Goal: Information Seeking & Learning: Find specific fact

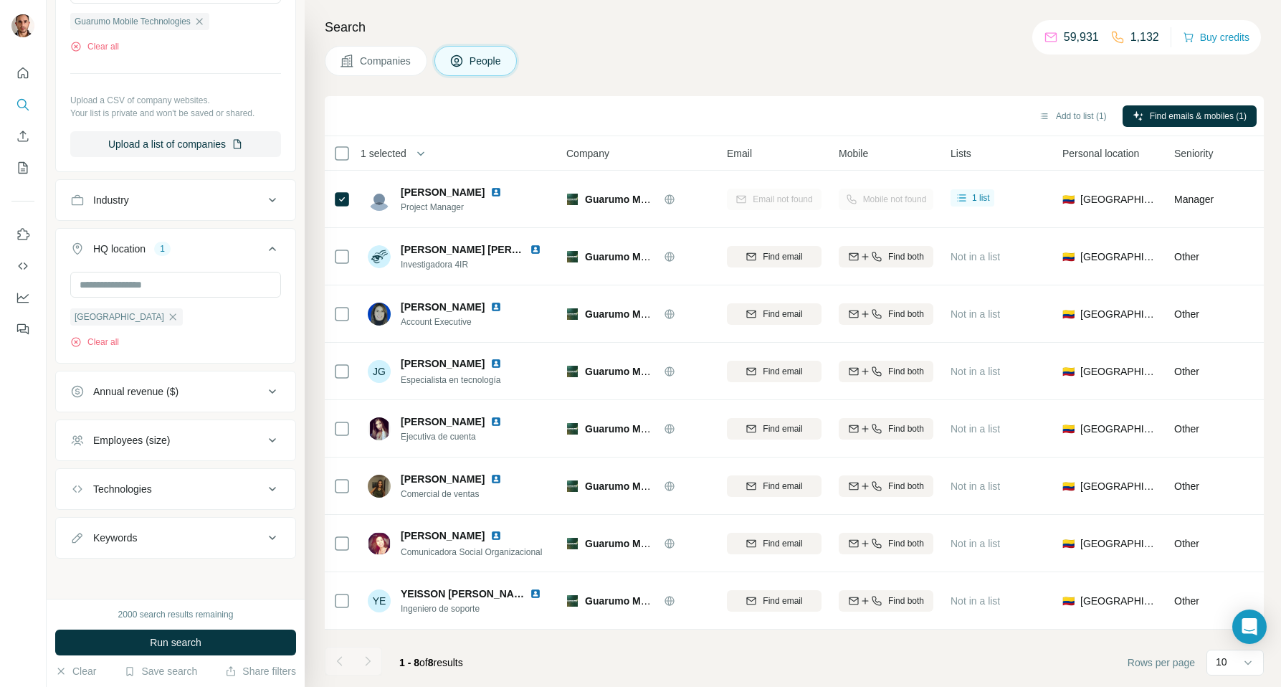
click at [271, 196] on icon at bounding box center [272, 199] width 17 height 17
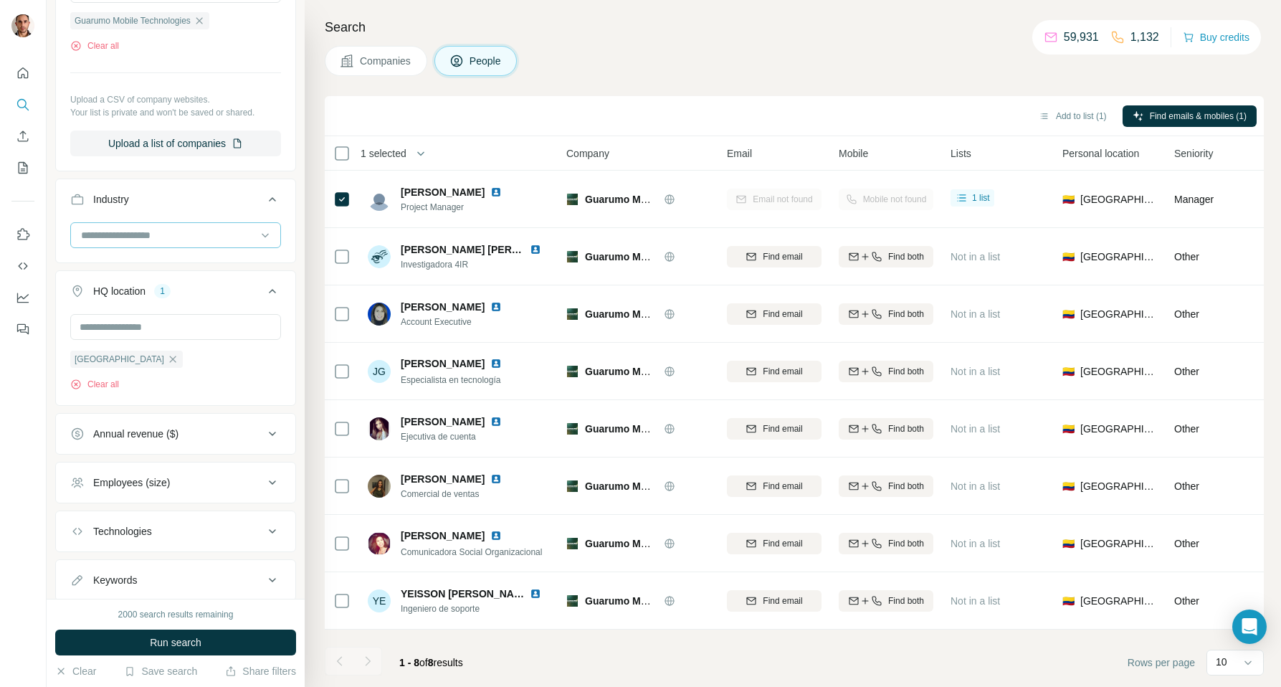
click at [205, 237] on input at bounding box center [168, 235] width 177 height 16
paste input "**********"
type input "**********"
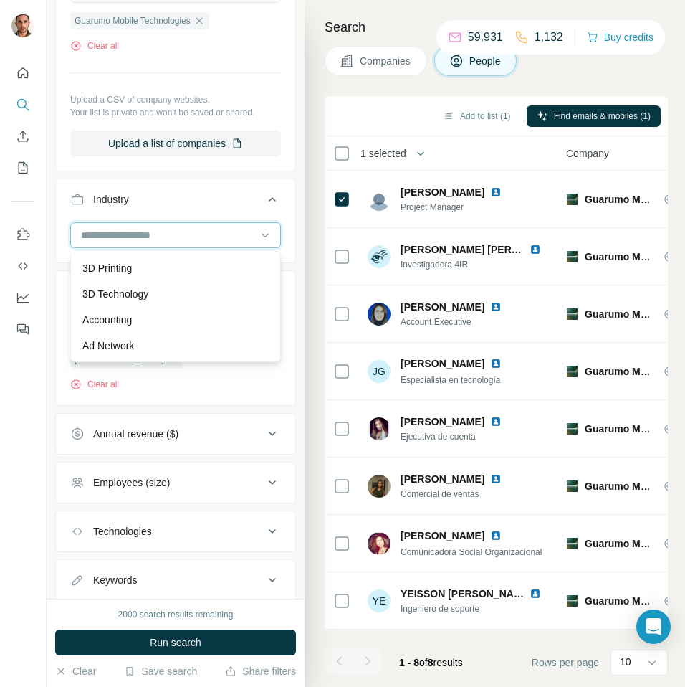
paste input "******"
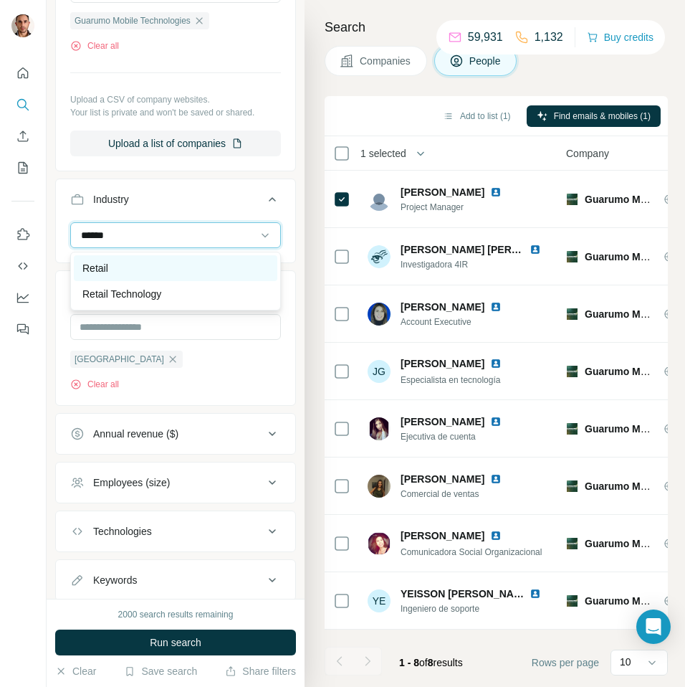
type input "******"
click at [153, 261] on div "Retail" at bounding box center [175, 268] width 186 height 14
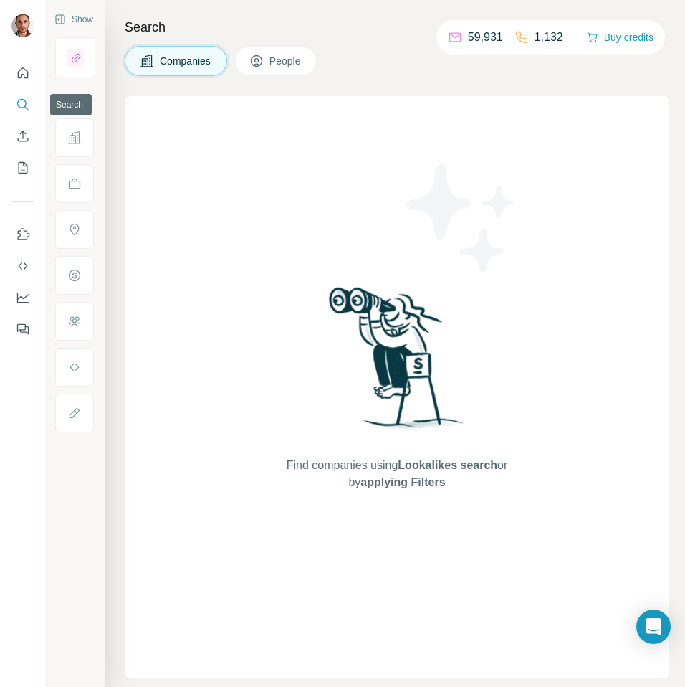
click at [24, 106] on icon "Search" at bounding box center [26, 108] width 4 height 4
click at [180, 49] on button "Companies" at bounding box center [176, 61] width 103 height 30
click at [26, 166] on icon "My lists" at bounding box center [23, 168] width 14 height 14
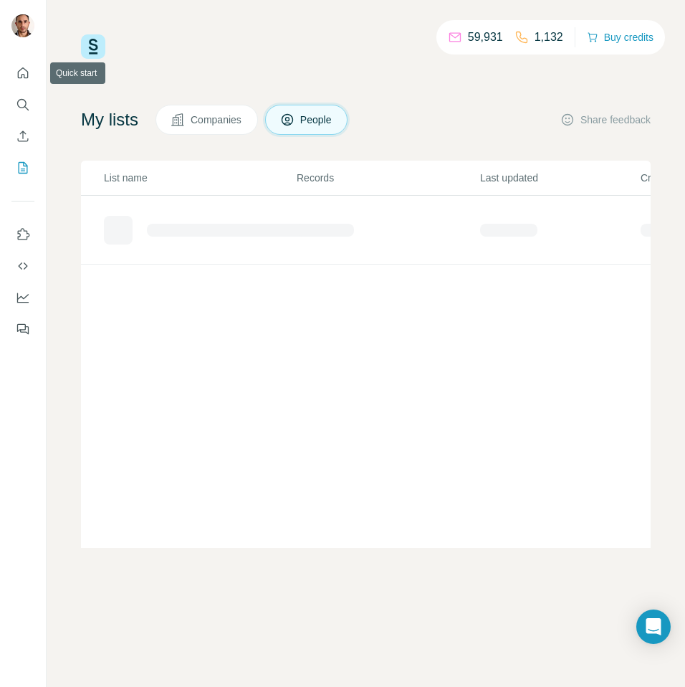
click at [22, 57] on div at bounding box center [23, 197] width 46 height 290
click at [23, 70] on icon "Quick start" at bounding box center [23, 73] width 14 height 14
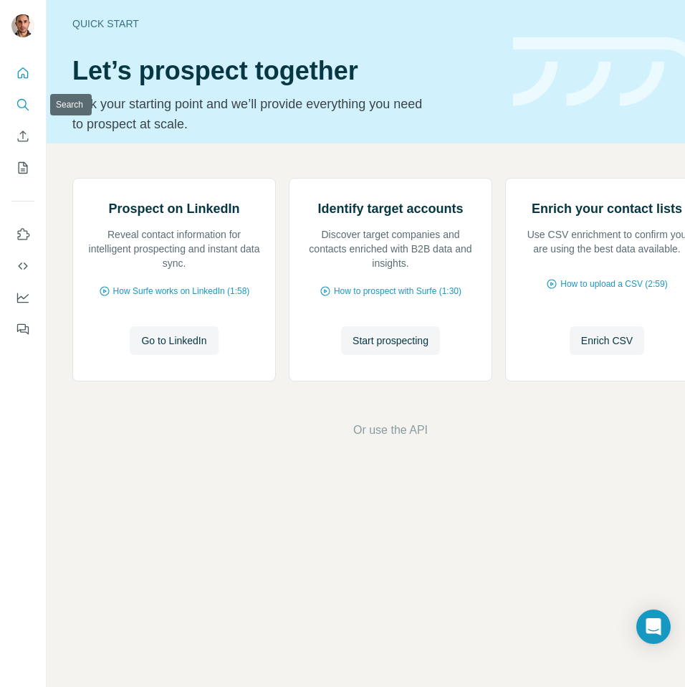
click at [19, 102] on icon "Search" at bounding box center [23, 104] width 14 height 14
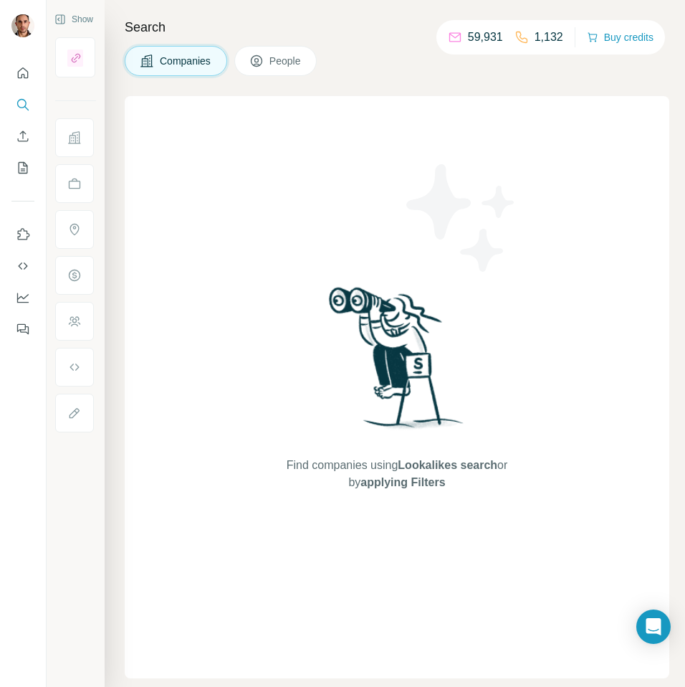
click at [186, 67] on span "Companies" at bounding box center [186, 61] width 52 height 14
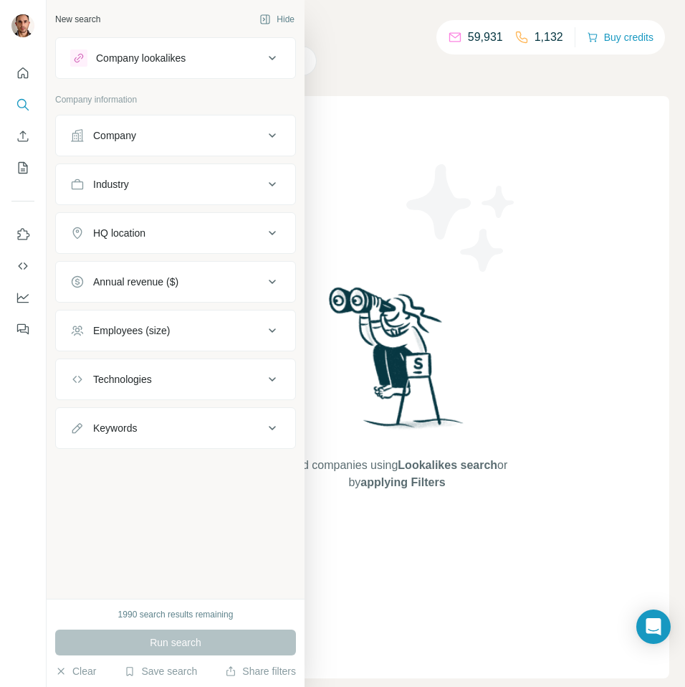
click at [268, 128] on icon at bounding box center [272, 135] width 17 height 17
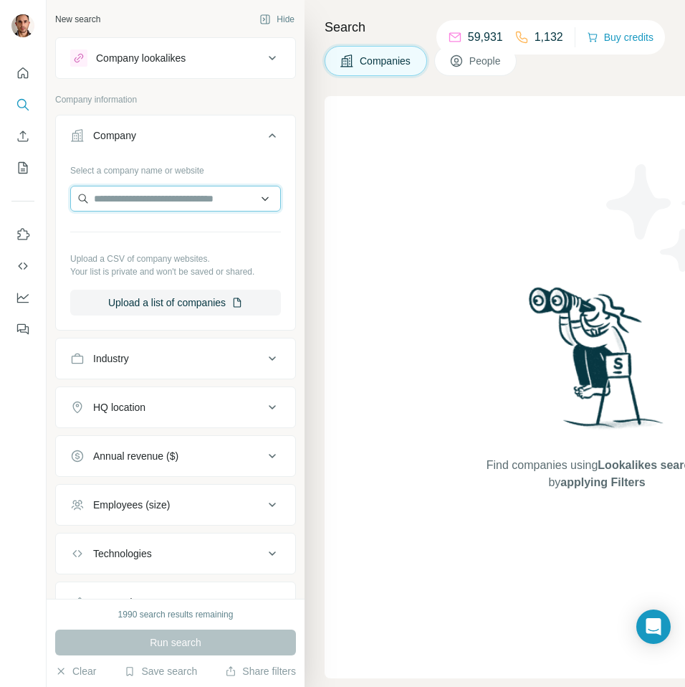
click at [211, 199] on input "text" at bounding box center [175, 199] width 211 height 26
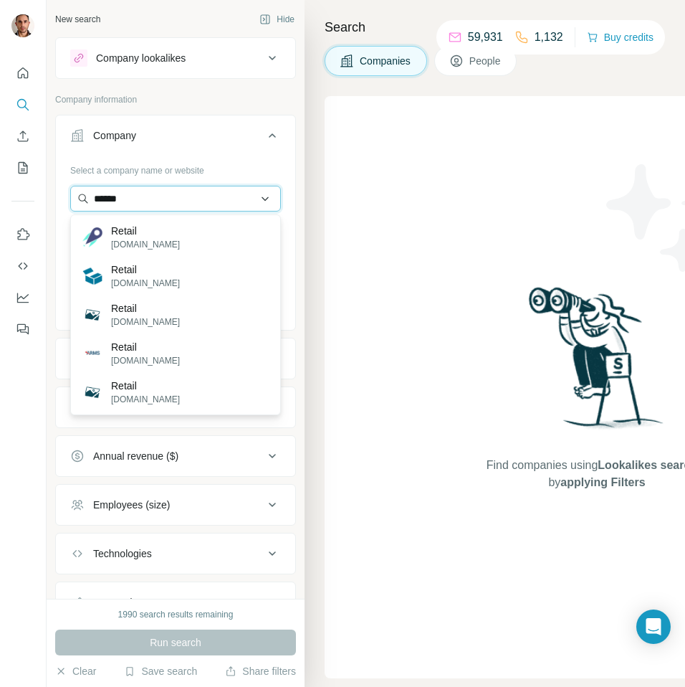
type input "******"
click at [264, 198] on input "******" at bounding box center [175, 199] width 211 height 26
click at [269, 202] on input "******" at bounding box center [175, 199] width 211 height 26
click at [78, 22] on div "New search" at bounding box center [77, 19] width 45 height 13
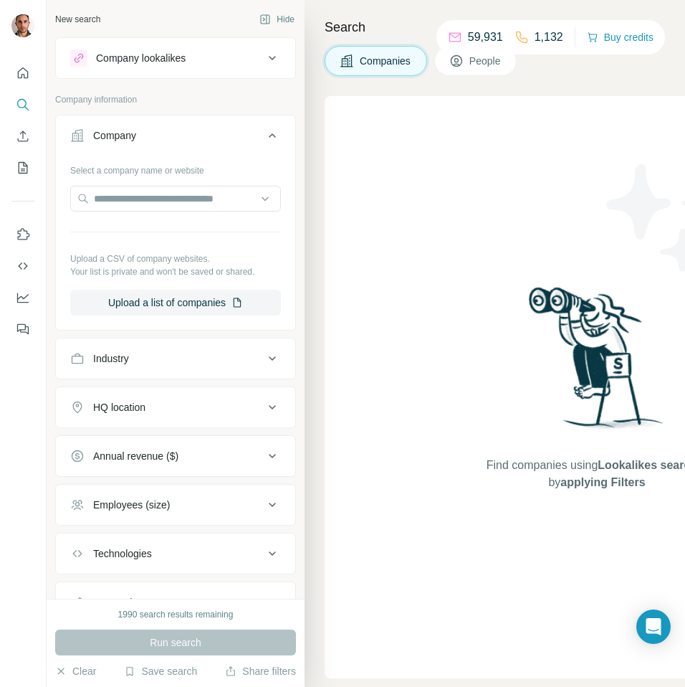
click at [270, 55] on icon at bounding box center [272, 57] width 17 height 17
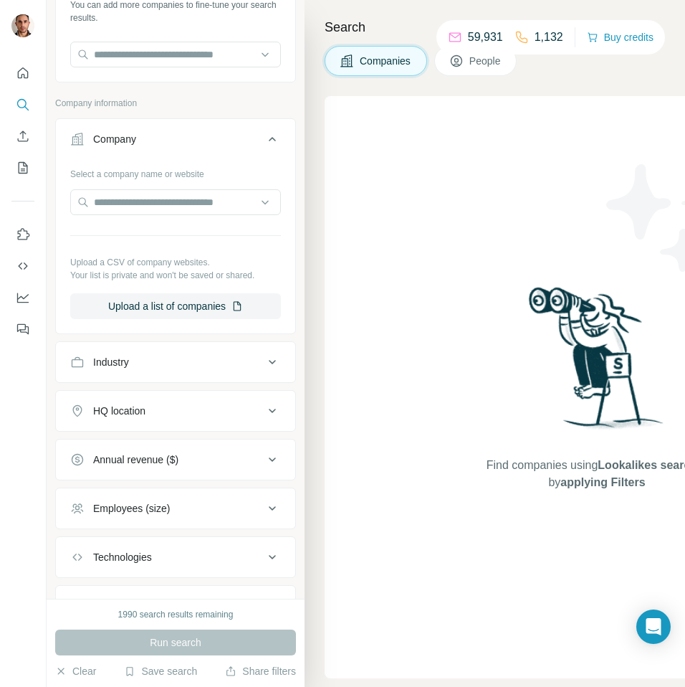
scroll to position [120, 0]
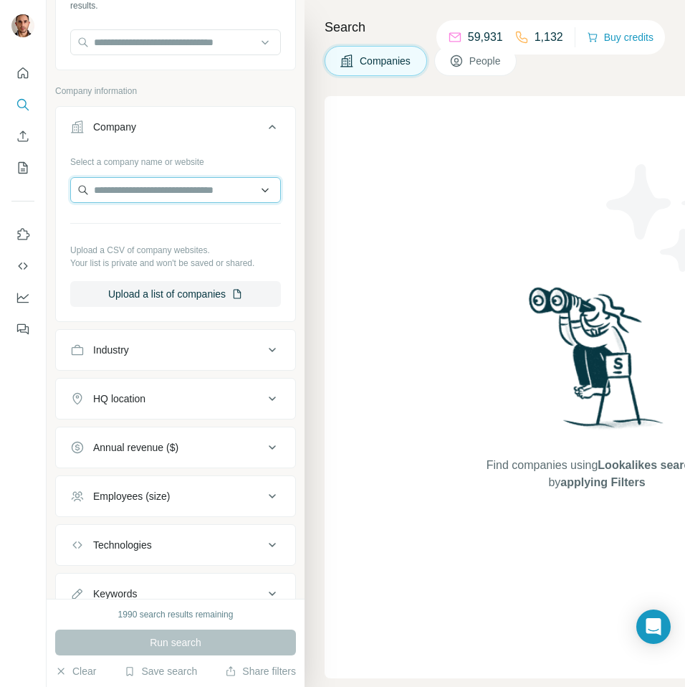
click at [199, 199] on input "text" at bounding box center [175, 190] width 211 height 26
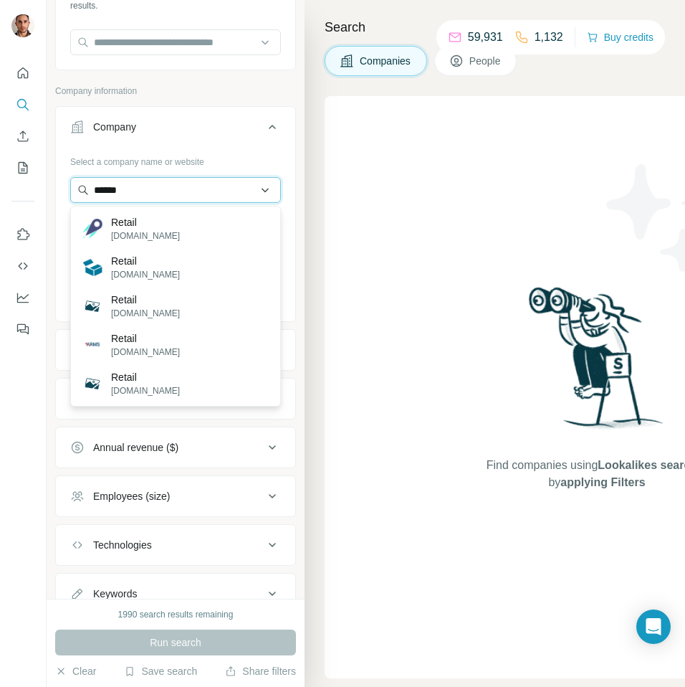
type input "******"
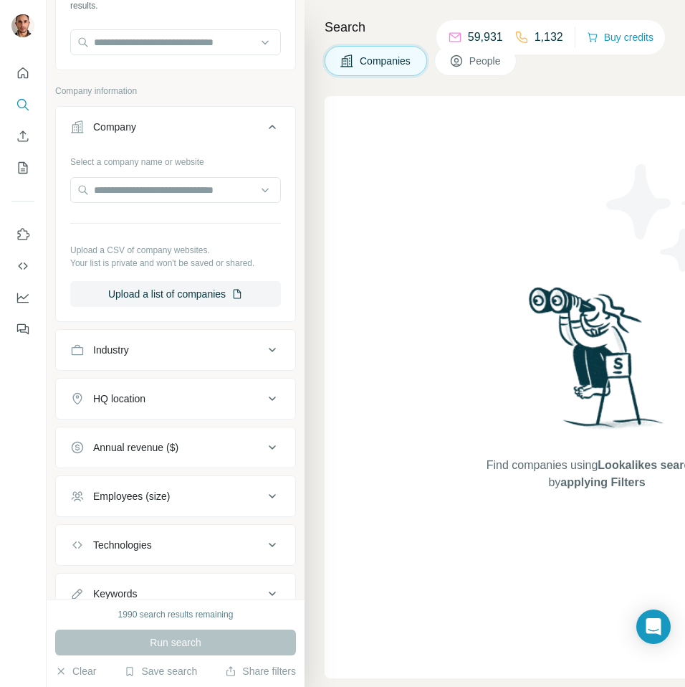
click at [319, 131] on div "Search Companies People Find companies using Lookalikes search or by applying F…" at bounding box center [495, 343] width 381 height 687
click at [275, 124] on icon at bounding box center [272, 126] width 17 height 17
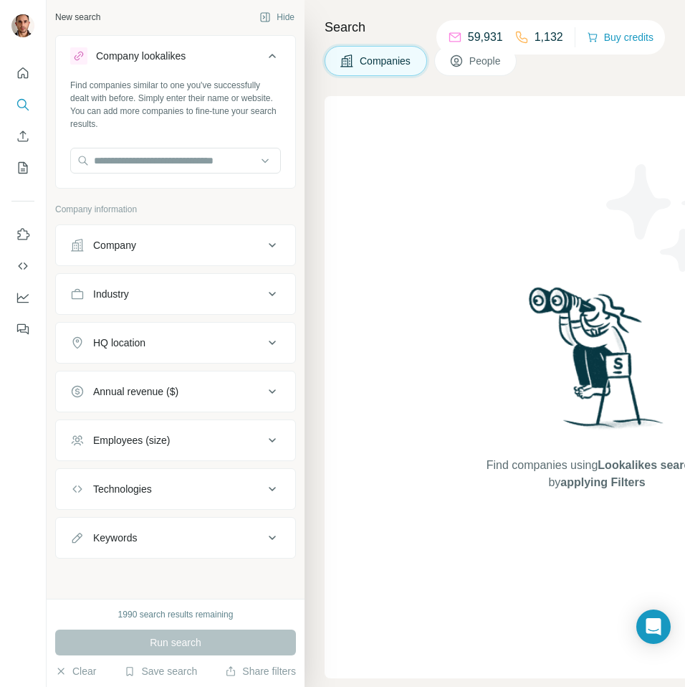
click at [270, 60] on icon at bounding box center [272, 55] width 17 height 17
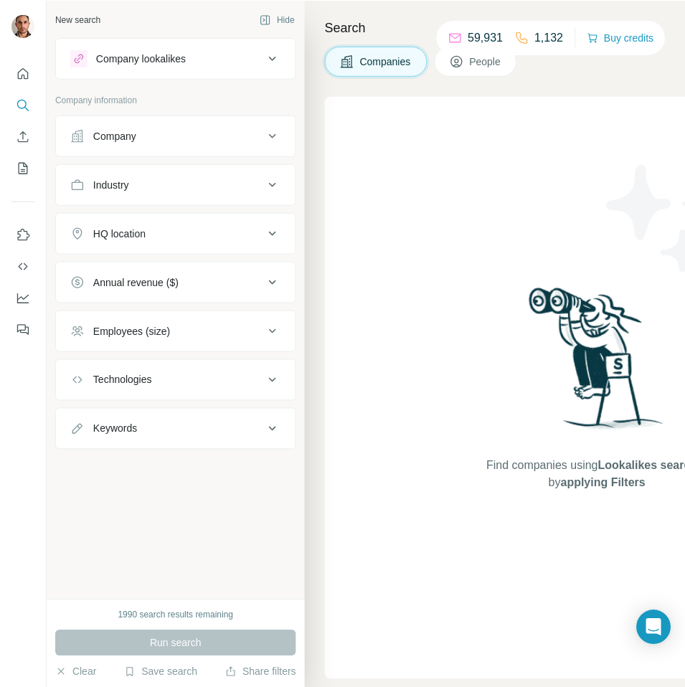
scroll to position [0, 0]
click at [274, 54] on icon at bounding box center [272, 57] width 17 height 17
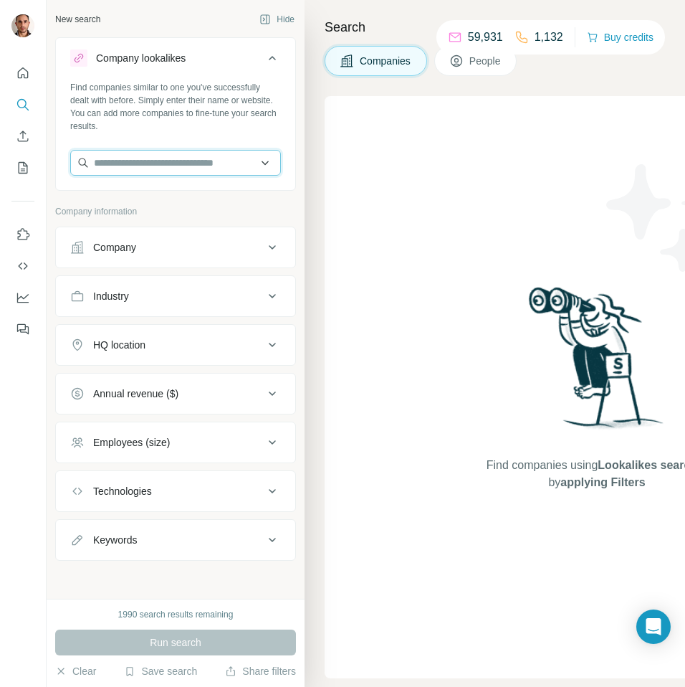
click at [194, 156] on input "text" at bounding box center [175, 163] width 211 height 26
click at [266, 163] on input "text" at bounding box center [175, 163] width 211 height 26
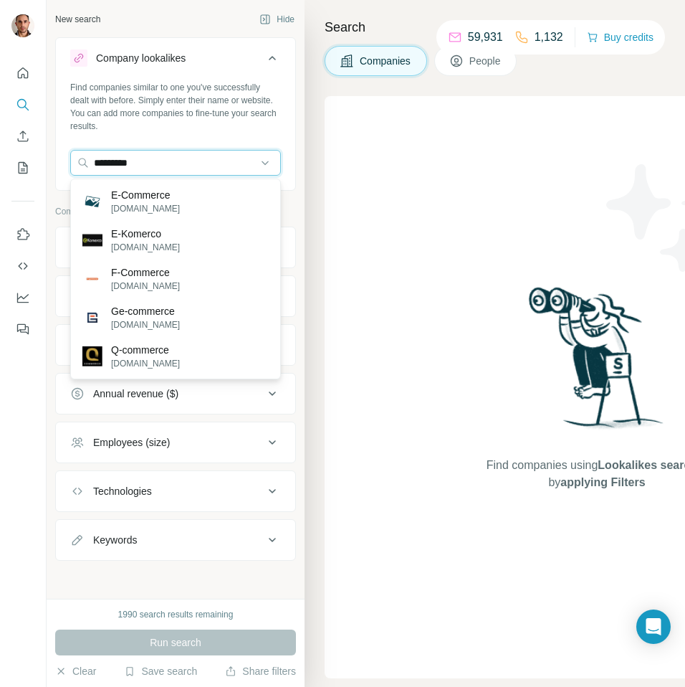
type input "*********"
click at [316, 81] on div "Search Companies People Find companies using Lookalikes search or by applying F…" at bounding box center [495, 343] width 381 height 687
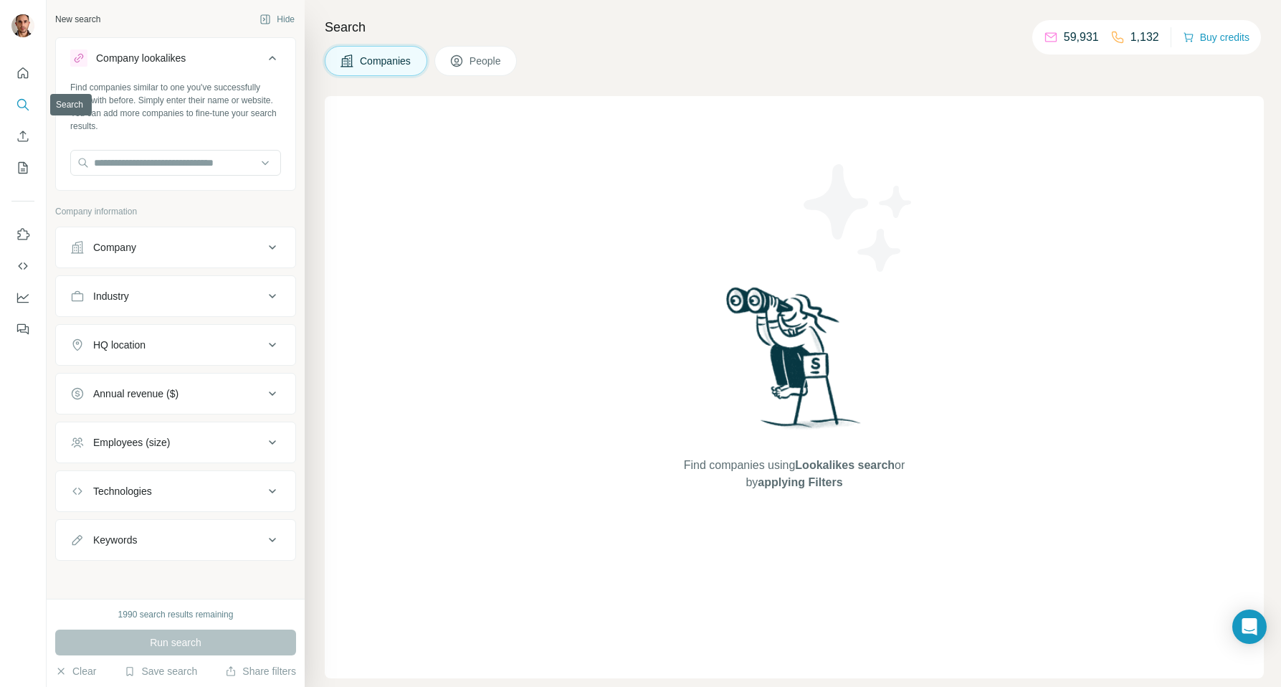
click at [13, 98] on button "Search" at bounding box center [22, 105] width 23 height 26
click at [24, 73] on icon "Quick start" at bounding box center [23, 73] width 14 height 14
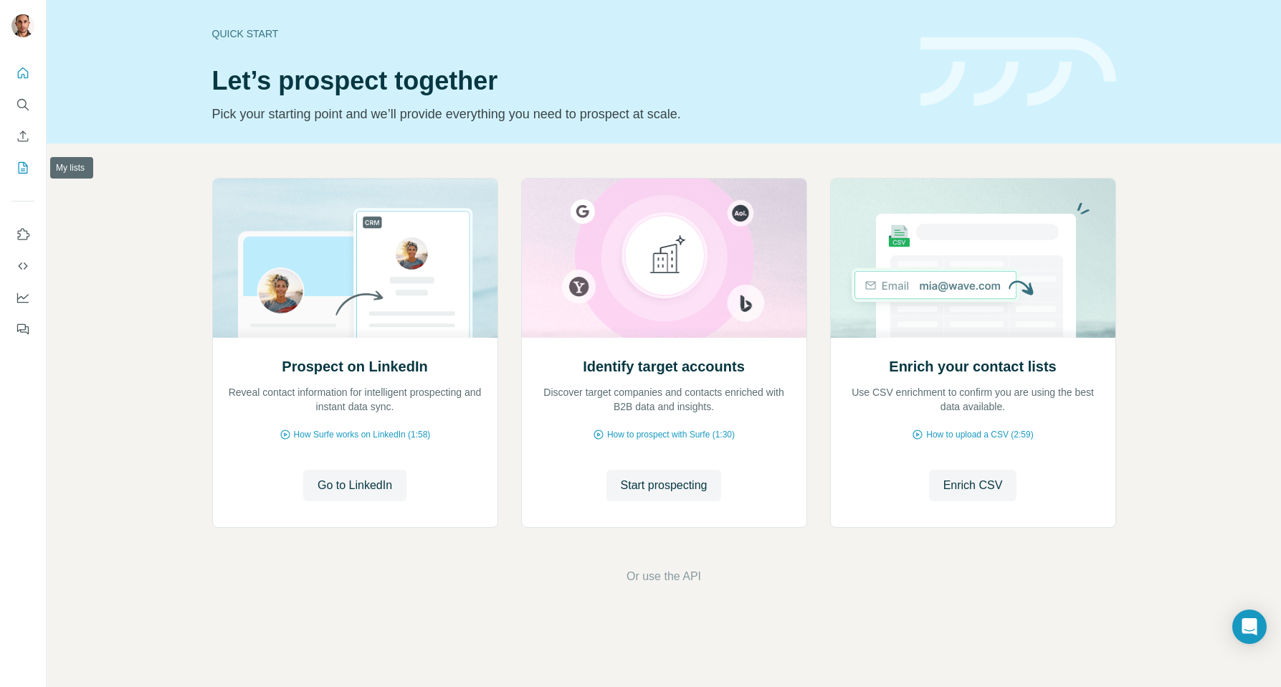
click at [22, 168] on icon "My lists" at bounding box center [23, 168] width 14 height 14
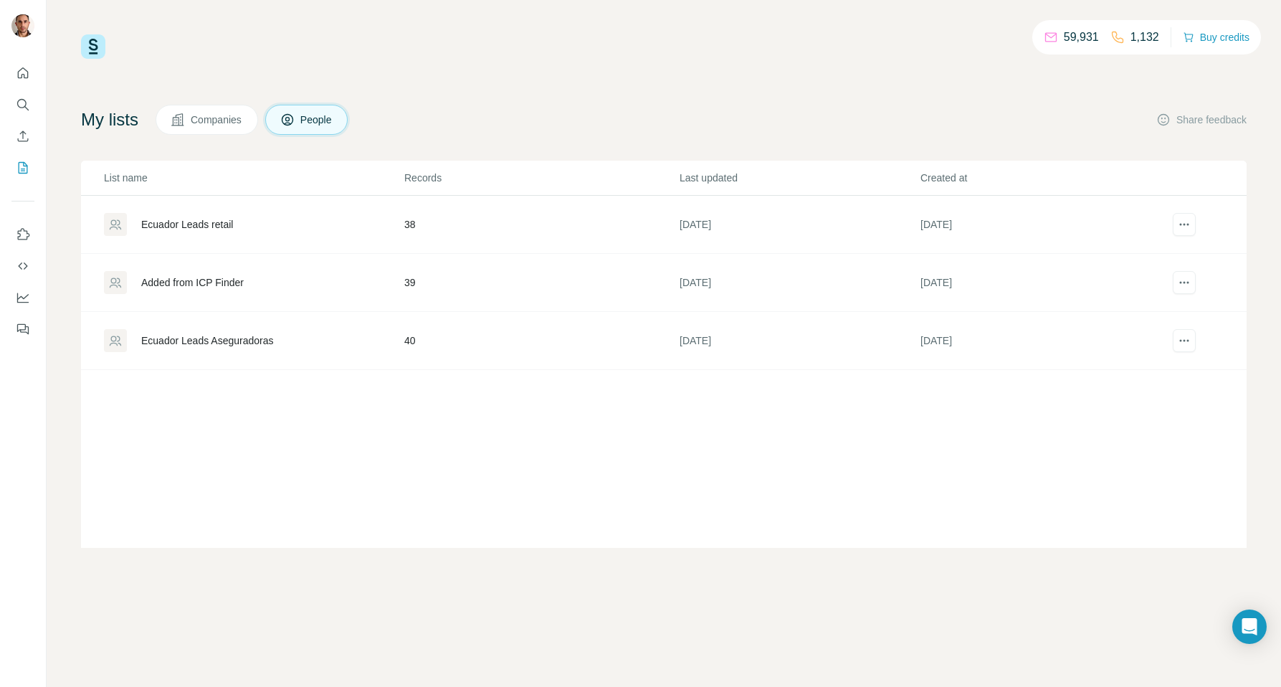
click at [290, 228] on div "Ecuador Leads retail" at bounding box center [253, 224] width 299 height 23
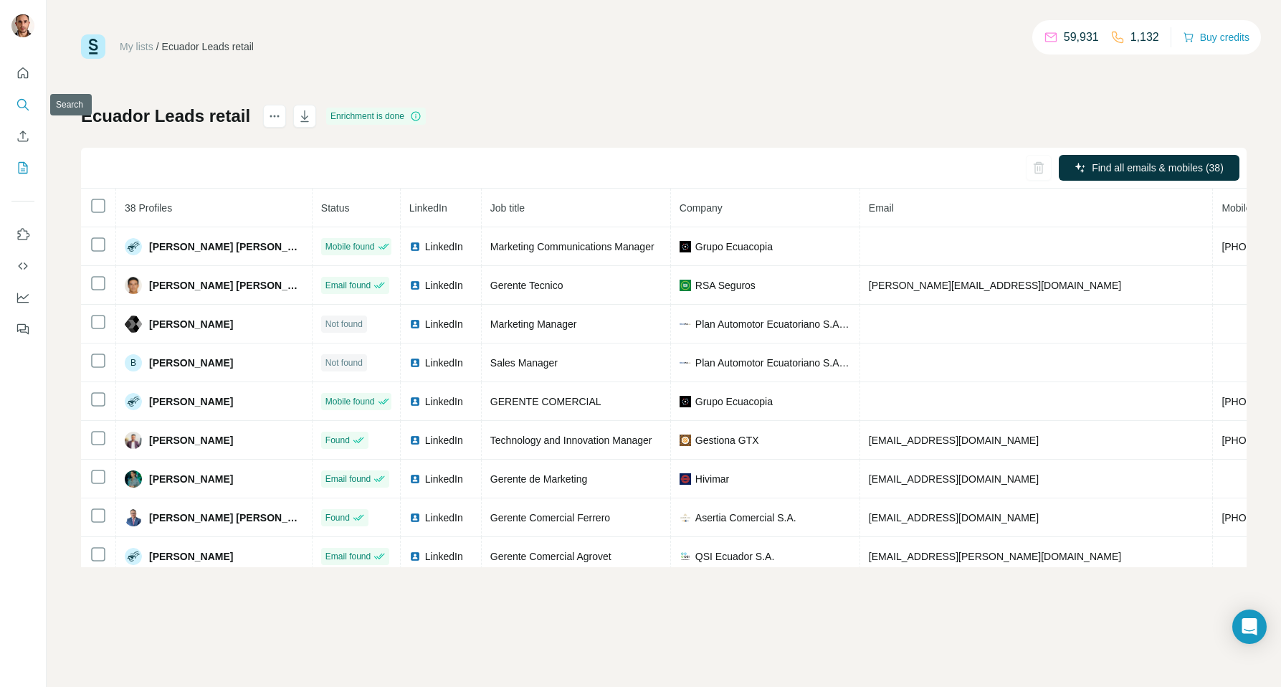
click at [24, 100] on icon "Search" at bounding box center [23, 104] width 14 height 14
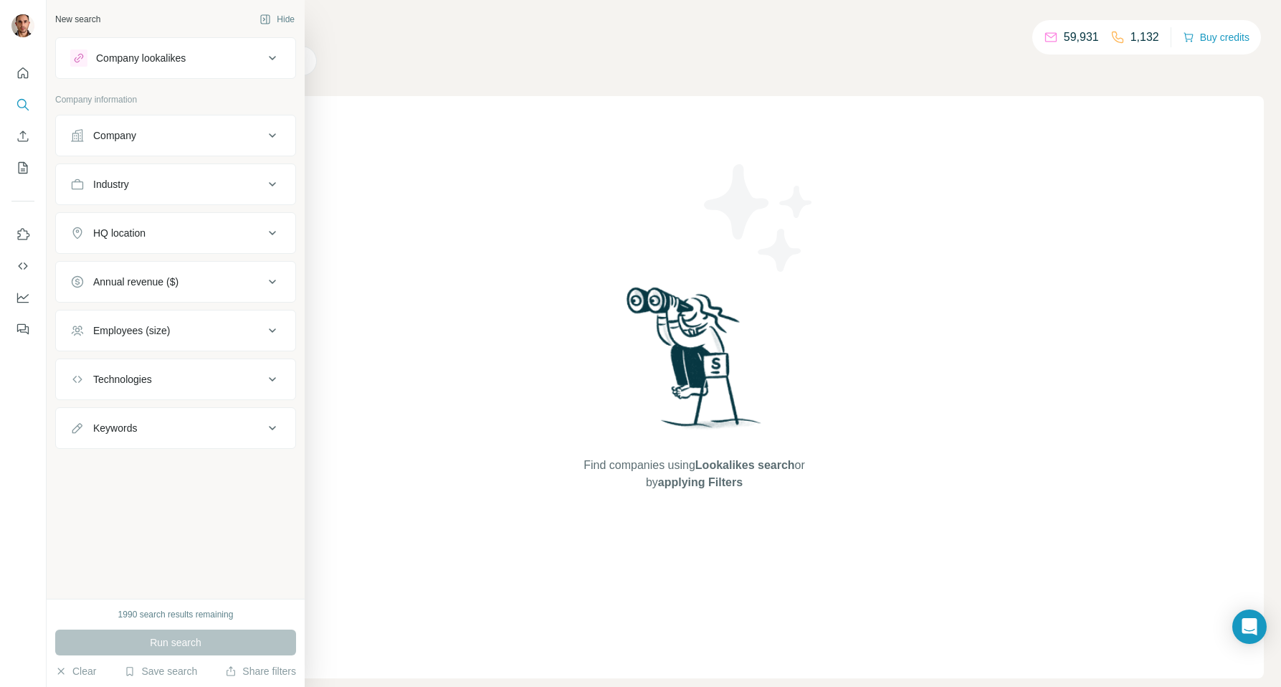
click at [191, 54] on div "Company lookalikes" at bounding box center [167, 57] width 194 height 17
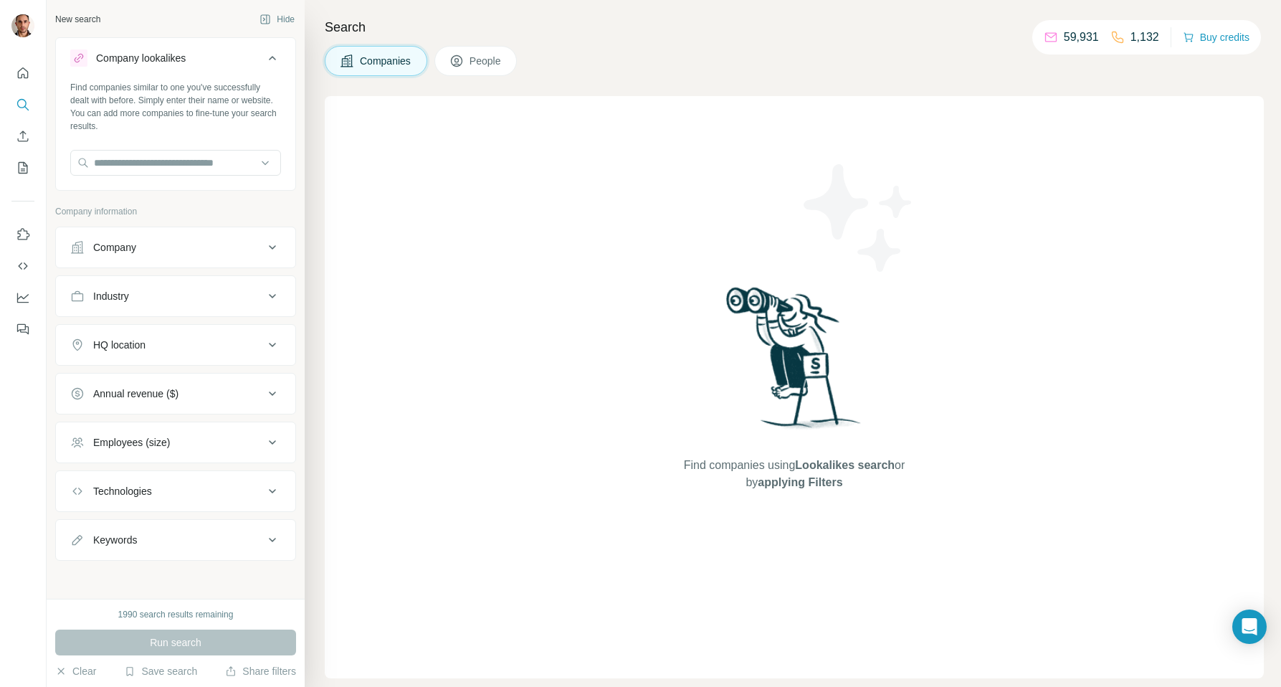
click at [274, 299] on icon at bounding box center [272, 295] width 17 height 17
click at [209, 332] on input at bounding box center [168, 332] width 177 height 16
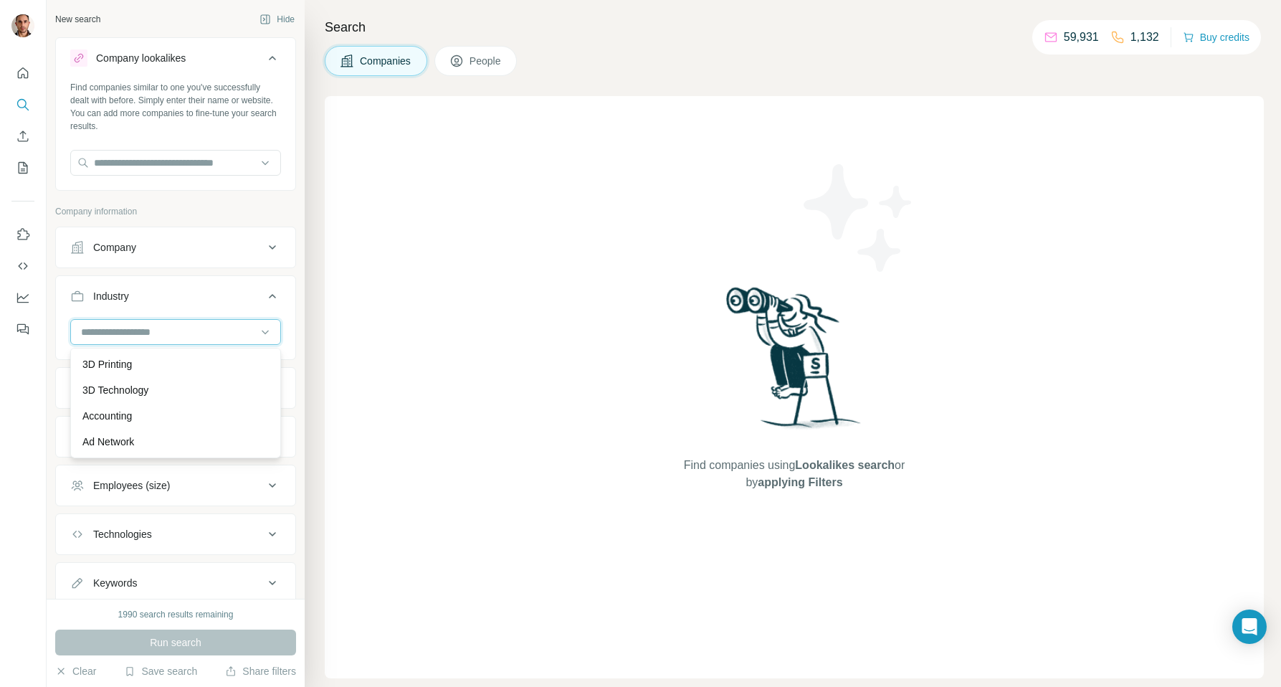
click at [185, 332] on input at bounding box center [168, 332] width 177 height 16
type input "***"
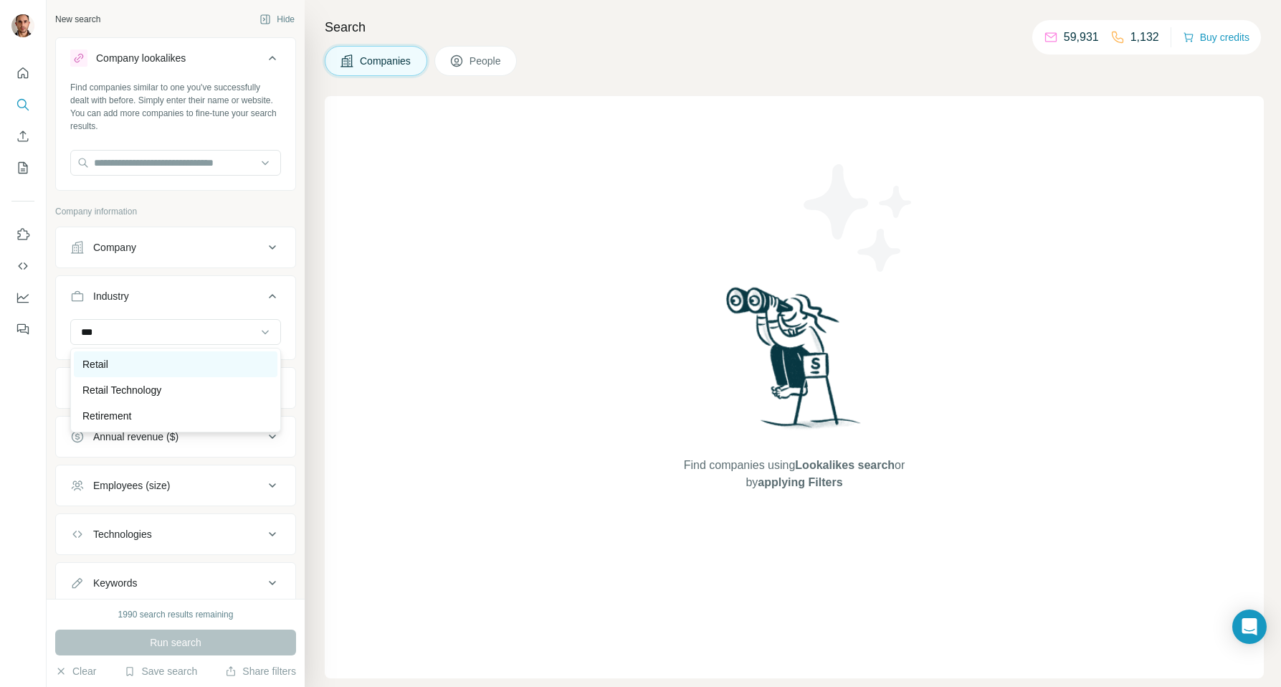
click at [139, 363] on div "Retail" at bounding box center [175, 364] width 186 height 14
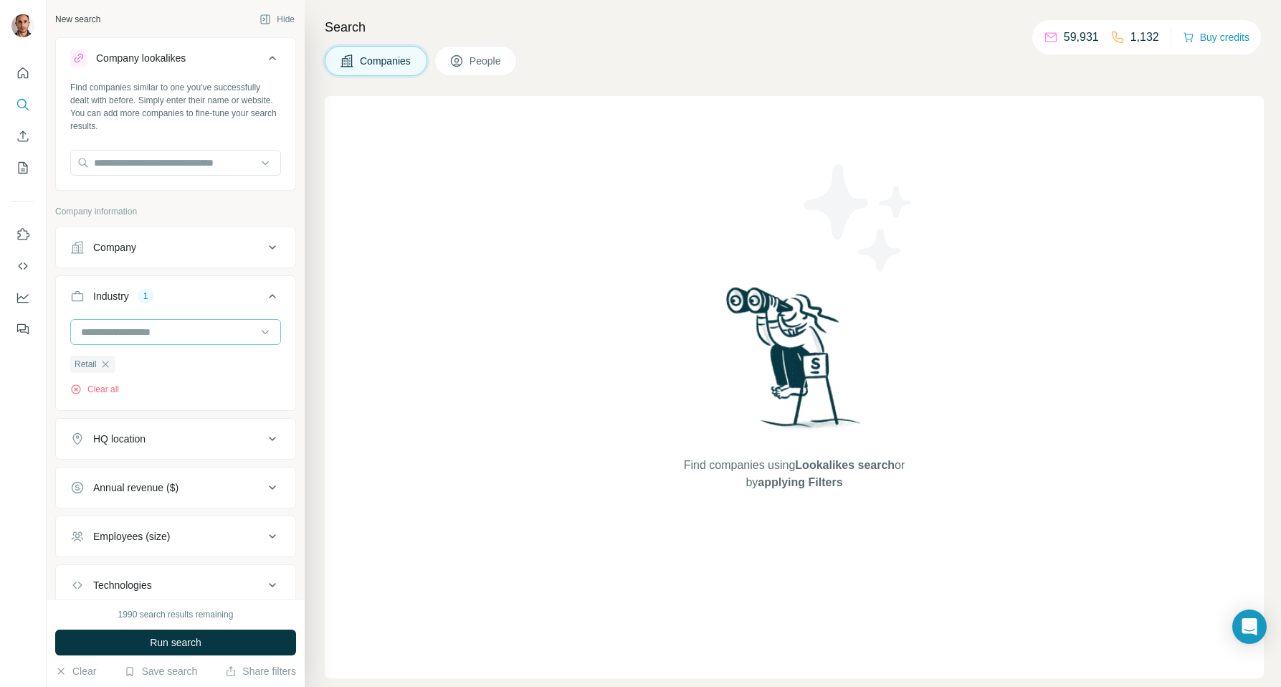
click at [121, 338] on input at bounding box center [168, 332] width 177 height 16
click at [108, 318] on button "Industry 1" at bounding box center [175, 299] width 239 height 40
click at [269, 294] on icon at bounding box center [272, 296] width 7 height 4
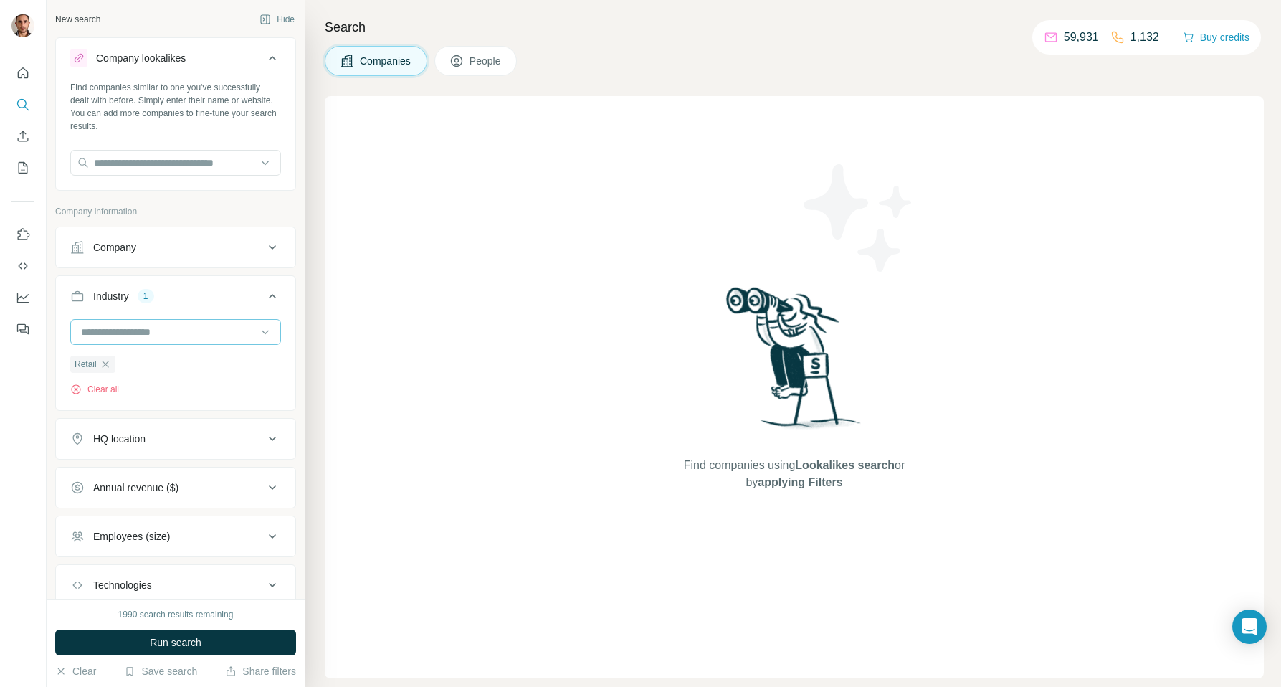
click at [129, 331] on input at bounding box center [168, 332] width 177 height 16
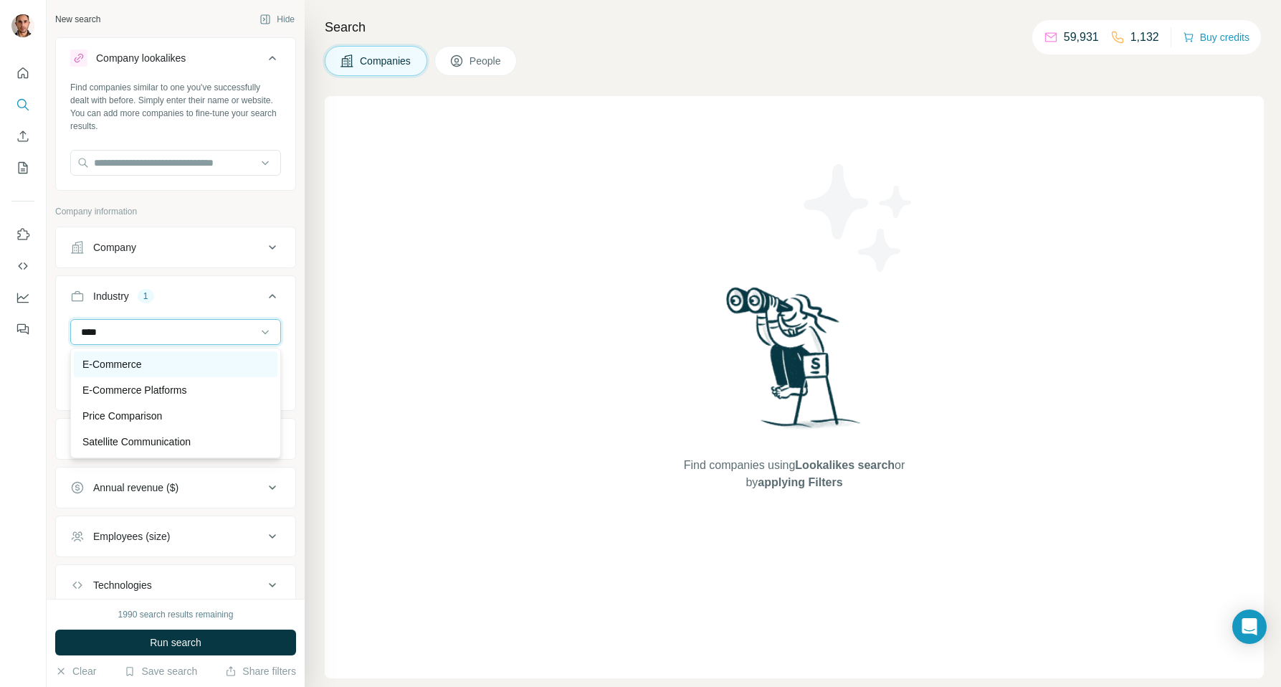
type input "****"
click at [123, 360] on p "E-Commerce" at bounding box center [111, 364] width 59 height 14
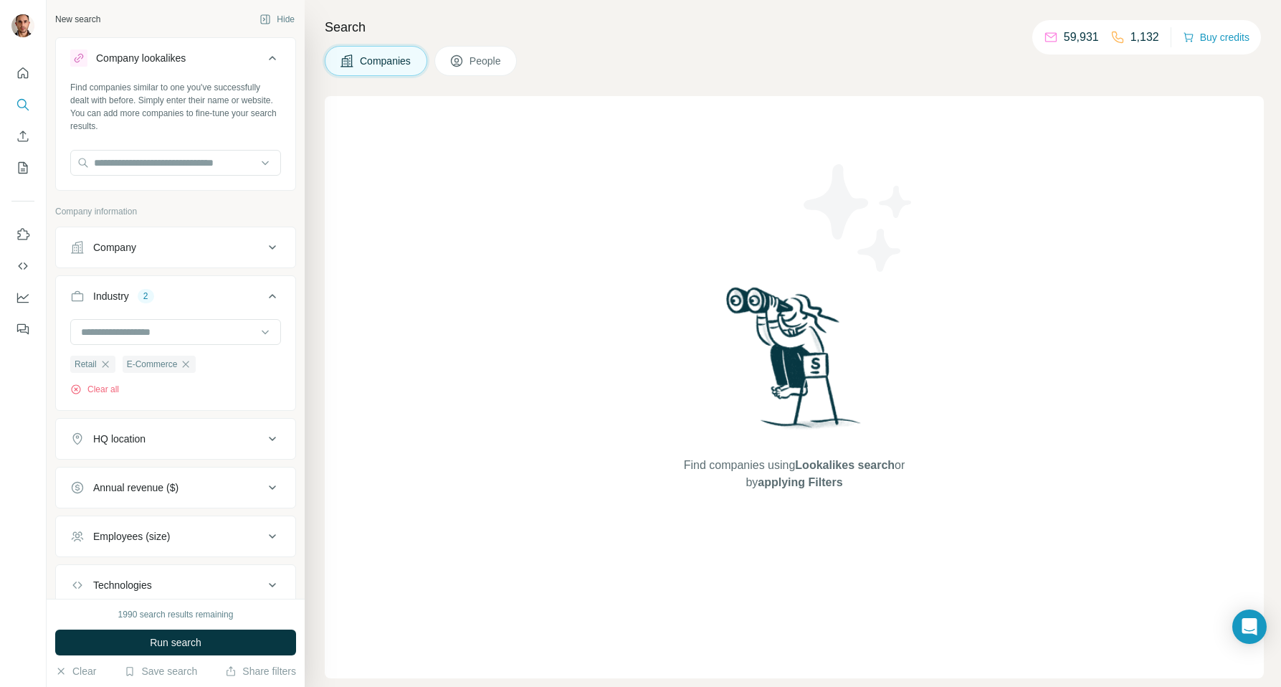
click at [685, 171] on div "Search Companies People Find companies using Lookalikes search or by applying F…" at bounding box center [793, 343] width 976 height 687
click at [685, 323] on div "Search Companies People Find companies using Lookalikes search or by applying F…" at bounding box center [793, 343] width 976 height 687
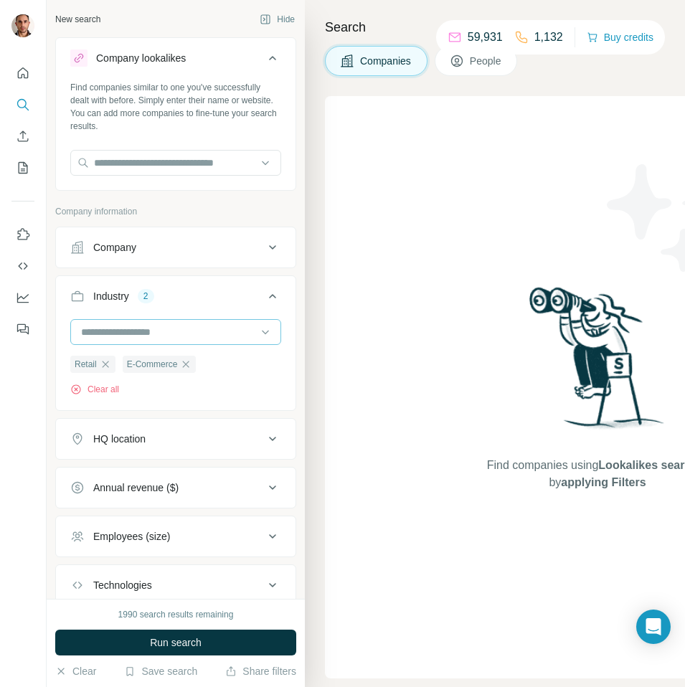
click at [149, 333] on input at bounding box center [168, 332] width 177 height 16
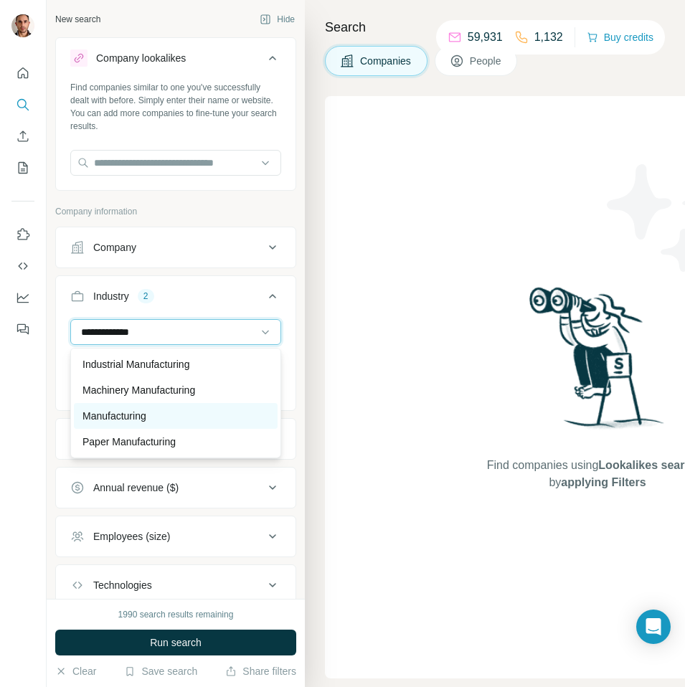
type input "**********"
click at [137, 413] on p "Manufacturing" at bounding box center [114, 416] width 64 height 14
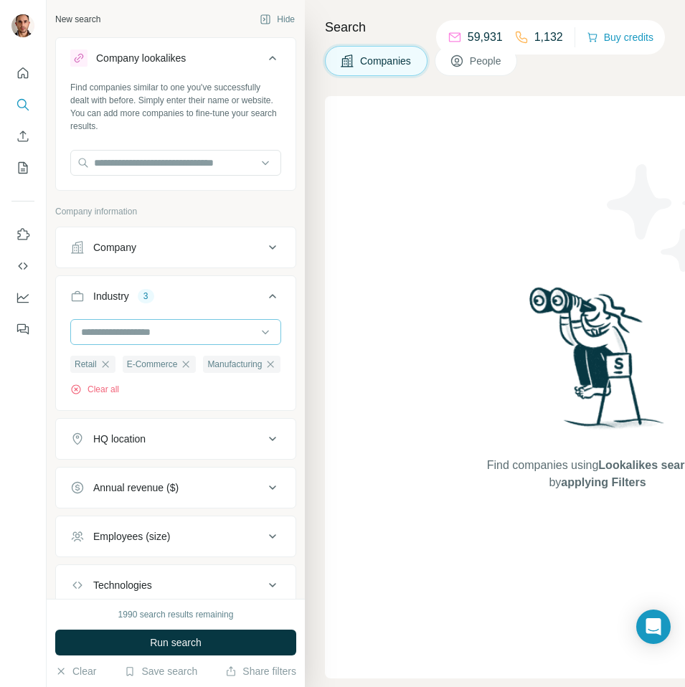
click at [153, 332] on input at bounding box center [168, 332] width 177 height 16
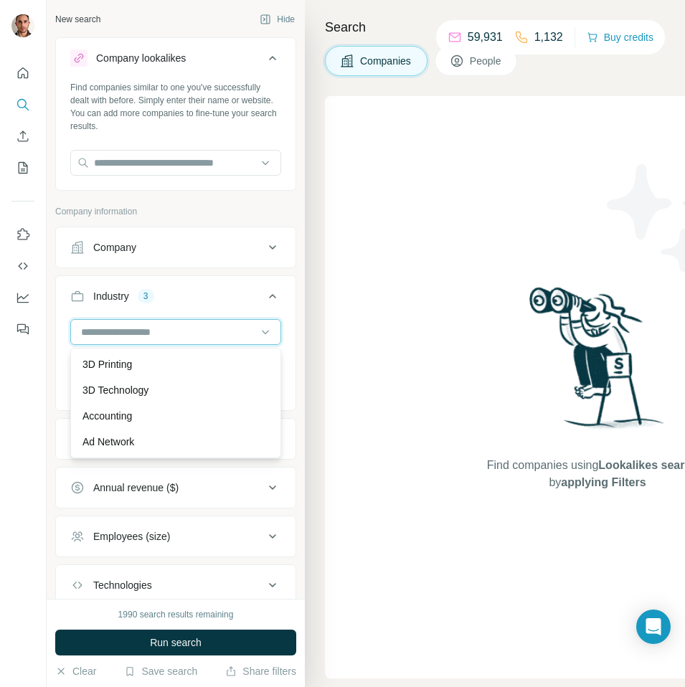
click at [153, 332] on input at bounding box center [168, 332] width 177 height 16
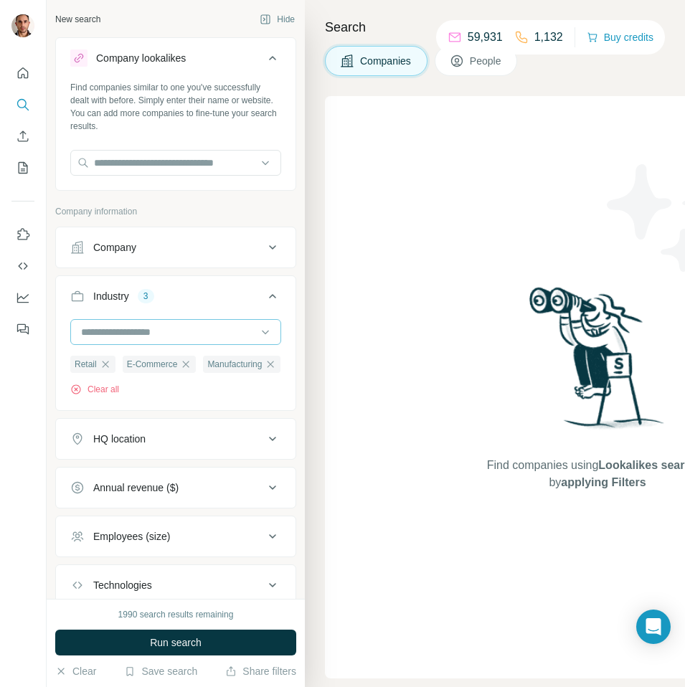
click at [115, 330] on input at bounding box center [168, 332] width 177 height 16
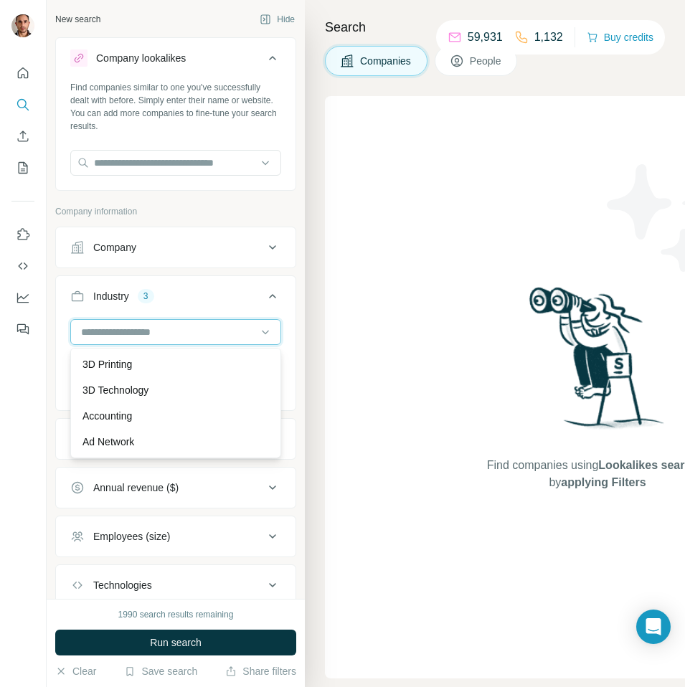
click at [115, 330] on input at bounding box center [168, 332] width 177 height 16
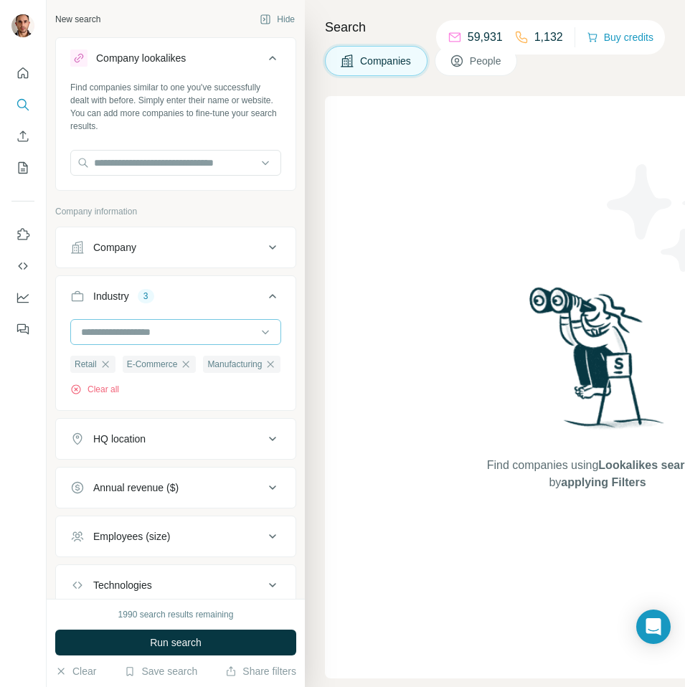
click at [115, 330] on input at bounding box center [168, 332] width 177 height 16
type input "*********"
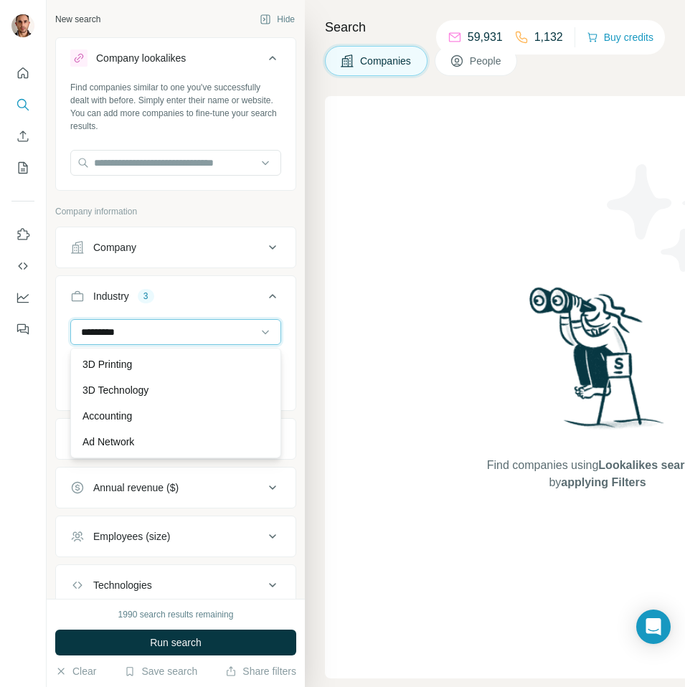
click at [146, 334] on input "*********" at bounding box center [168, 332] width 177 height 16
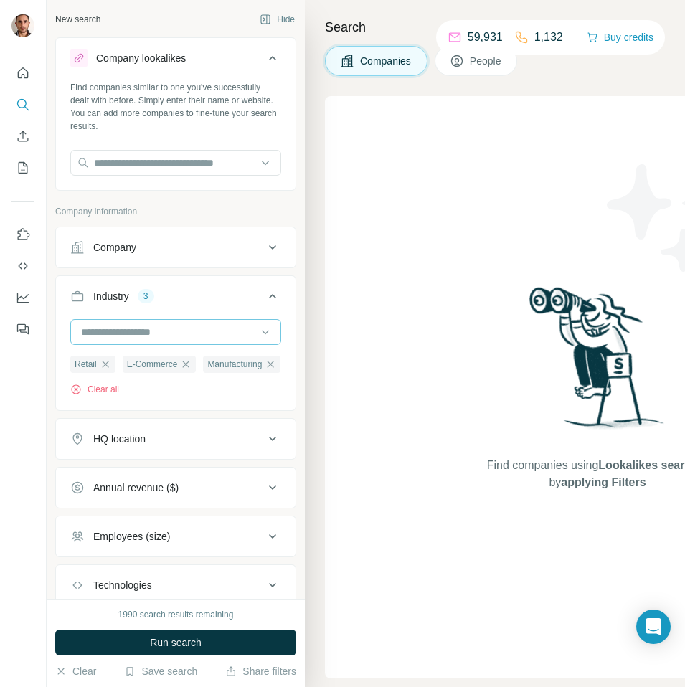
click at [143, 330] on input at bounding box center [168, 332] width 177 height 16
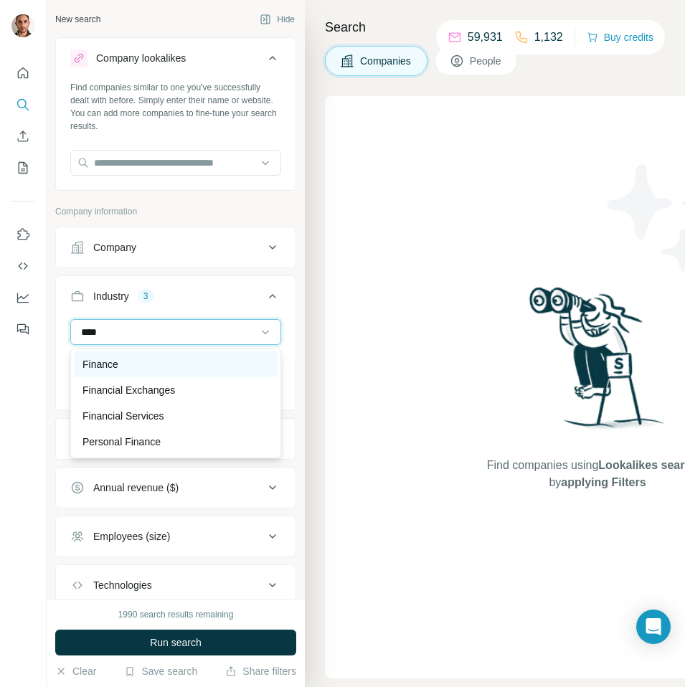
type input "****"
click at [149, 365] on div "Finance" at bounding box center [175, 364] width 186 height 14
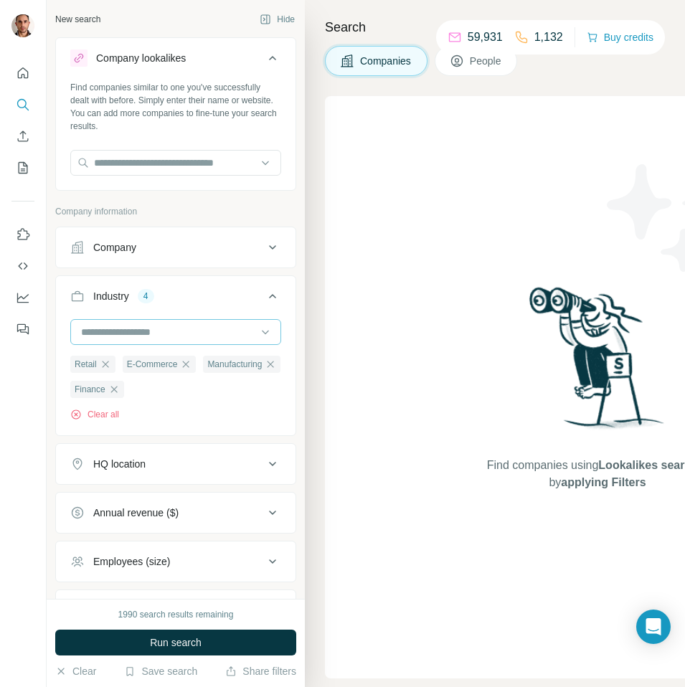
click at [141, 333] on input at bounding box center [168, 332] width 177 height 16
click at [139, 333] on input at bounding box center [168, 332] width 177 height 16
click at [114, 328] on input at bounding box center [168, 332] width 177 height 16
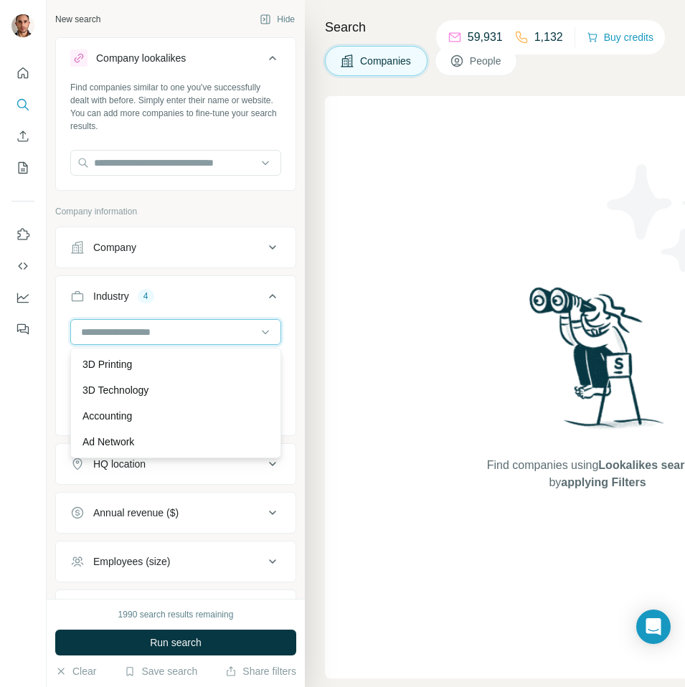
click at [95, 335] on input at bounding box center [168, 332] width 177 height 16
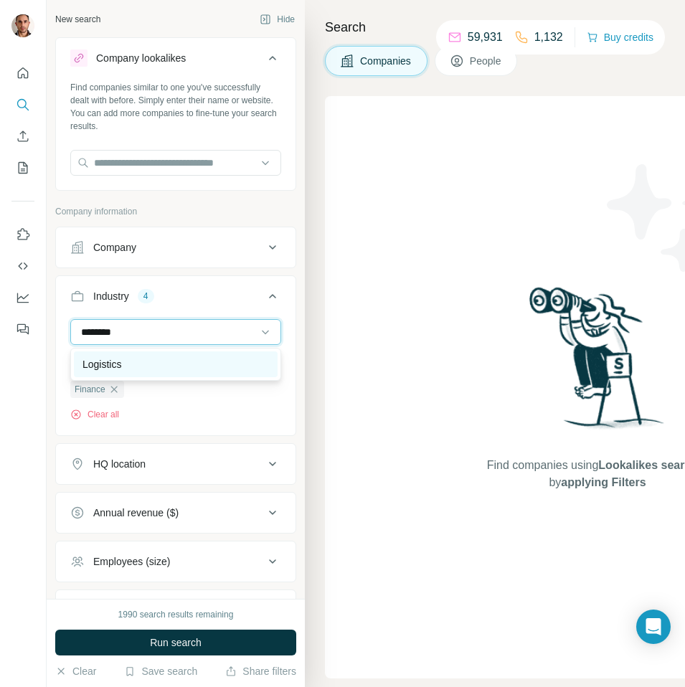
type input "********"
click at [103, 358] on p "Logistics" at bounding box center [101, 364] width 39 height 14
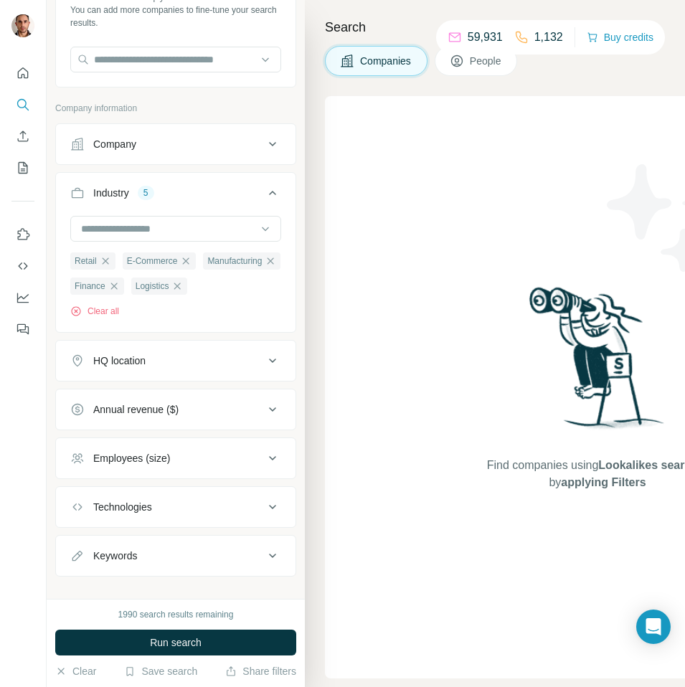
scroll to position [108, 0]
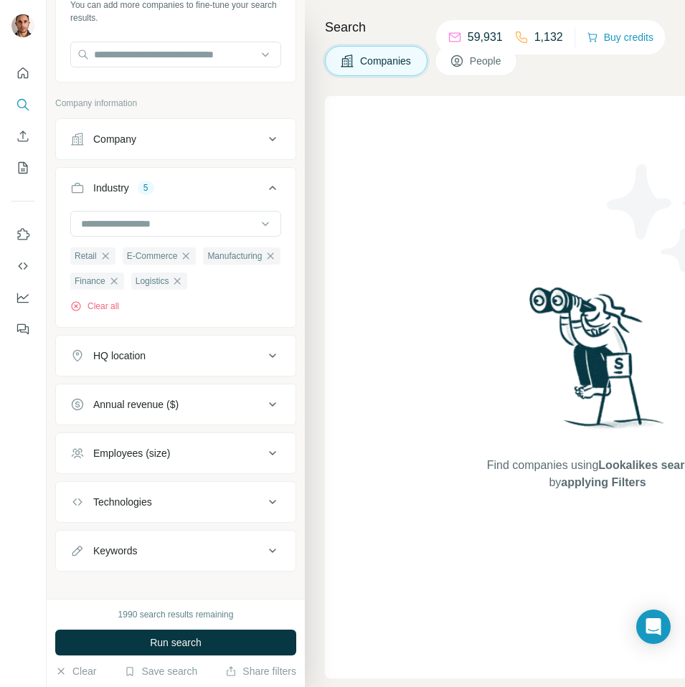
click at [272, 357] on icon at bounding box center [272, 355] width 7 height 4
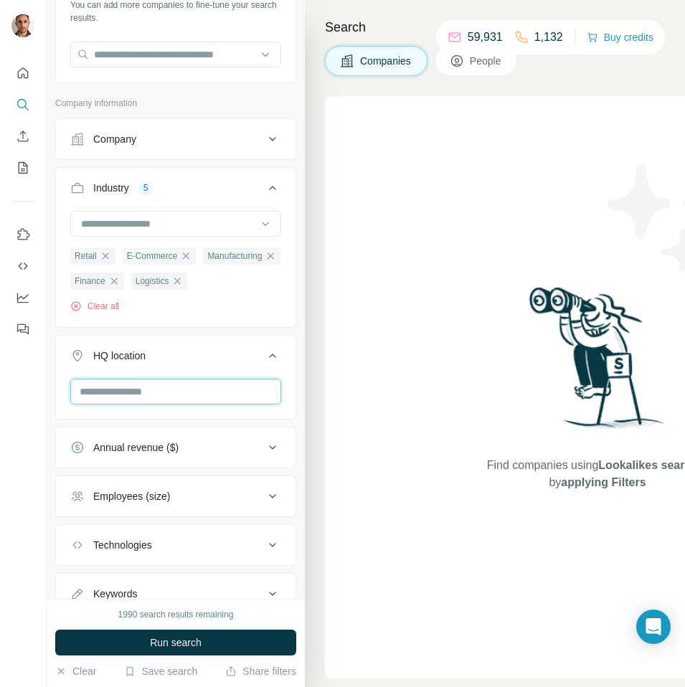
click at [224, 389] on input "text" at bounding box center [175, 392] width 211 height 26
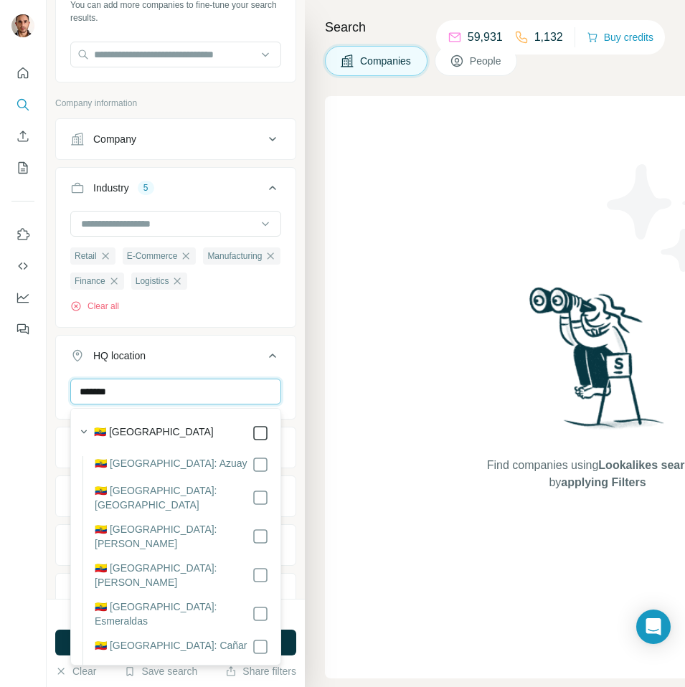
type input "*******"
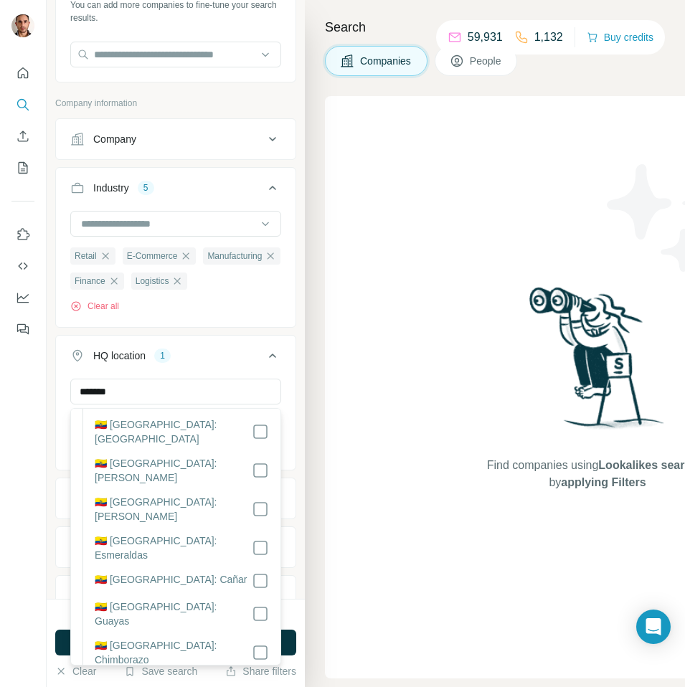
scroll to position [68, 0]
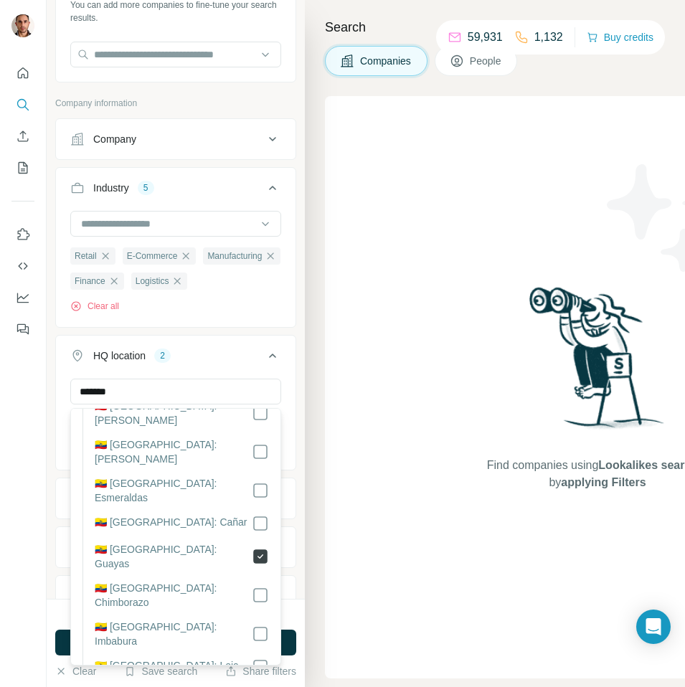
scroll to position [143, 0]
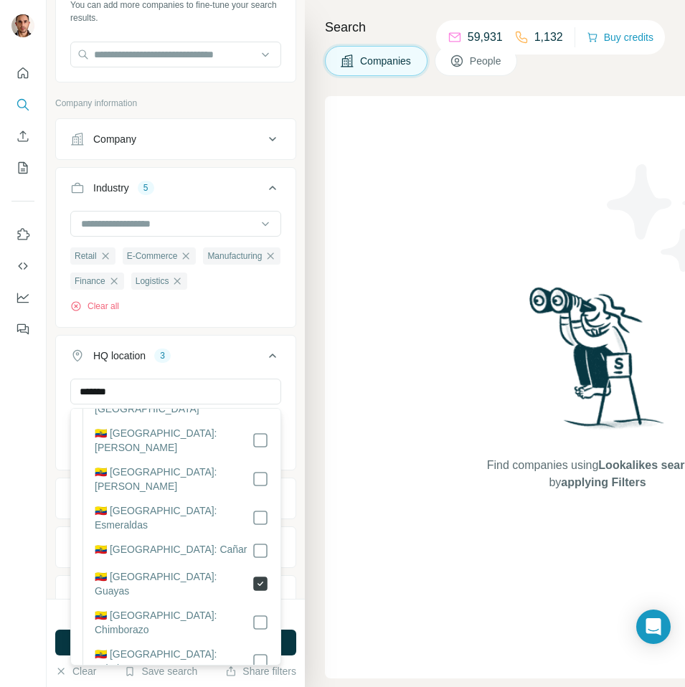
scroll to position [118, 0]
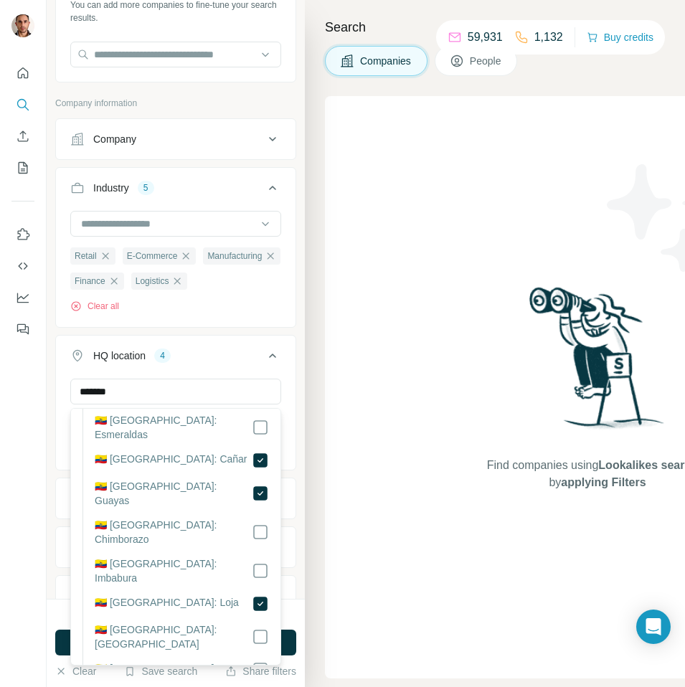
scroll to position [189, 0]
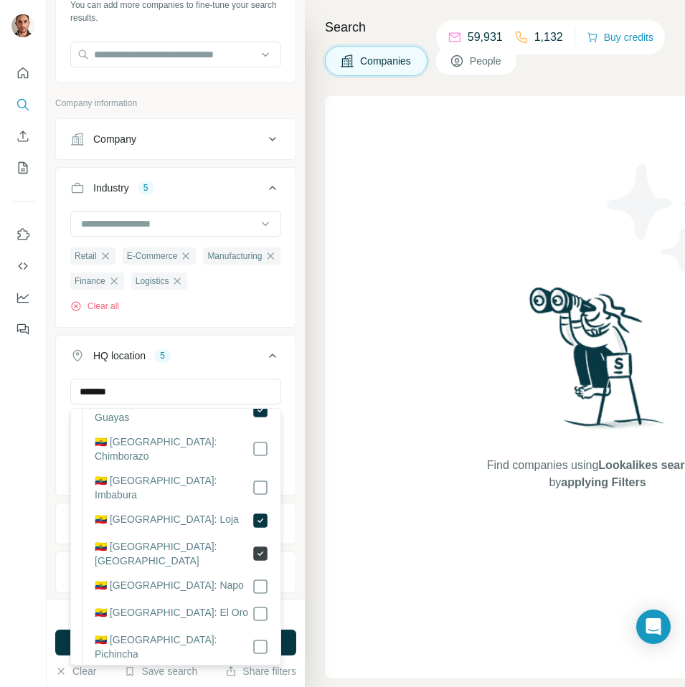
scroll to position [277, 0]
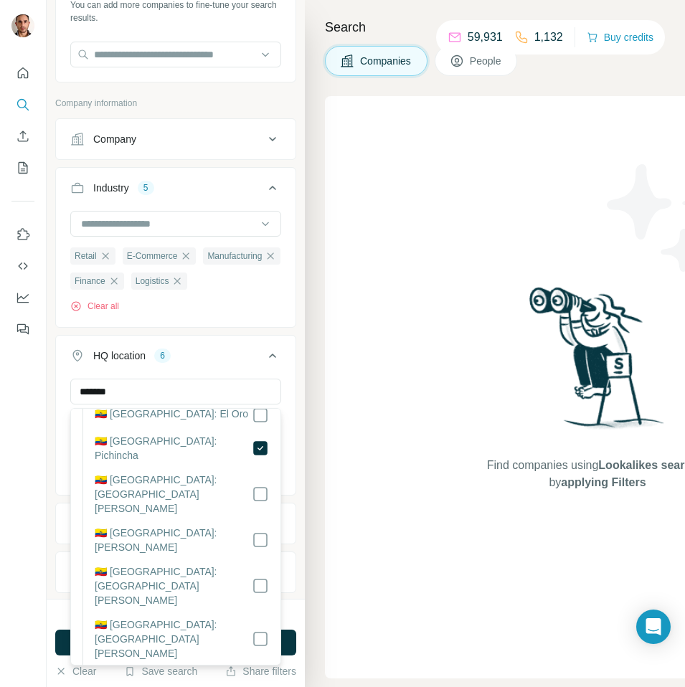
scroll to position [446, 0]
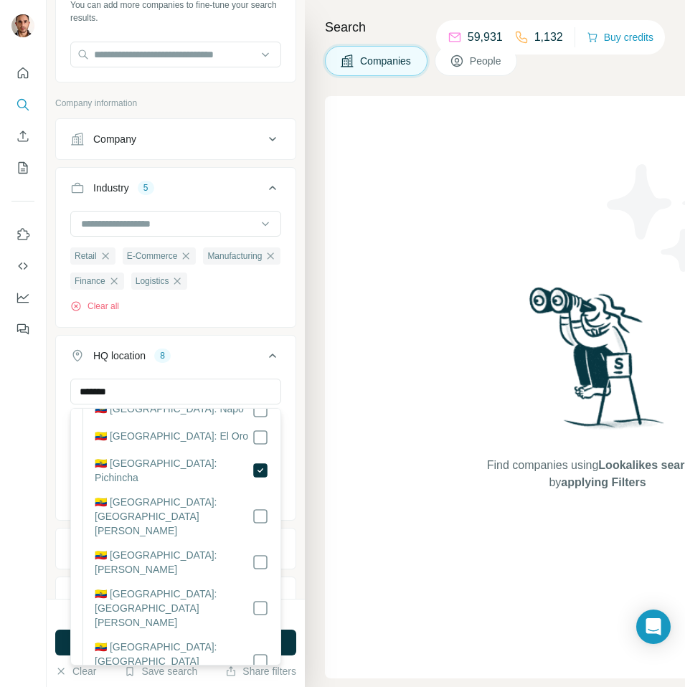
click at [272, 356] on icon at bounding box center [272, 355] width 17 height 17
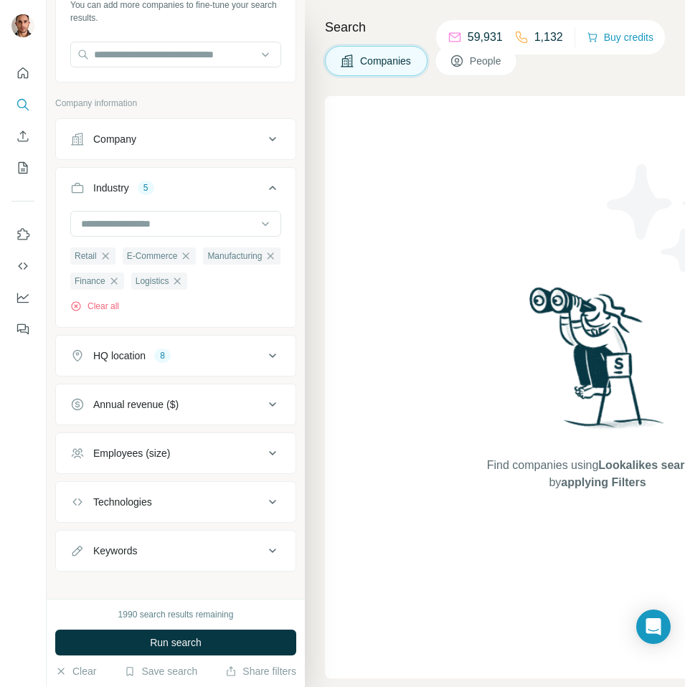
click at [270, 452] on icon at bounding box center [272, 453] width 7 height 4
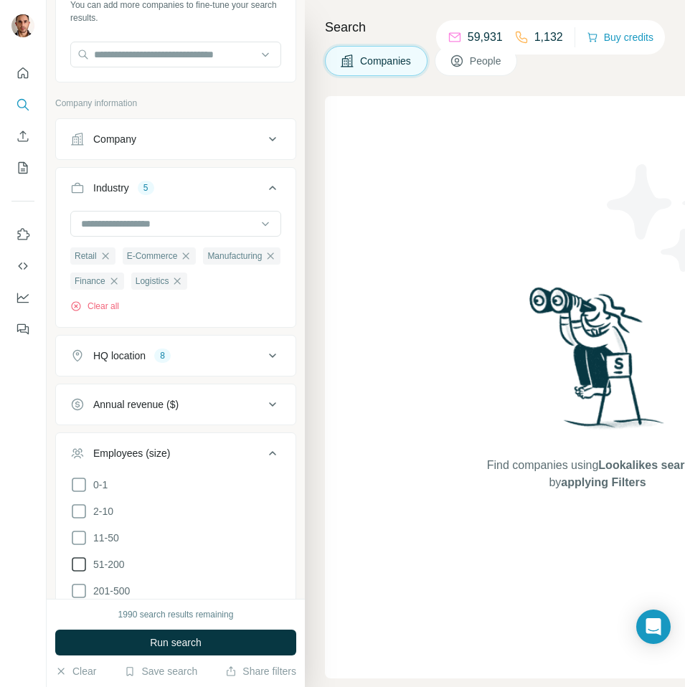
click at [77, 563] on icon at bounding box center [78, 564] width 17 height 17
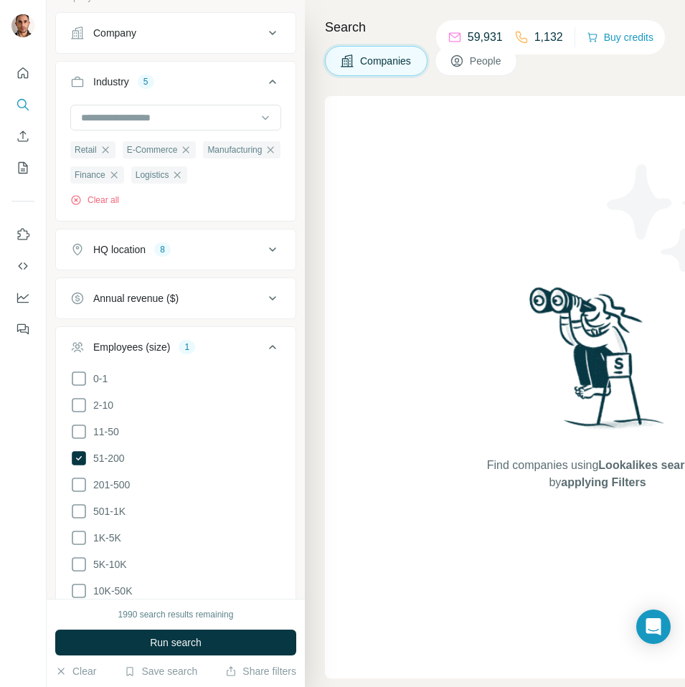
scroll to position [219, 0]
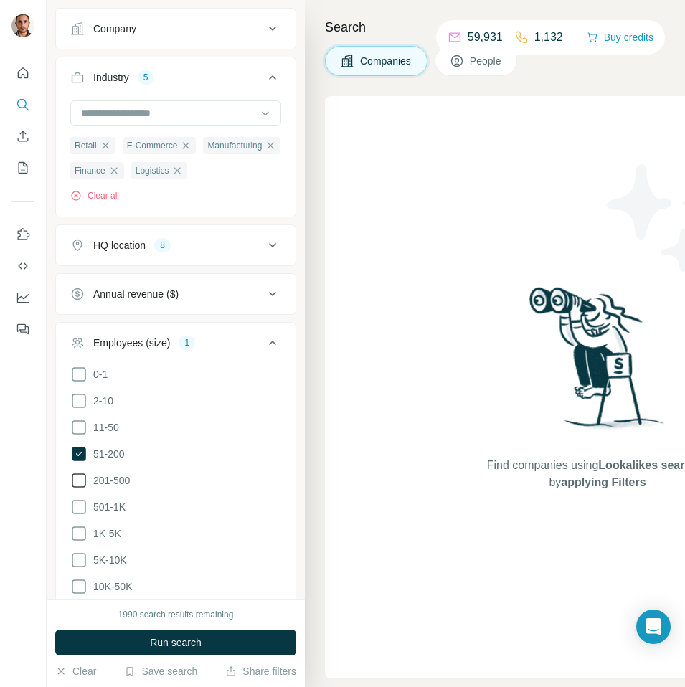
click at [78, 478] on icon at bounding box center [78, 480] width 17 height 17
click at [273, 346] on icon at bounding box center [272, 342] width 17 height 17
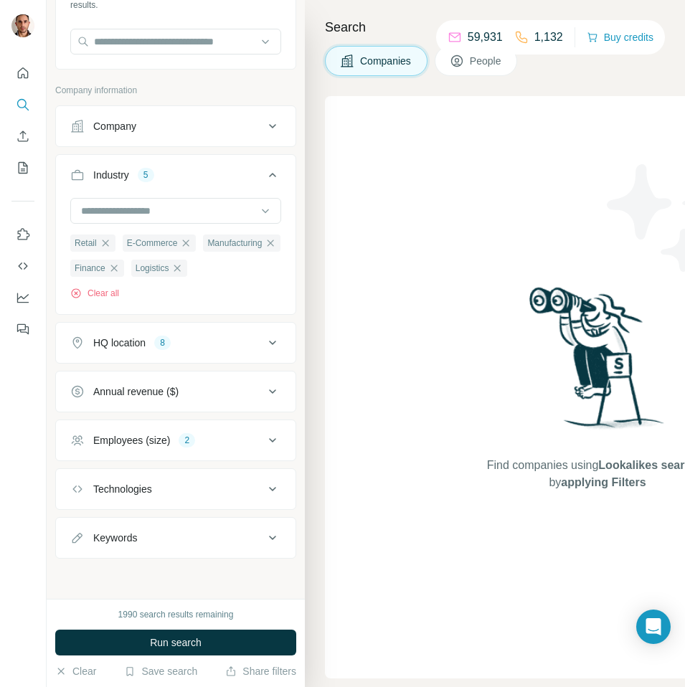
click at [272, 490] on icon at bounding box center [272, 489] width 7 height 4
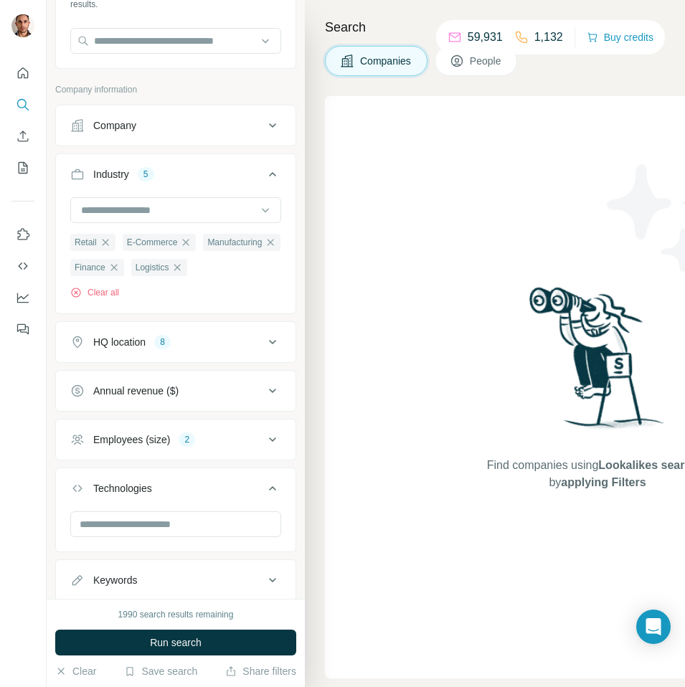
click at [275, 487] on icon at bounding box center [272, 488] width 17 height 17
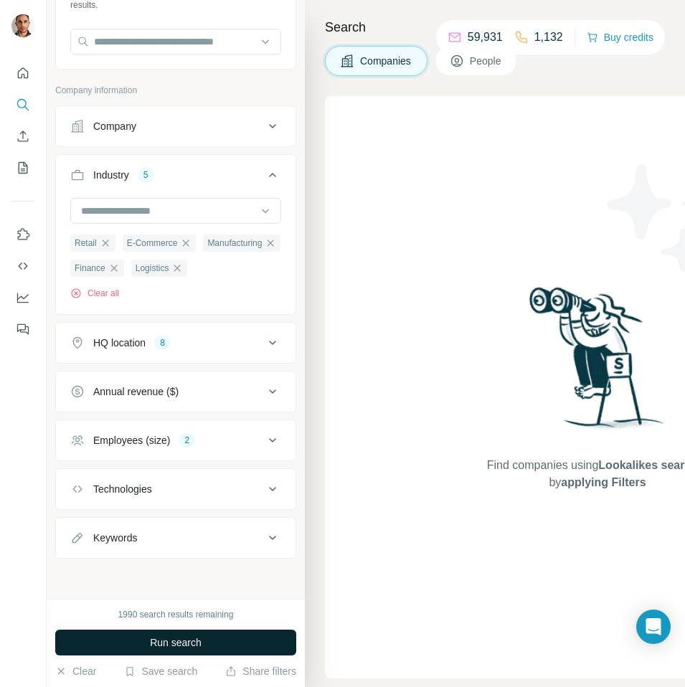
click at [198, 645] on span "Run search" at bounding box center [176, 642] width 52 height 14
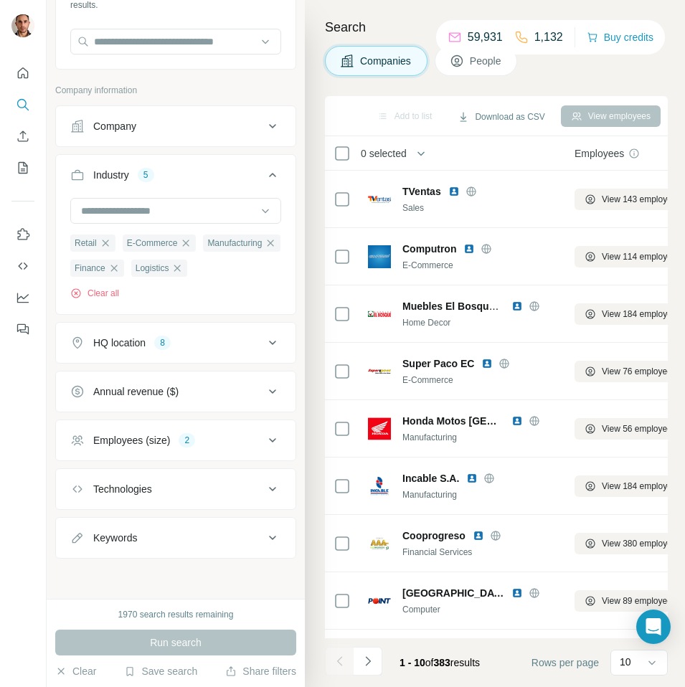
click at [271, 536] on icon at bounding box center [272, 537] width 17 height 17
click at [222, 570] on input "text" at bounding box center [161, 573] width 182 height 26
type input "**********"
click at [268, 570] on icon "button" at bounding box center [269, 573] width 14 height 14
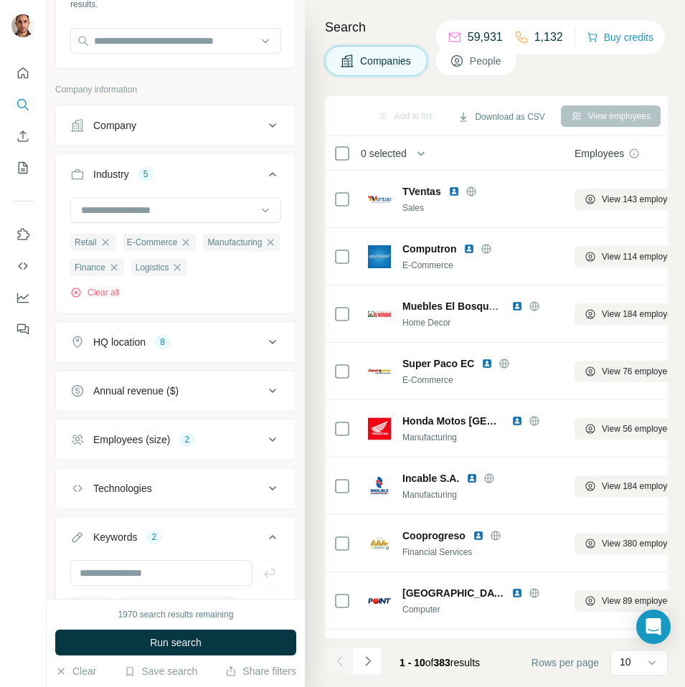
scroll to position [216, 0]
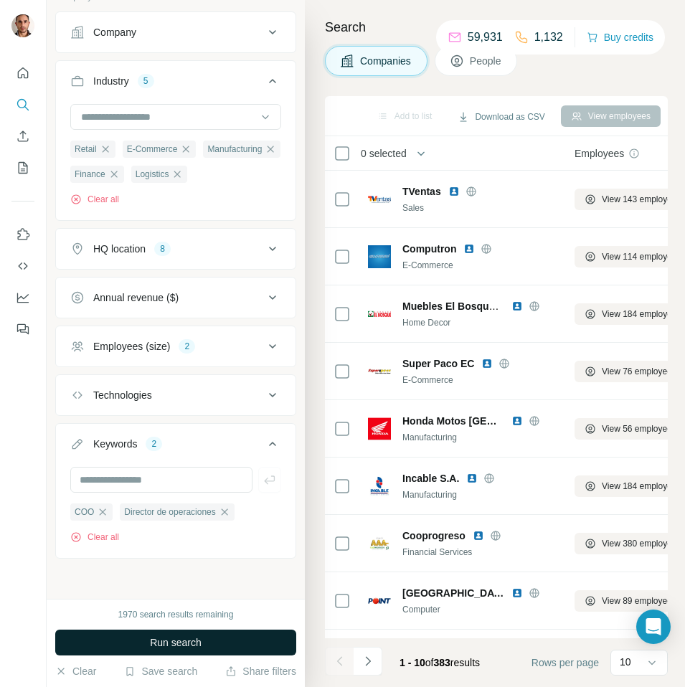
click at [181, 636] on span "Run search" at bounding box center [176, 642] width 52 height 14
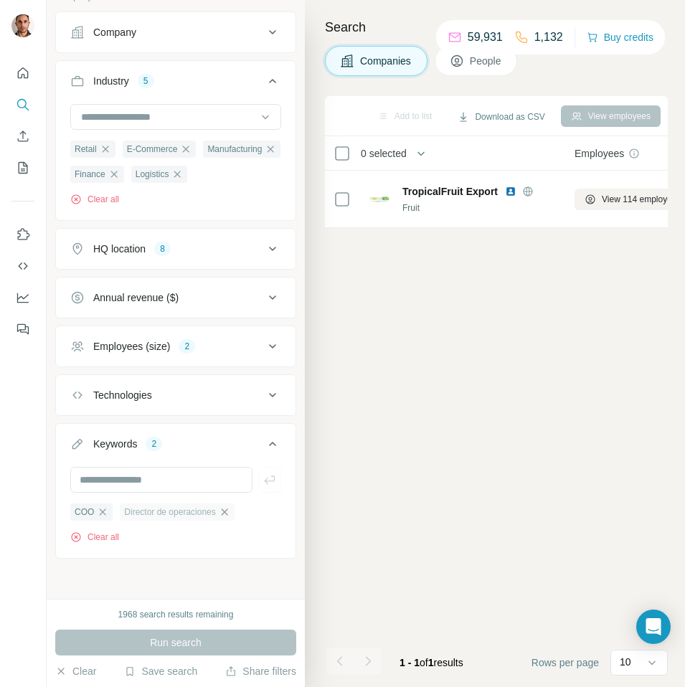
click at [230, 513] on icon "button" at bounding box center [224, 511] width 11 height 11
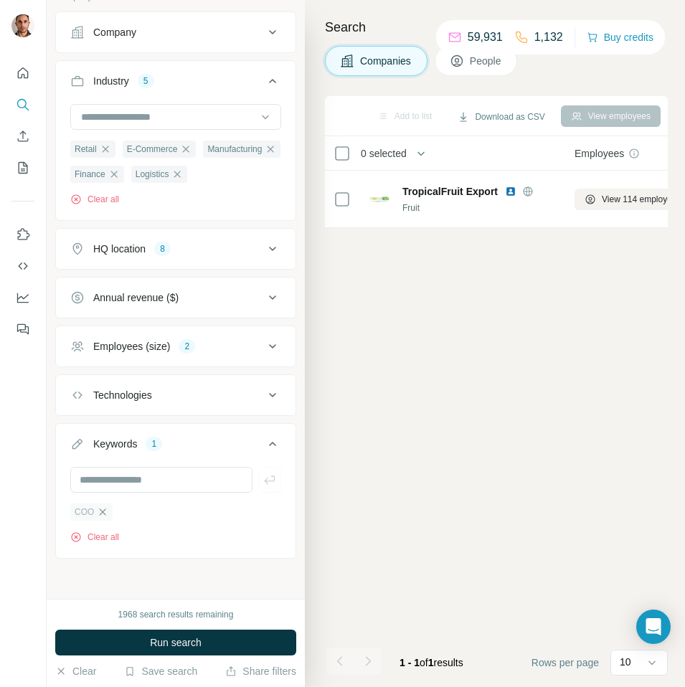
click at [100, 513] on icon "button" at bounding box center [103, 511] width 6 height 6
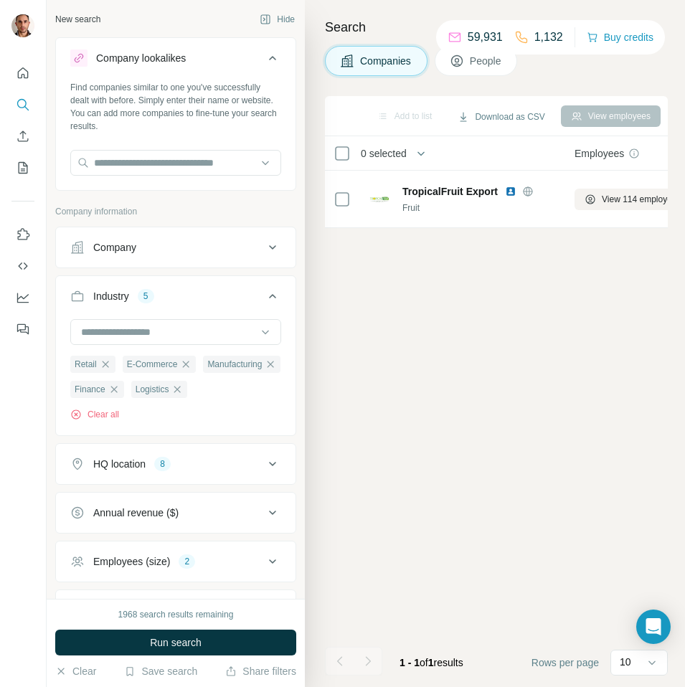
click at [272, 247] on icon at bounding box center [272, 247] width 17 height 17
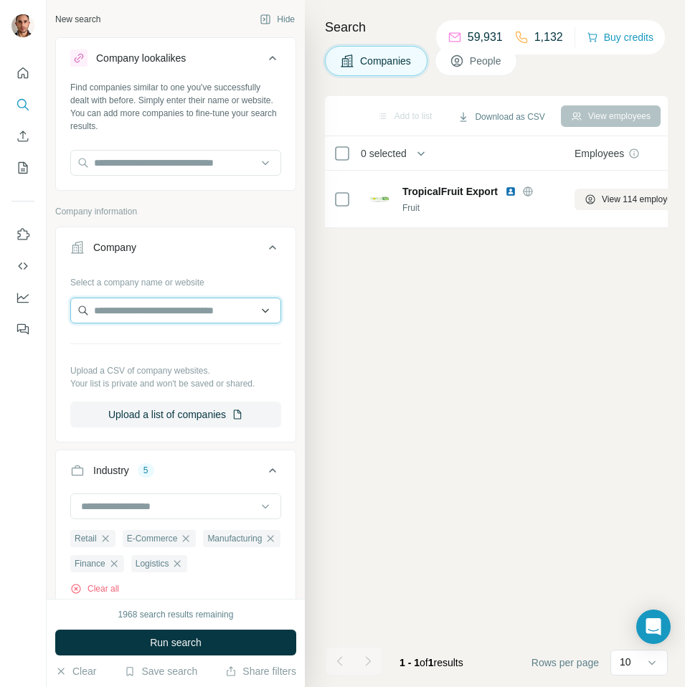
click at [266, 310] on input "text" at bounding box center [175, 310] width 211 height 26
click at [189, 308] on input "text" at bounding box center [175, 310] width 211 height 26
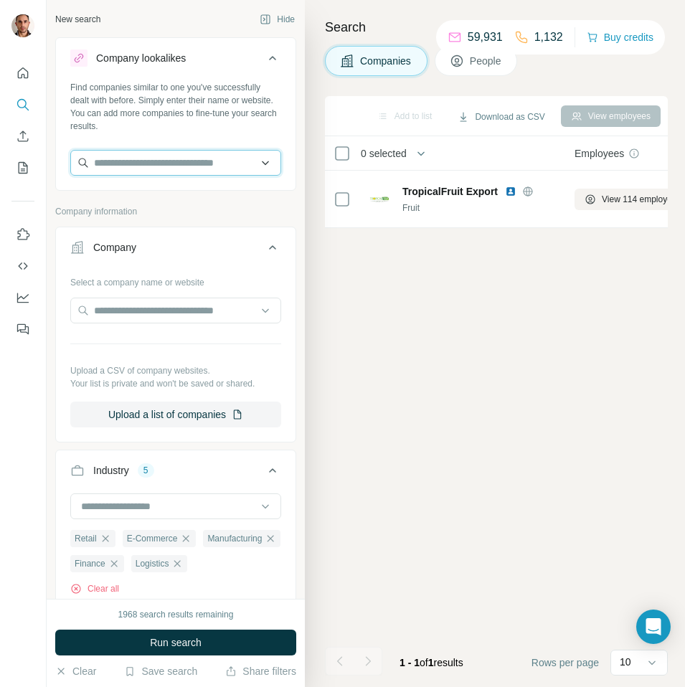
click at [208, 160] on input "text" at bounding box center [175, 163] width 211 height 26
click at [269, 164] on input "text" at bounding box center [175, 163] width 211 height 26
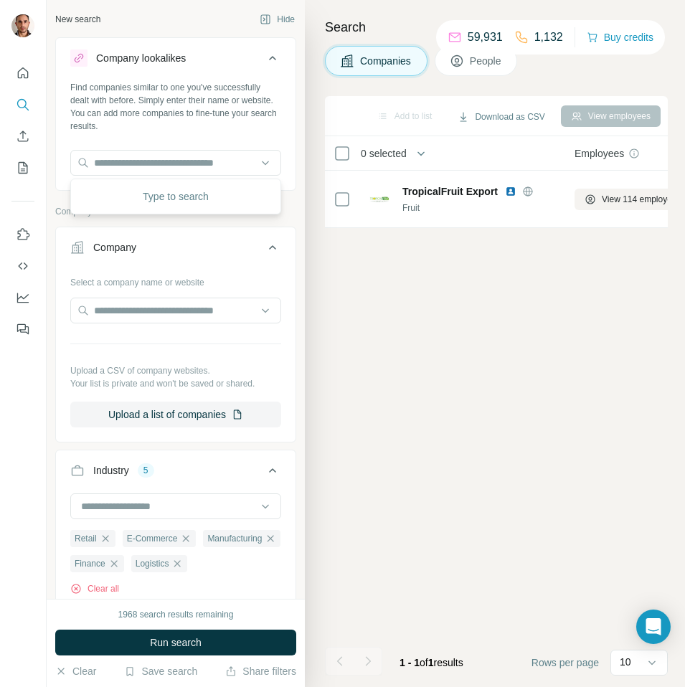
click at [273, 57] on icon at bounding box center [272, 58] width 7 height 4
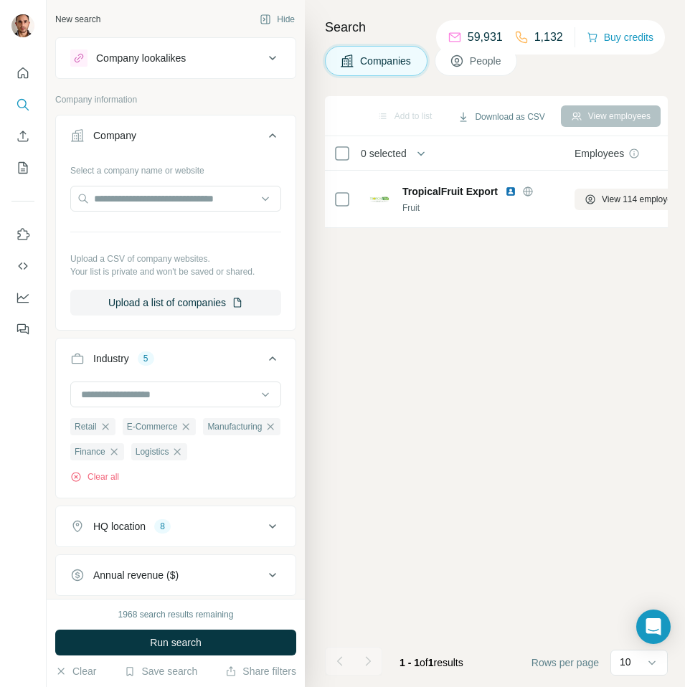
click at [273, 57] on icon at bounding box center [272, 58] width 7 height 4
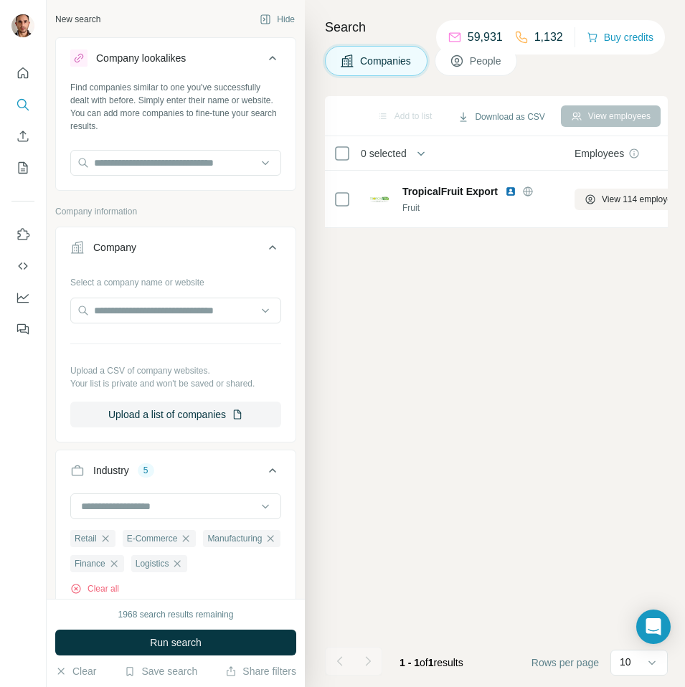
click at [273, 57] on icon at bounding box center [272, 58] width 7 height 4
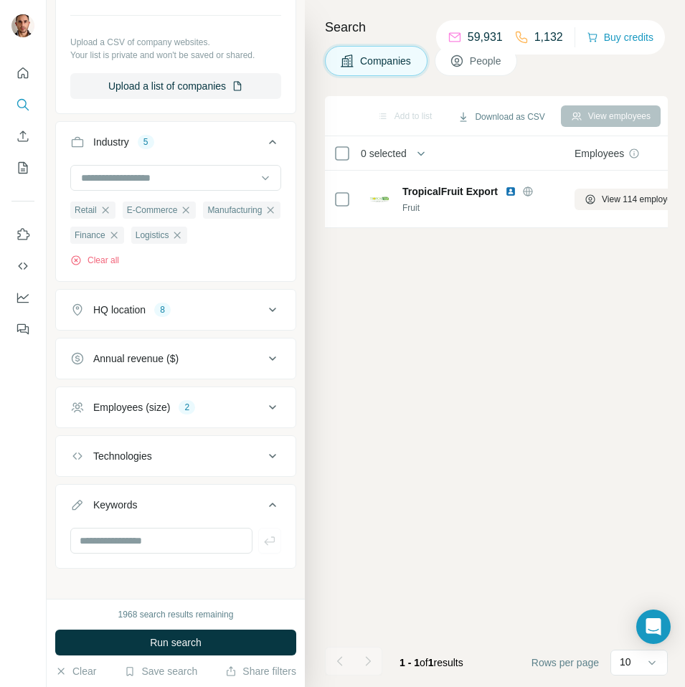
scroll to position [227, 0]
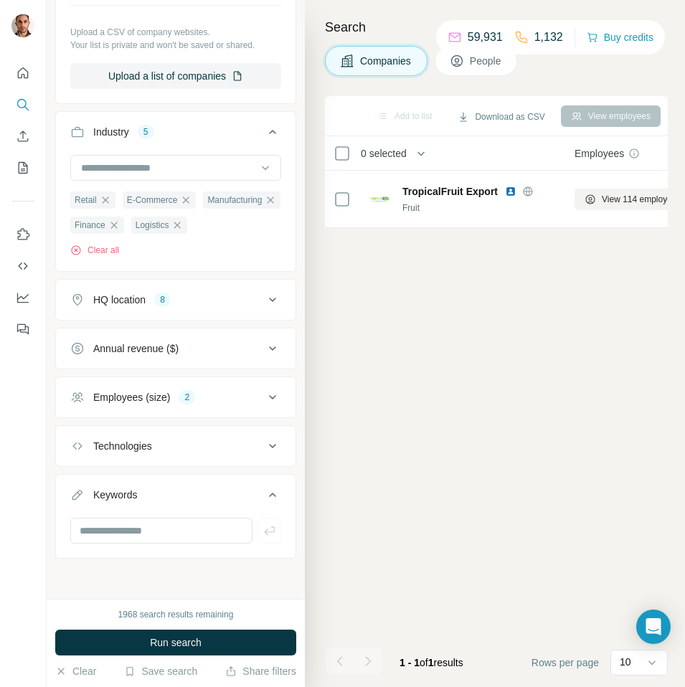
click at [272, 446] on icon at bounding box center [272, 445] width 17 height 17
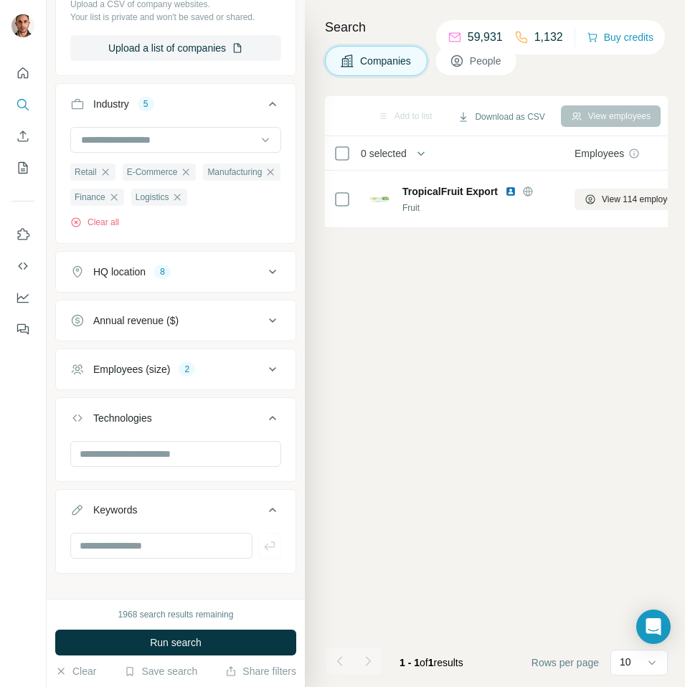
scroll to position [270, 0]
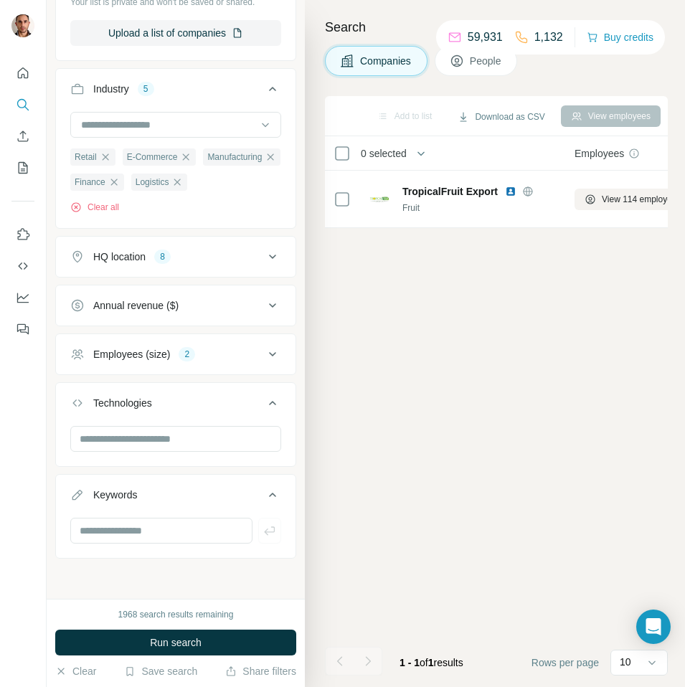
click at [471, 65] on button "People" at bounding box center [475, 61] width 83 height 30
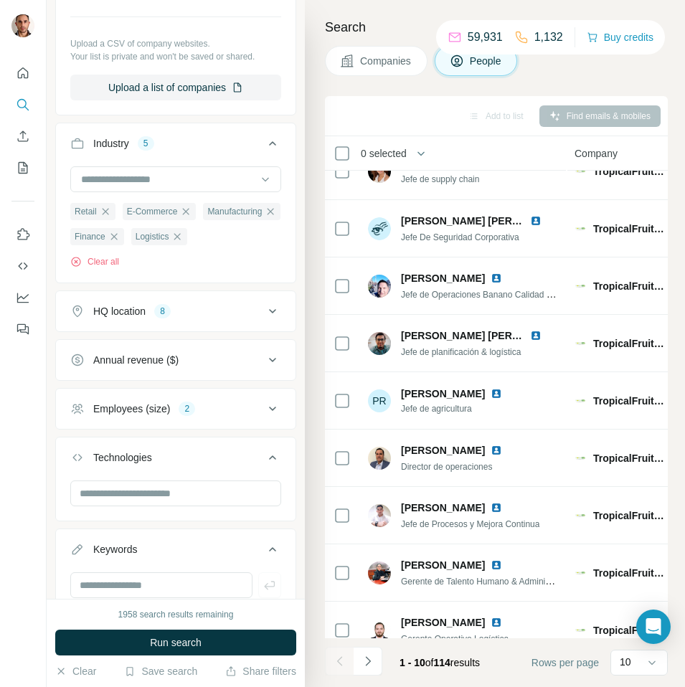
scroll to position [494, 0]
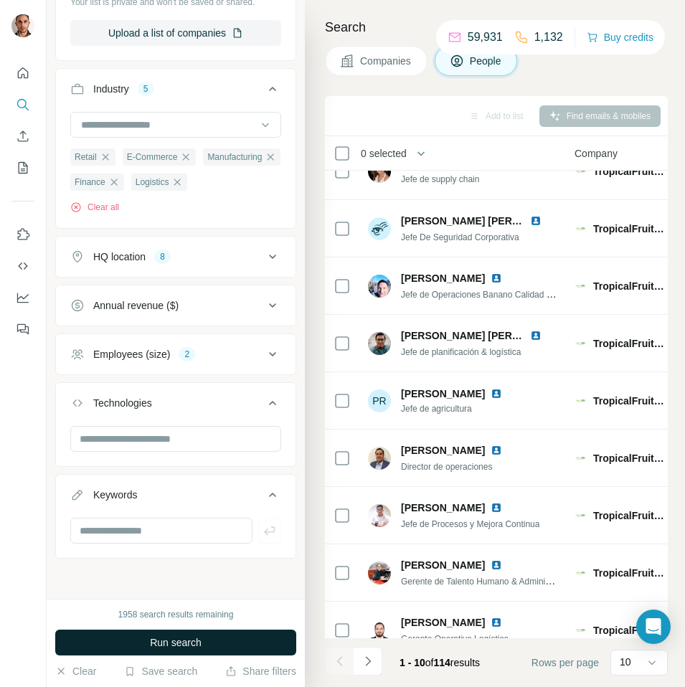
click at [194, 644] on span "Run search" at bounding box center [176, 642] width 52 height 14
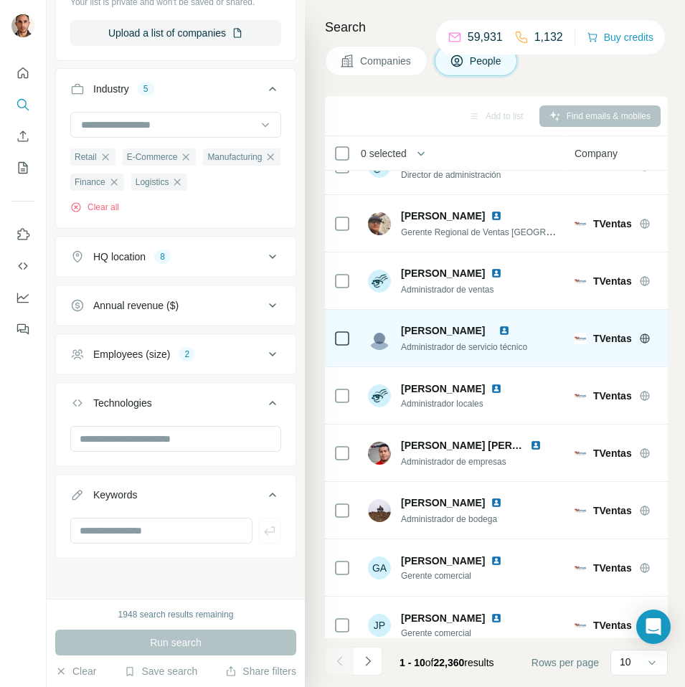
scroll to position [106, 0]
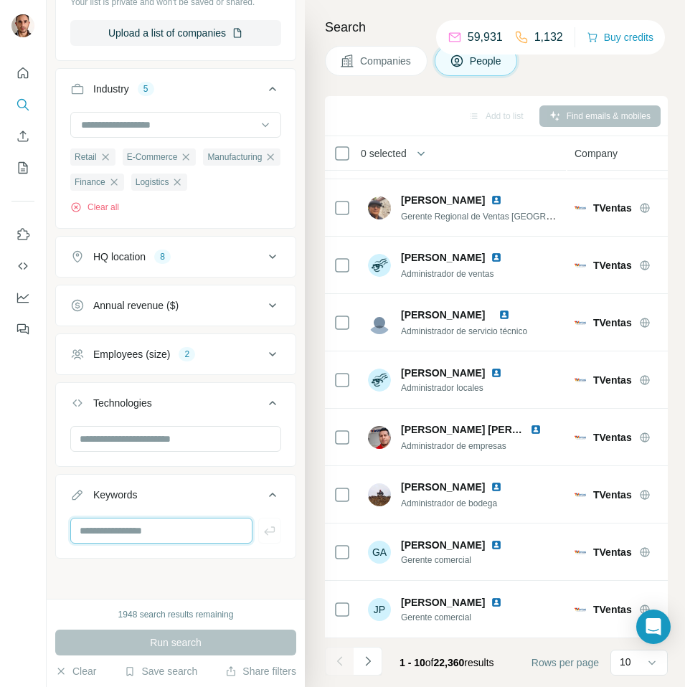
click at [203, 523] on input "text" at bounding box center [161, 531] width 182 height 26
type input "**********"
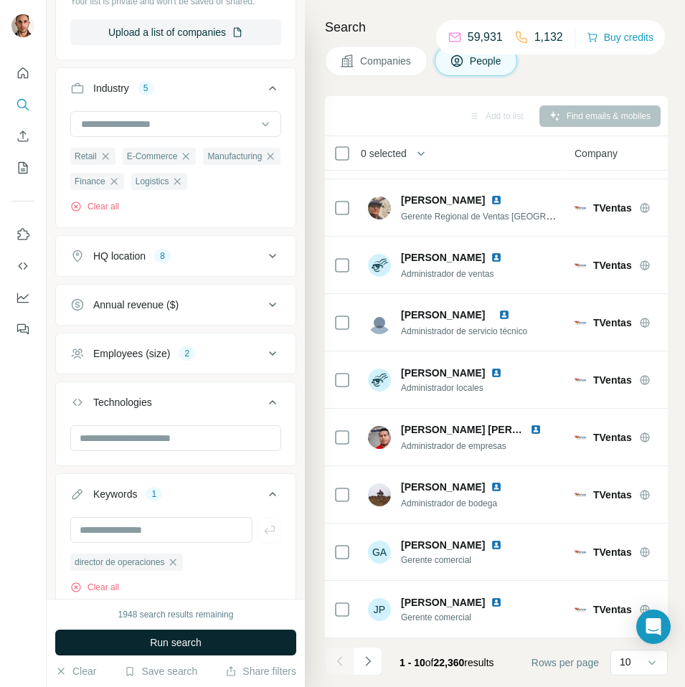
click at [185, 645] on span "Run search" at bounding box center [176, 642] width 52 height 14
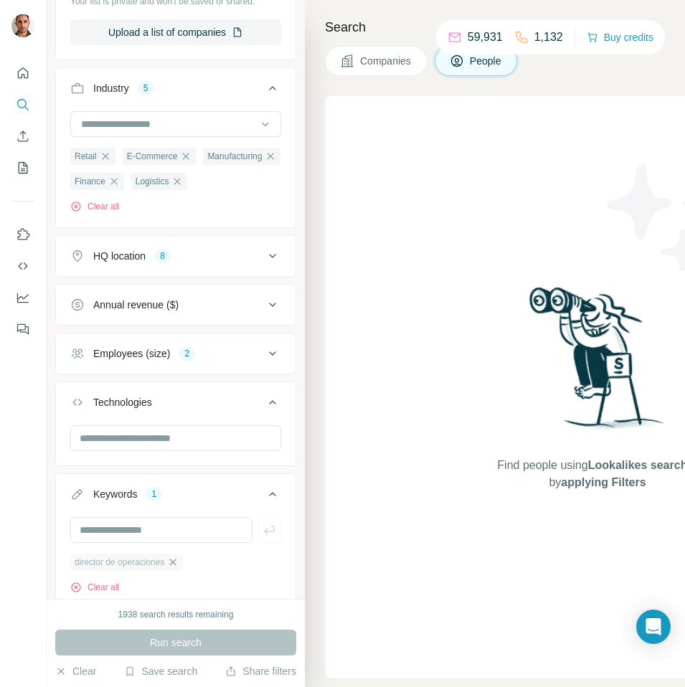
click at [178, 560] on icon "button" at bounding box center [172, 561] width 11 height 11
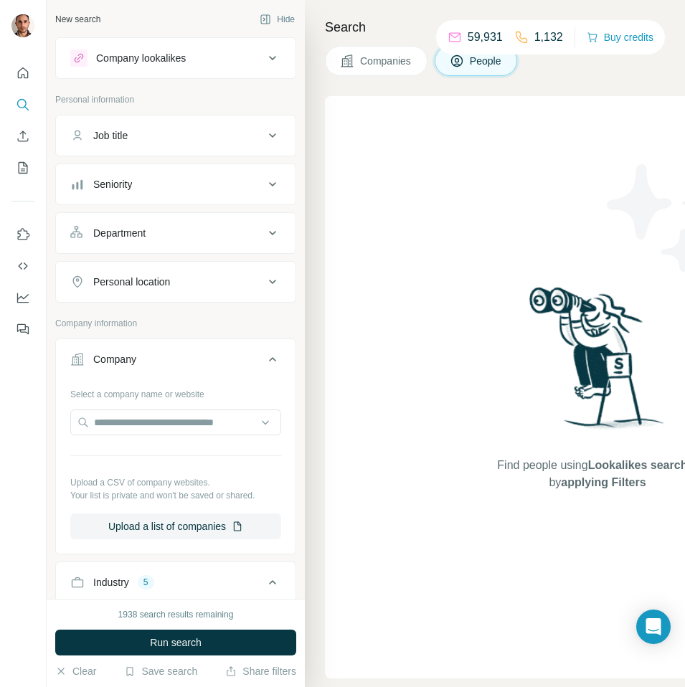
click at [273, 135] on icon at bounding box center [272, 135] width 17 height 17
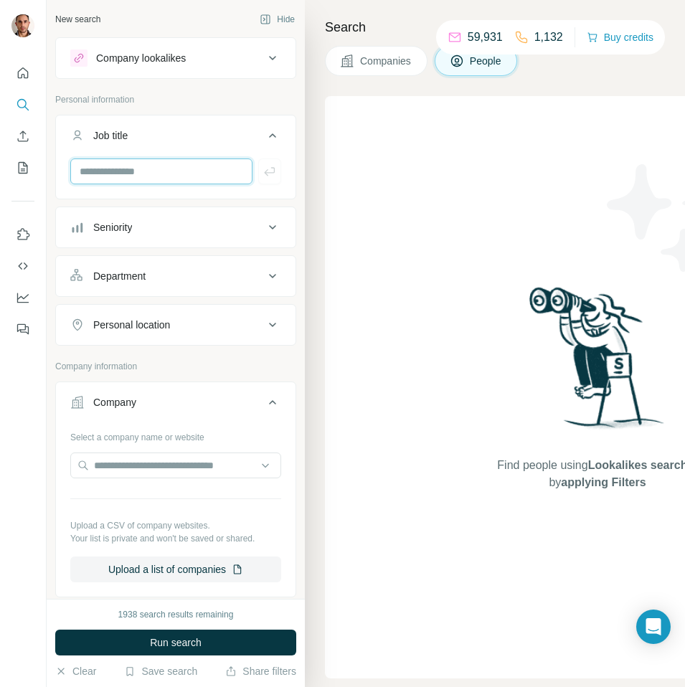
click at [189, 173] on input "text" at bounding box center [161, 171] width 182 height 26
type input "***"
click at [268, 169] on icon "button" at bounding box center [269, 171] width 14 height 14
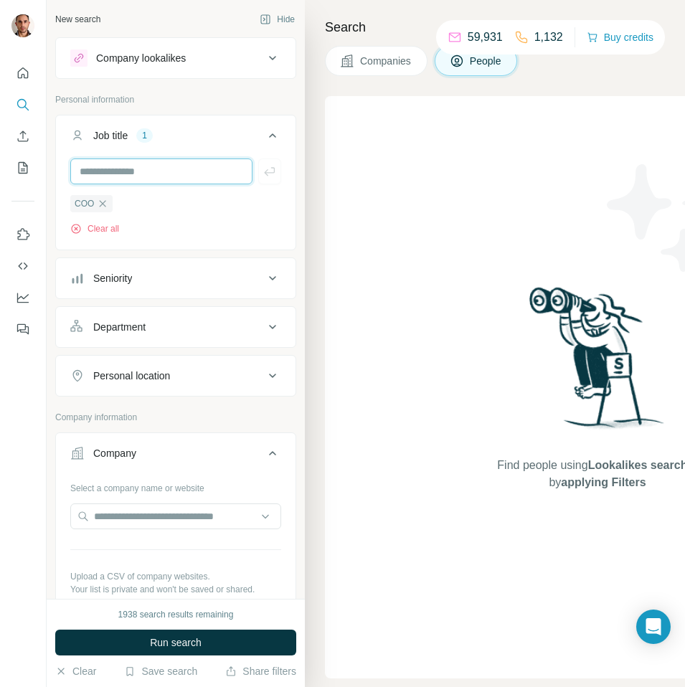
click at [191, 164] on input "text" at bounding box center [161, 171] width 182 height 26
type input "**********"
click at [274, 168] on icon "button" at bounding box center [269, 171] width 14 height 14
click at [272, 275] on icon at bounding box center [272, 278] width 17 height 17
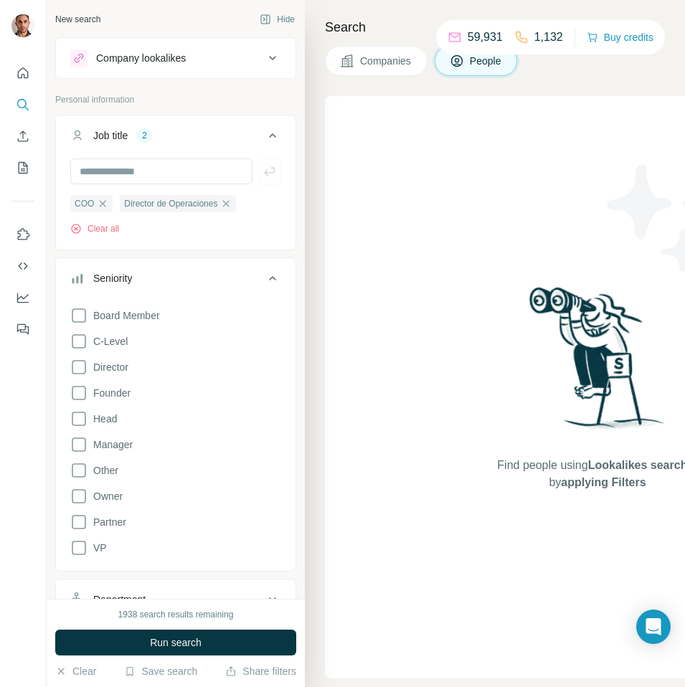
click at [272, 275] on icon at bounding box center [272, 278] width 17 height 17
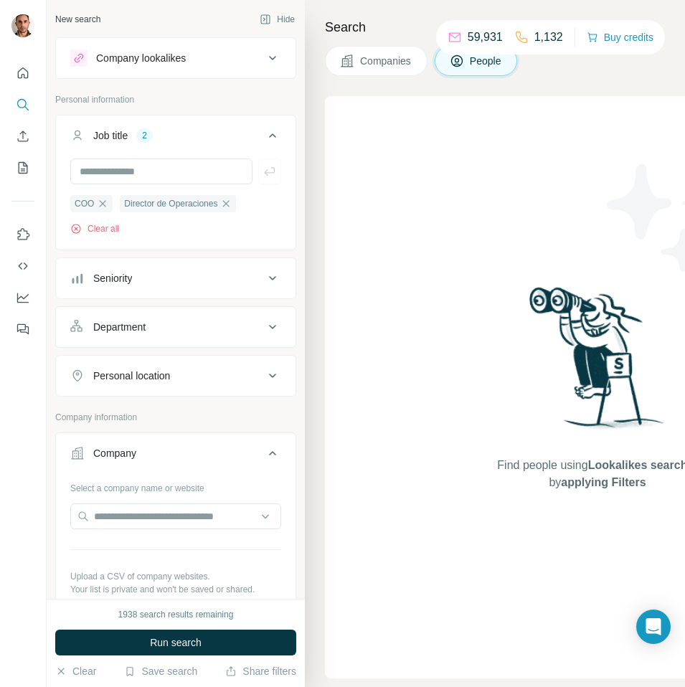
click at [272, 328] on icon at bounding box center [272, 327] width 7 height 4
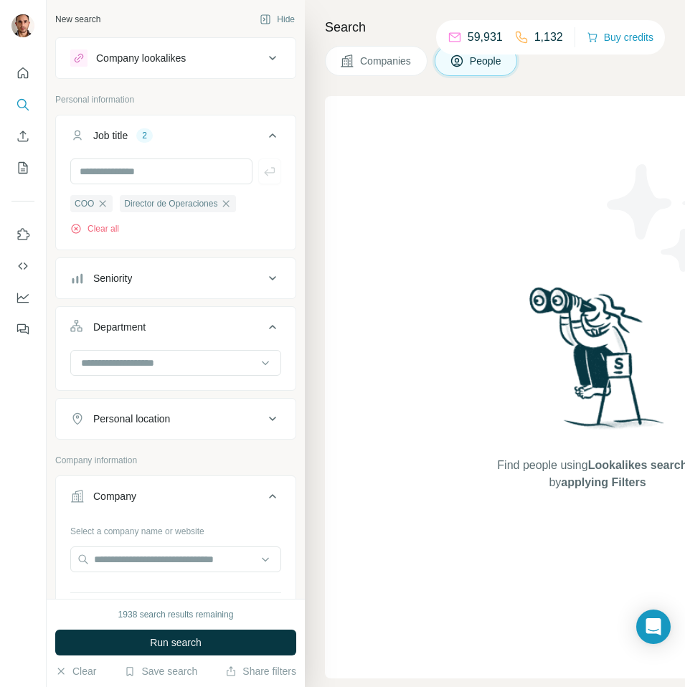
click at [272, 328] on icon at bounding box center [272, 326] width 17 height 17
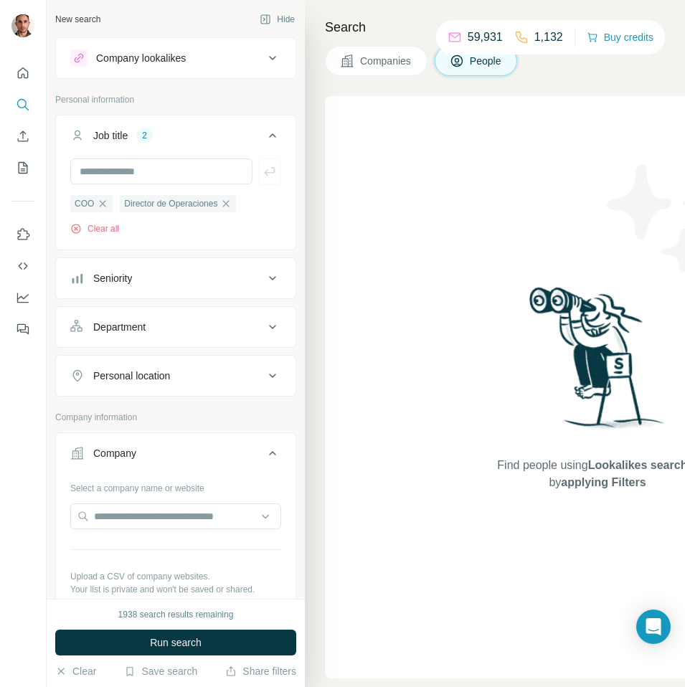
click at [267, 379] on icon at bounding box center [272, 375] width 17 height 17
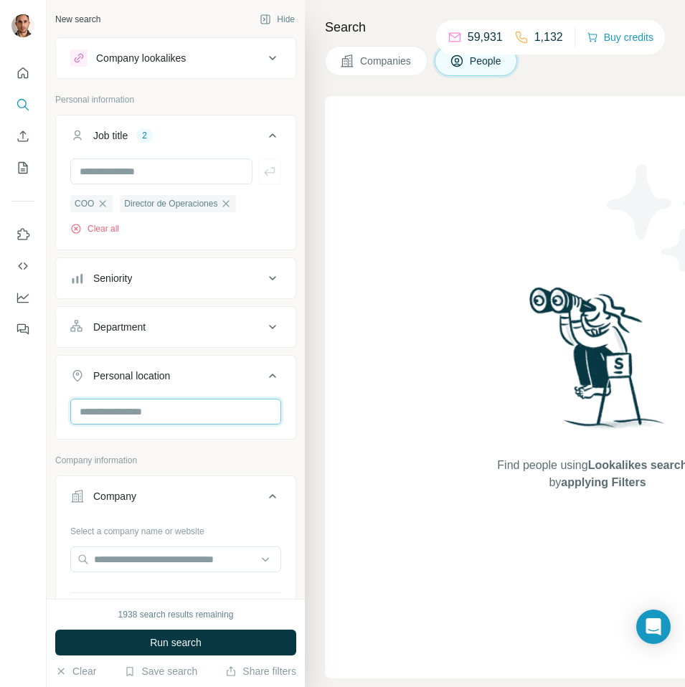
click at [224, 411] on input "text" at bounding box center [175, 412] width 211 height 26
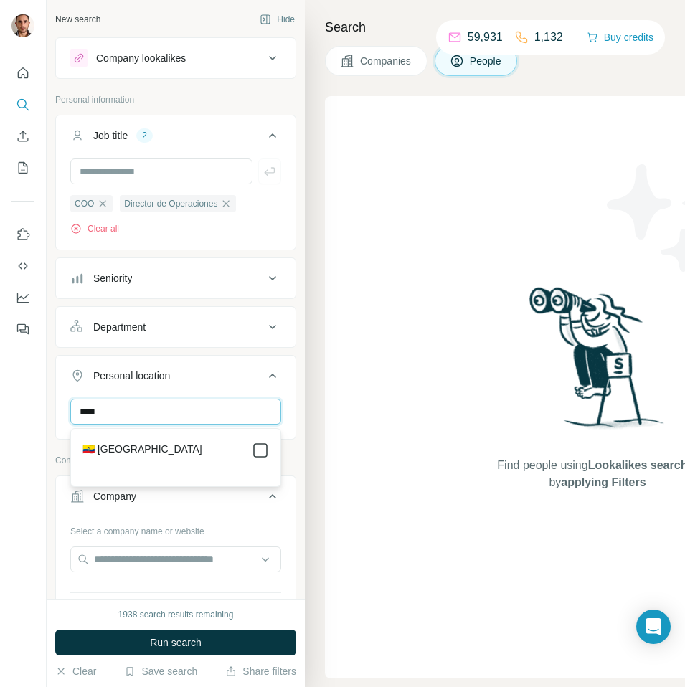
type input "****"
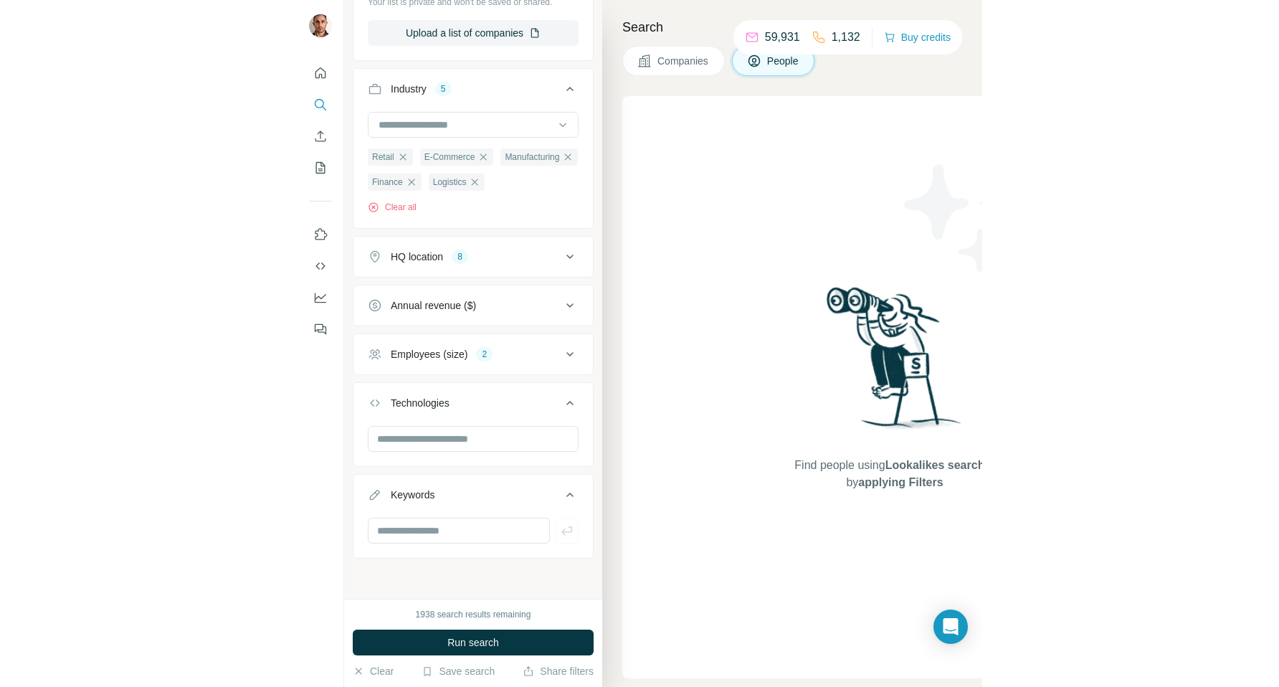
scroll to position [682, 0]
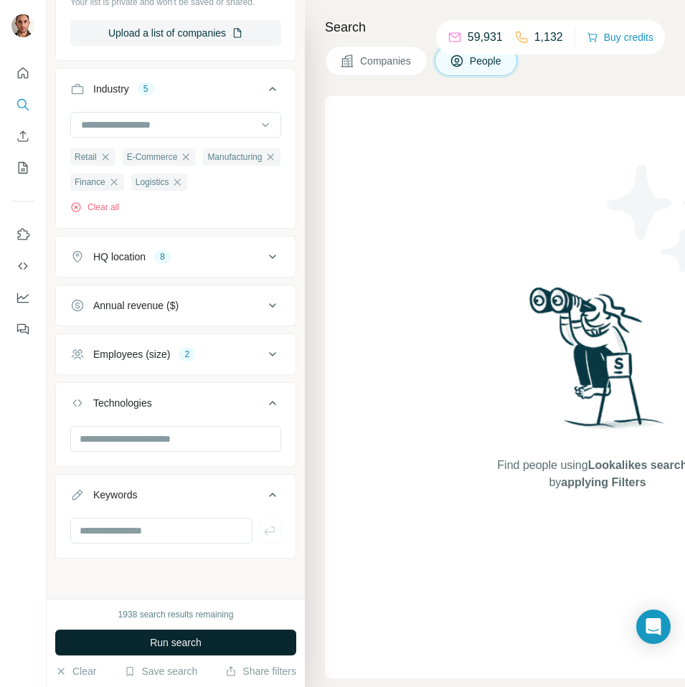
click at [181, 647] on span "Run search" at bounding box center [176, 642] width 52 height 14
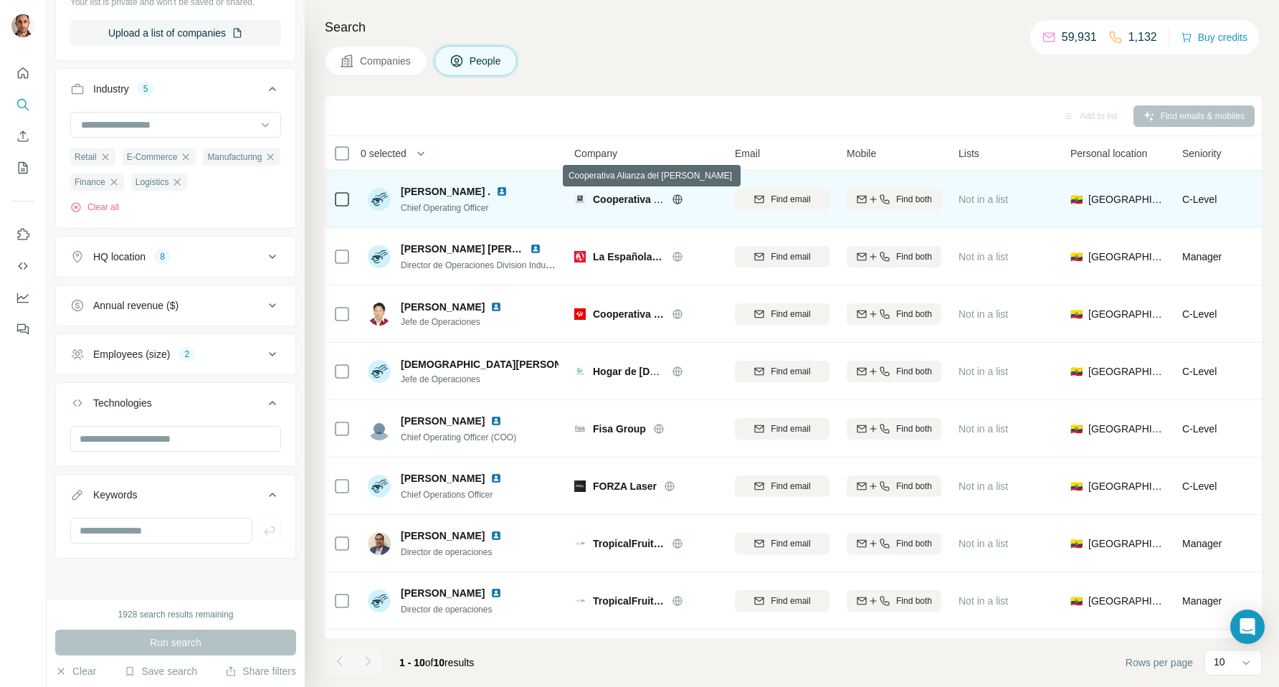
click at [600, 200] on span "Cooperativa Alianza del [PERSON_NAME]" at bounding box center [693, 199] width 200 height 11
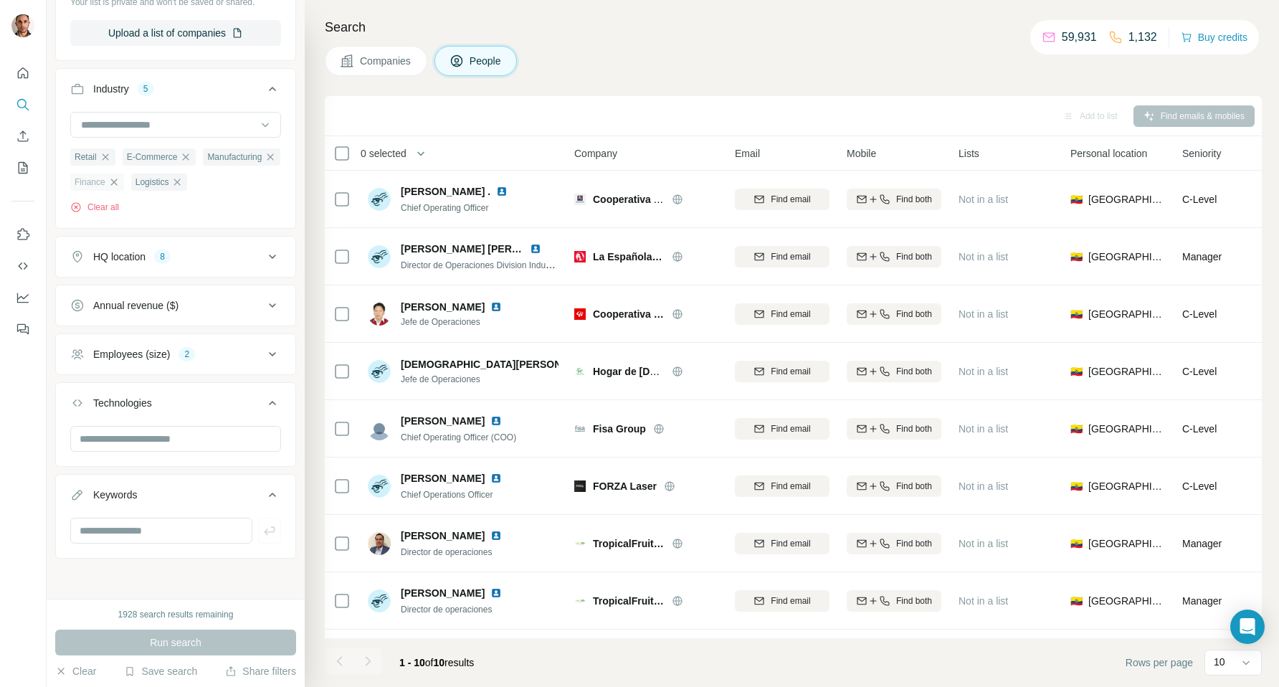
click at [120, 184] on icon "button" at bounding box center [113, 181] width 11 height 11
click at [184, 639] on span "Run search" at bounding box center [176, 642] width 52 height 14
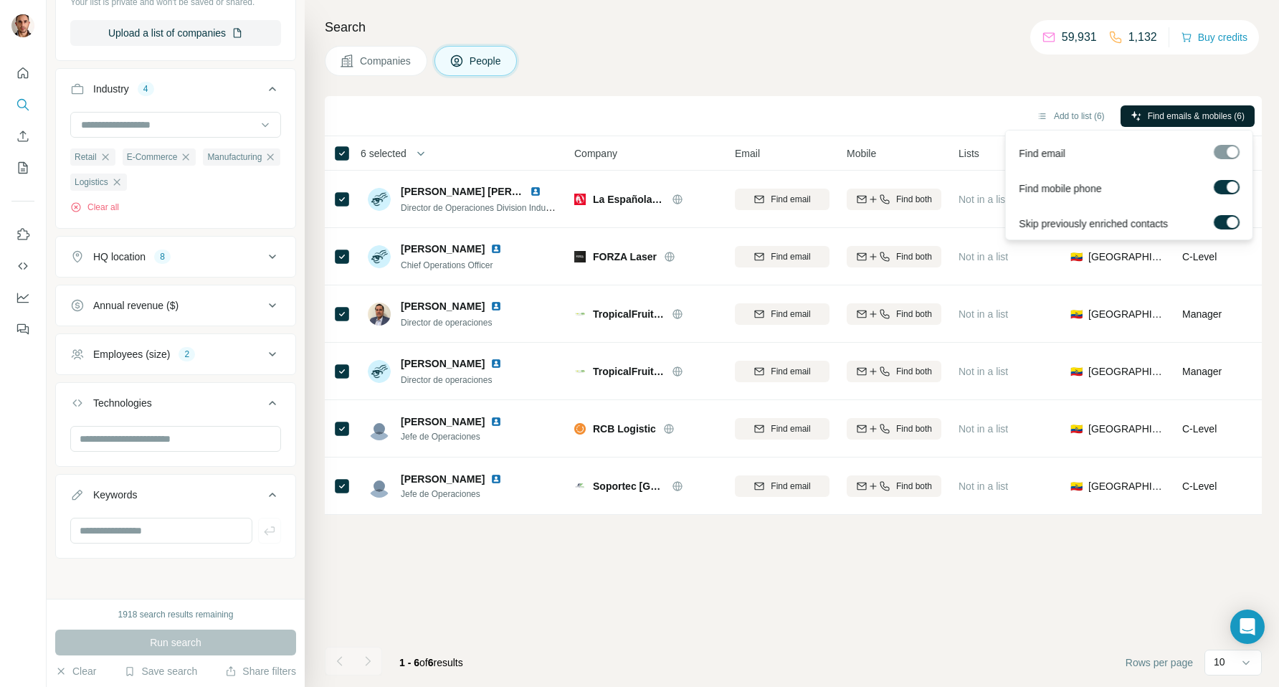
click at [685, 115] on span "Find emails & mobiles (6)" at bounding box center [1196, 116] width 97 height 13
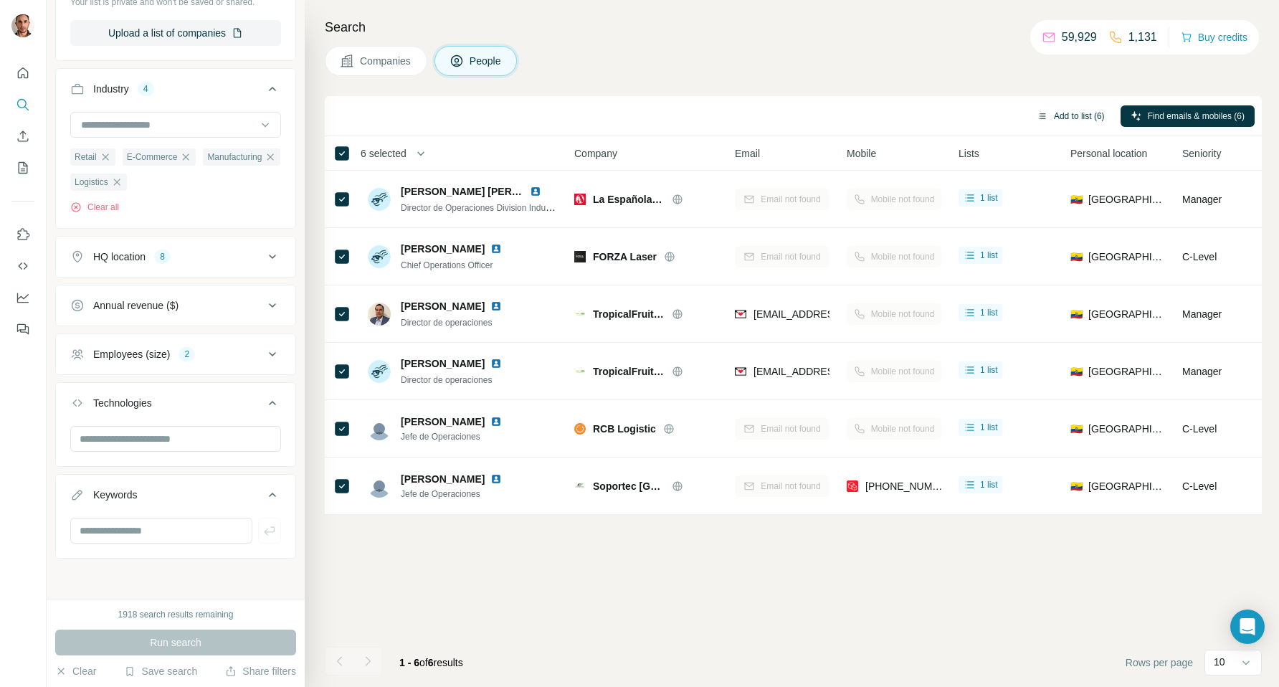
click at [685, 113] on button "Add to list (6)" at bounding box center [1071, 116] width 88 height 22
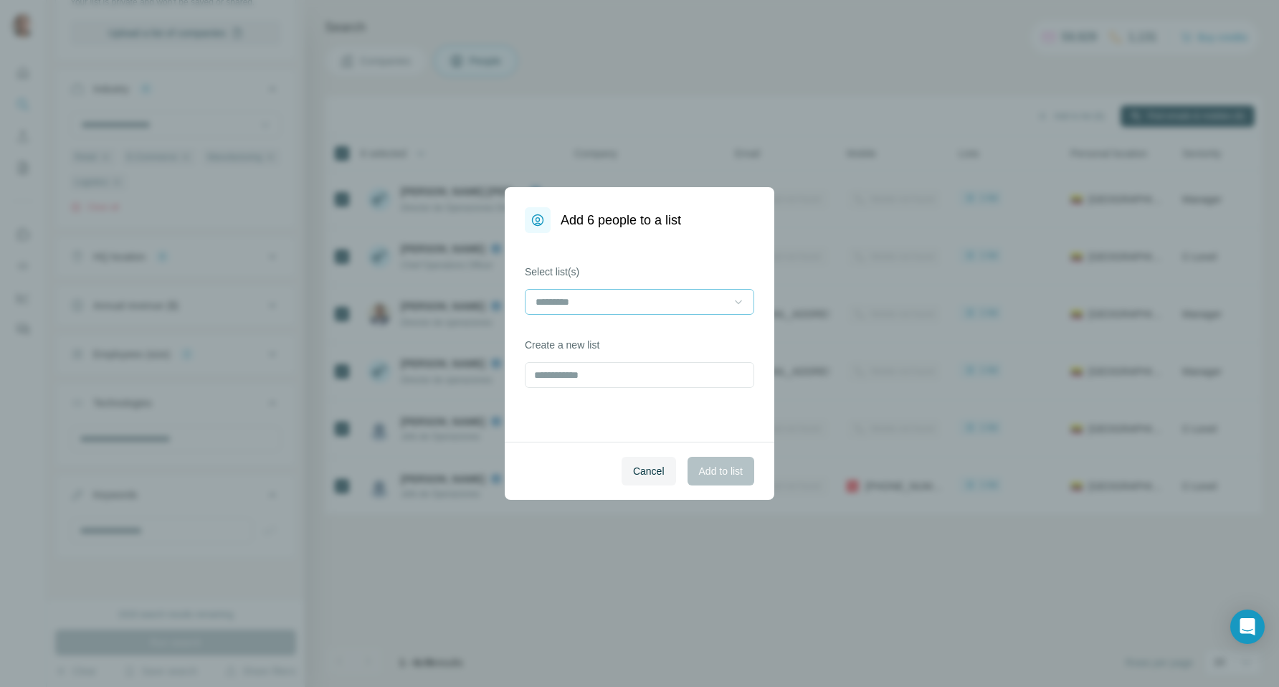
click at [685, 302] on icon at bounding box center [738, 302] width 7 height 4
click at [682, 401] on div "Select list(s) Create a new list" at bounding box center [640, 337] width 270 height 209
click at [634, 376] on input "text" at bounding box center [639, 375] width 229 height 26
type input "**********"
click at [685, 480] on button "Add to list" at bounding box center [720, 471] width 67 height 29
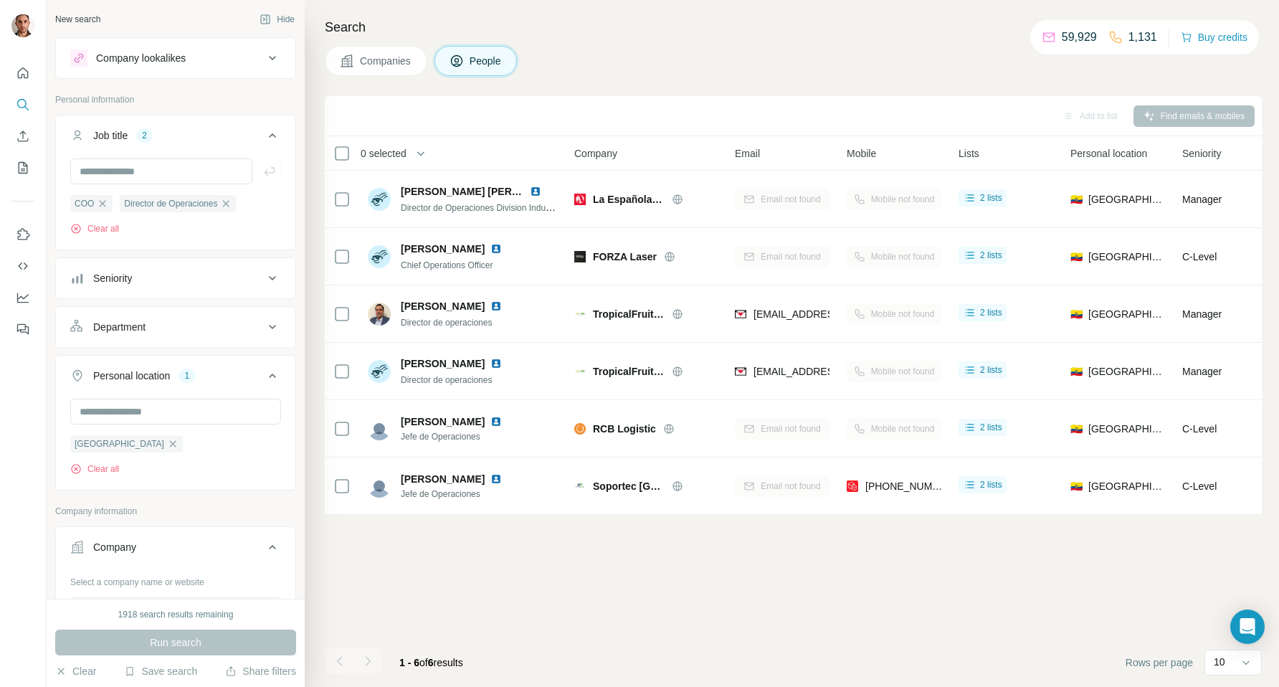
click at [271, 57] on icon at bounding box center [272, 57] width 17 height 17
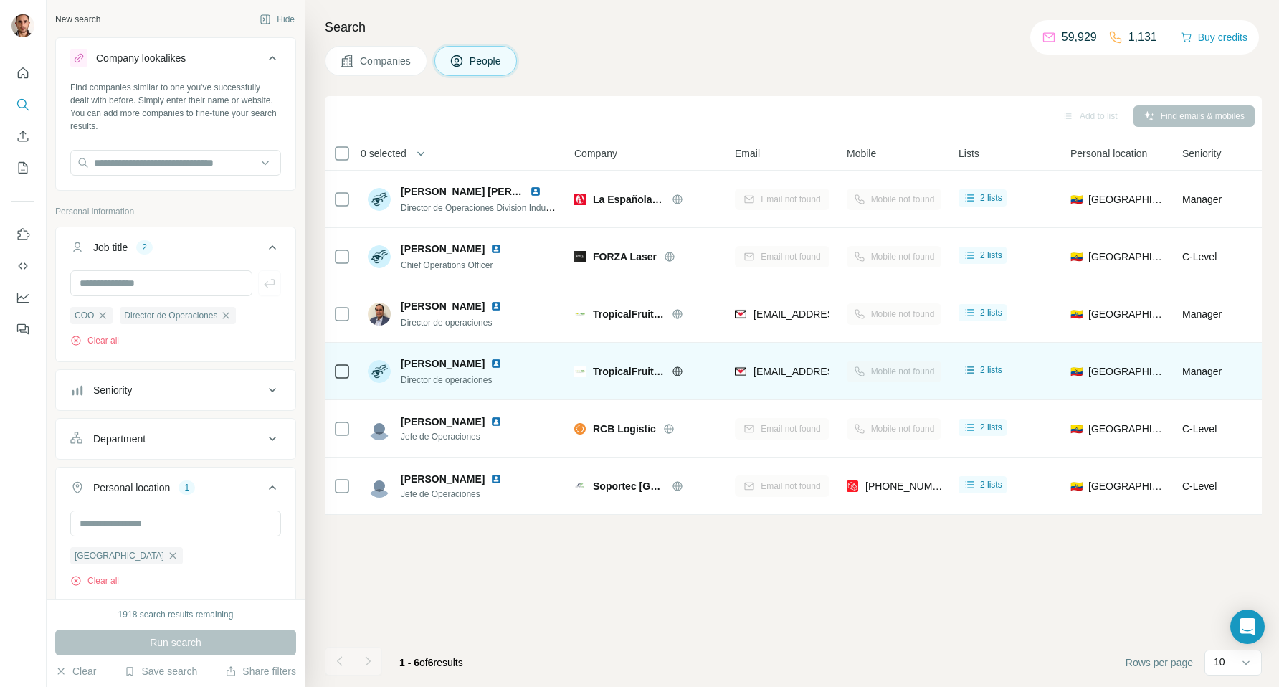
click at [614, 369] on span "TropicalFruit Export" at bounding box center [629, 371] width 72 height 14
drag, startPoint x: 594, startPoint y: 370, endPoint x: 718, endPoint y: 376, distance: 124.9
click at [685, 376] on td "TropicalFruit Export" at bounding box center [646, 371] width 161 height 57
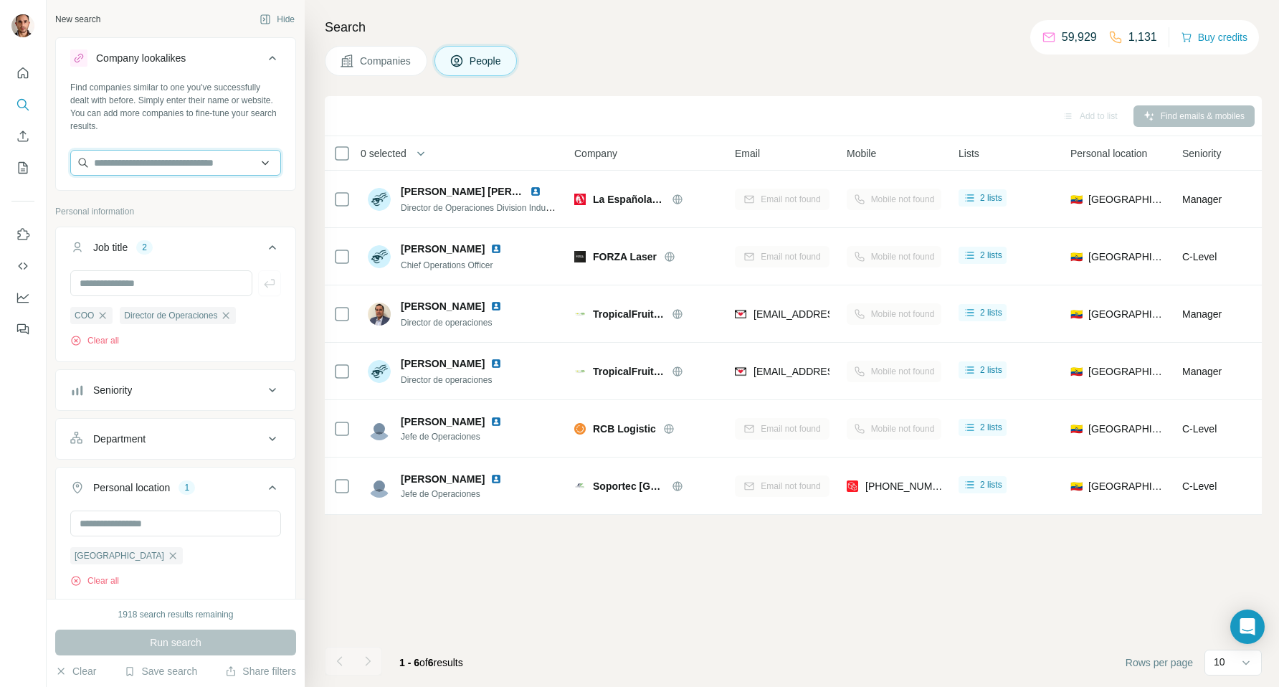
click at [133, 163] on input "text" at bounding box center [175, 163] width 211 height 26
paste input "**********"
type input "**********"
click at [220, 196] on div "TropicalFruit Export [DOMAIN_NAME]" at bounding box center [176, 201] width 204 height 39
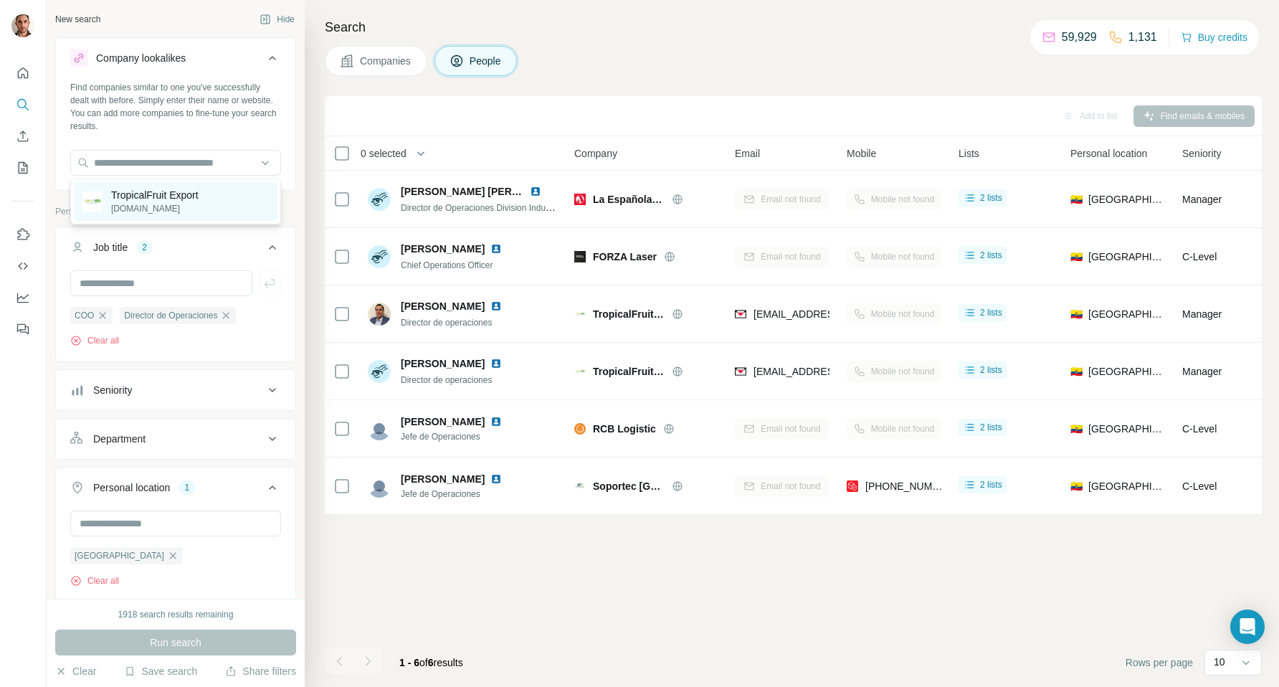
scroll to position [0, 0]
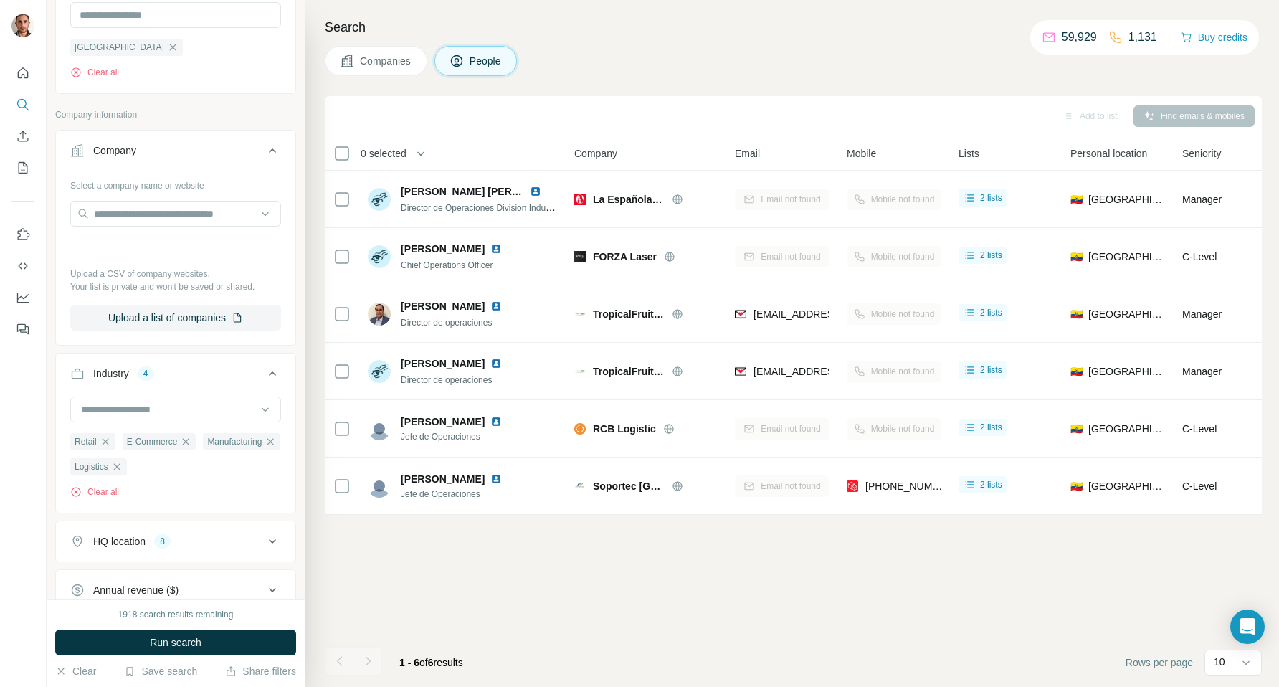
scroll to position [850, 0]
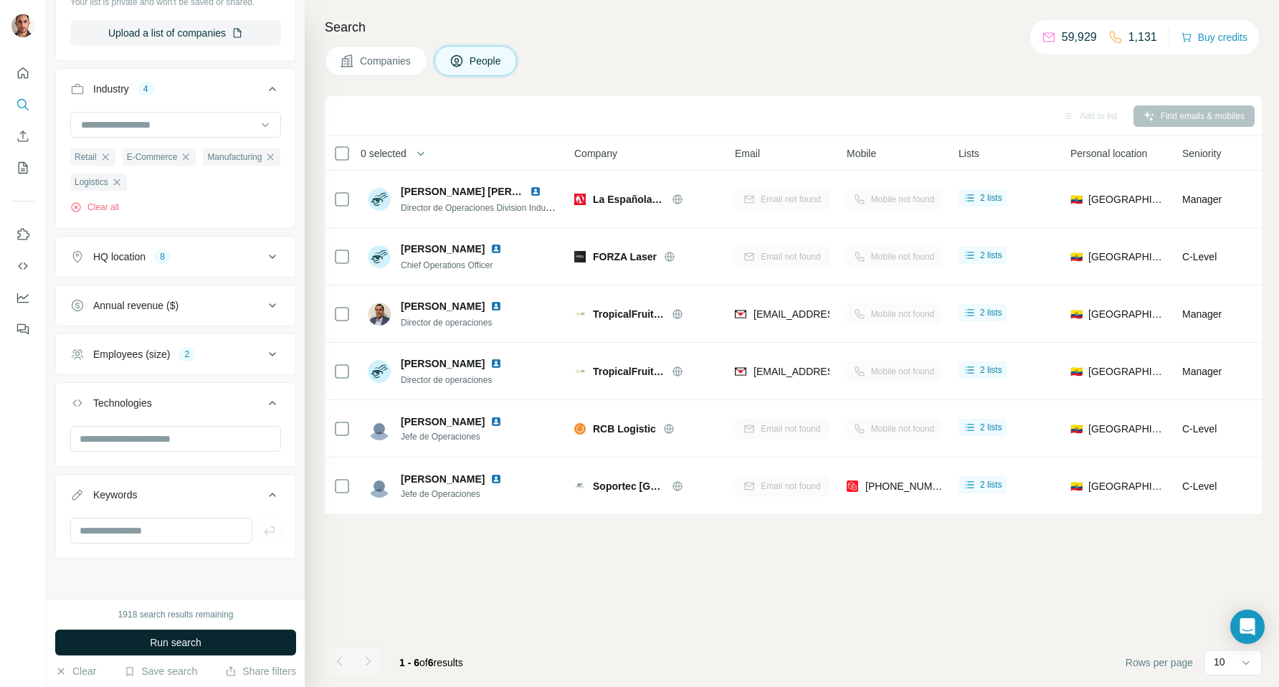
click at [170, 641] on span "Run search" at bounding box center [176, 642] width 52 height 14
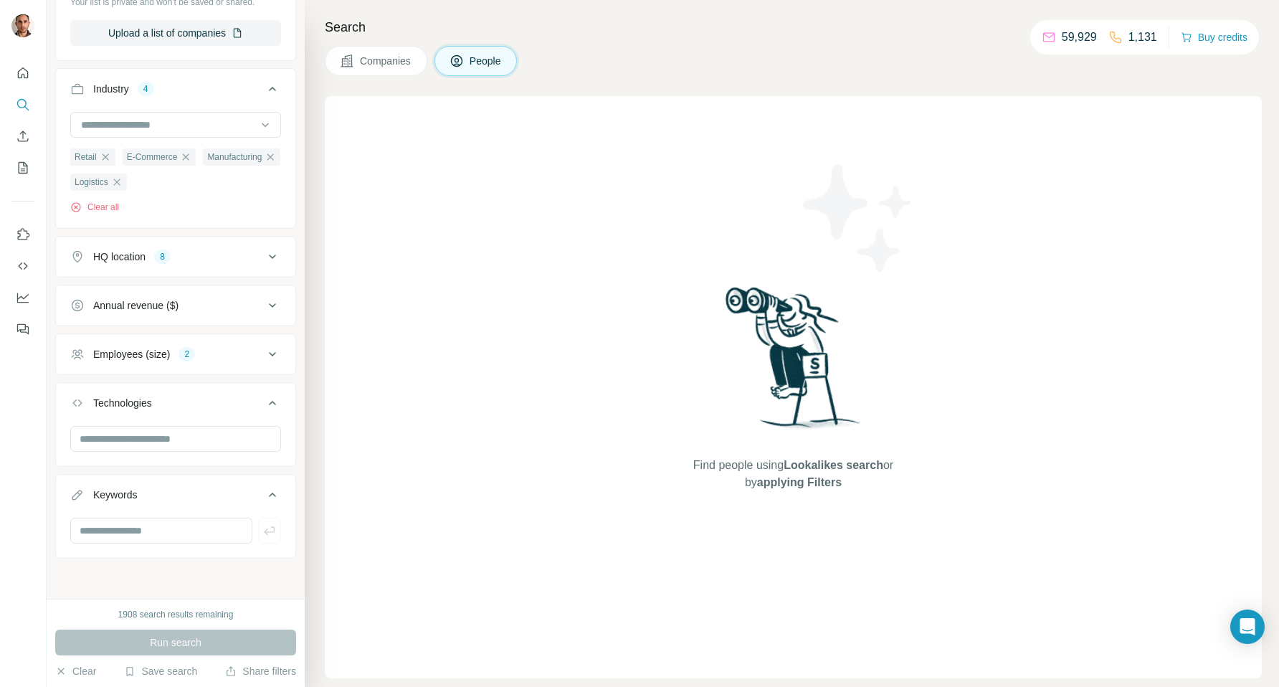
scroll to position [0, 0]
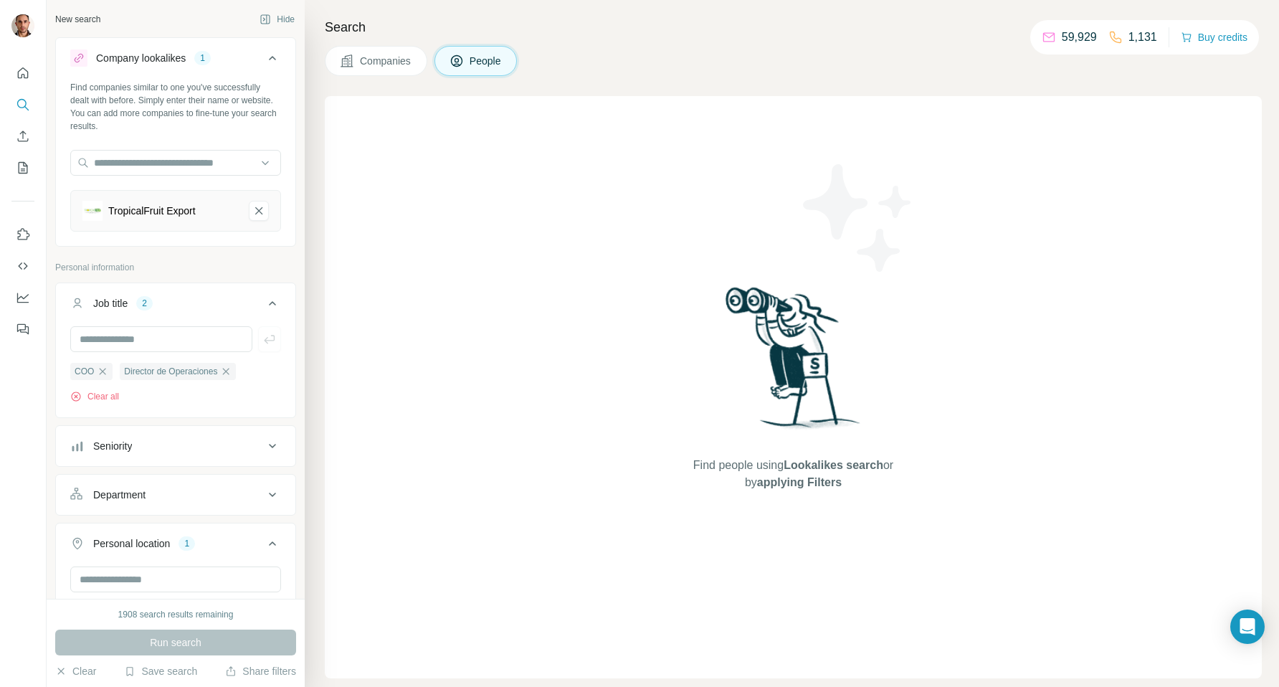
click at [229, 387] on div "COO Director de Operaciones Clear all" at bounding box center [175, 382] width 211 height 41
click at [203, 337] on input "text" at bounding box center [161, 339] width 182 height 26
type input "***"
click at [255, 212] on icon "TropicalFruit Export-remove-button" at bounding box center [258, 211] width 13 height 14
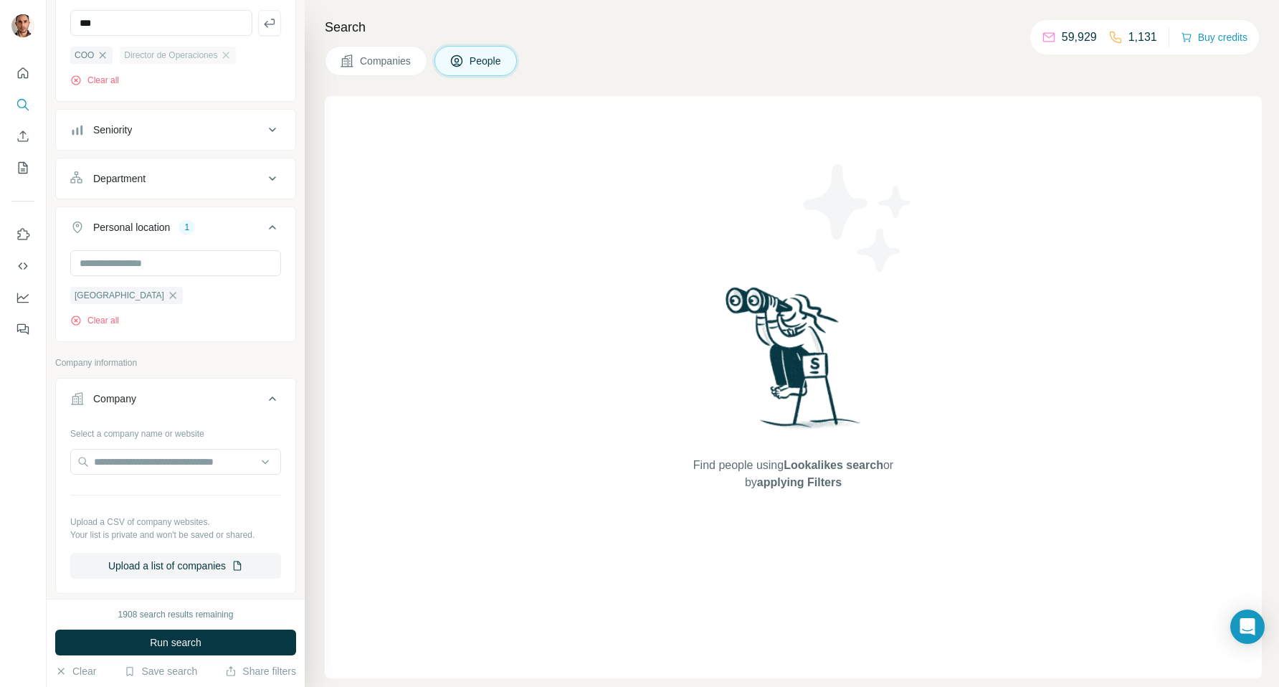
scroll to position [265, 0]
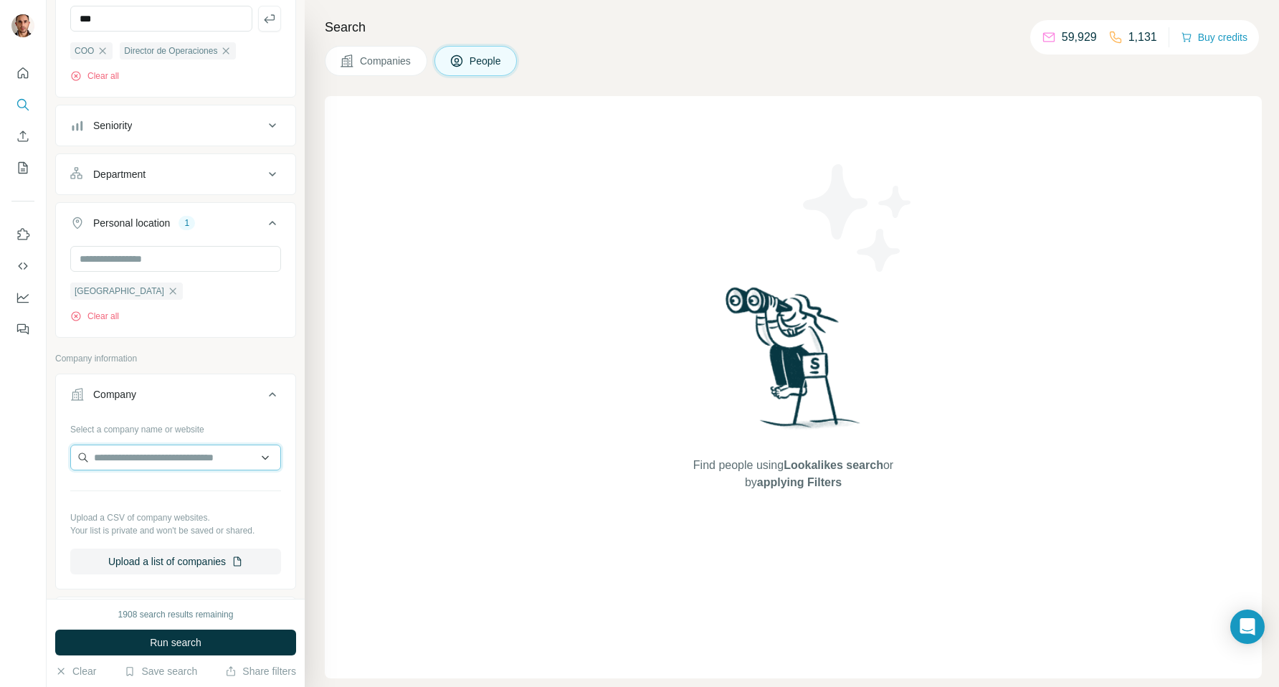
click at [183, 461] on input "text" at bounding box center [175, 457] width 211 height 26
paste input "**********"
type input "**********"
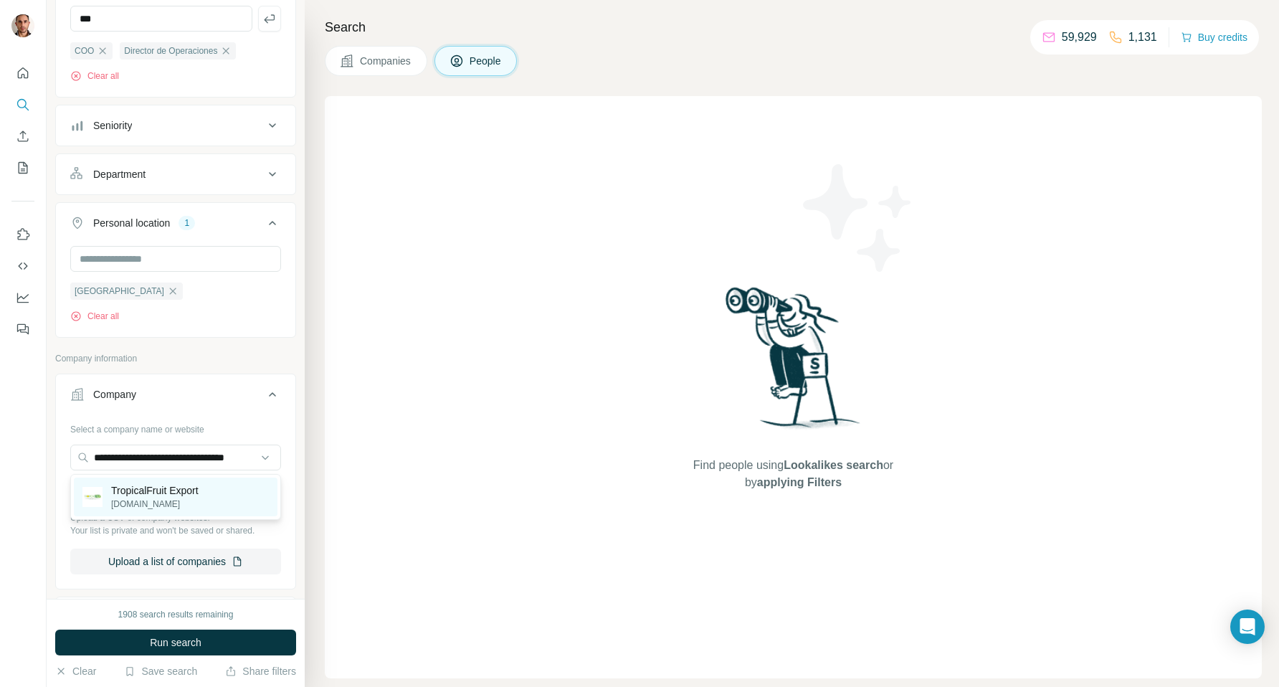
click at [197, 498] on p "[DOMAIN_NAME]" at bounding box center [154, 504] width 87 height 13
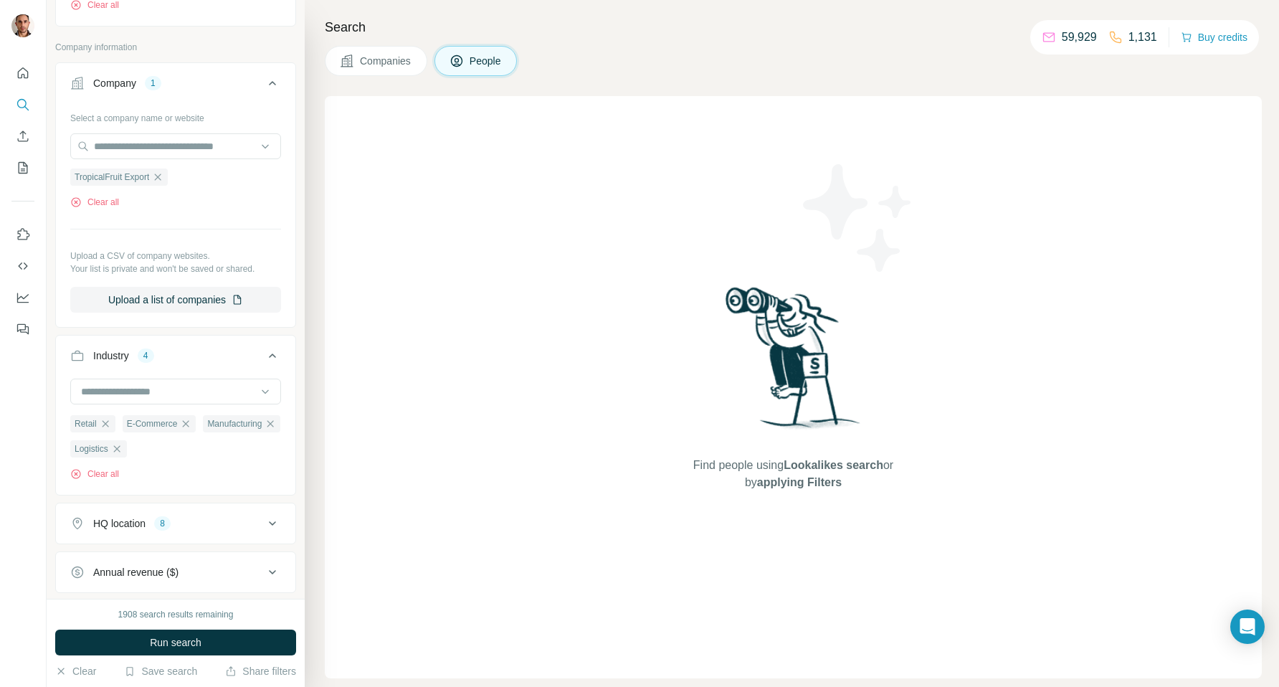
scroll to position [844, 0]
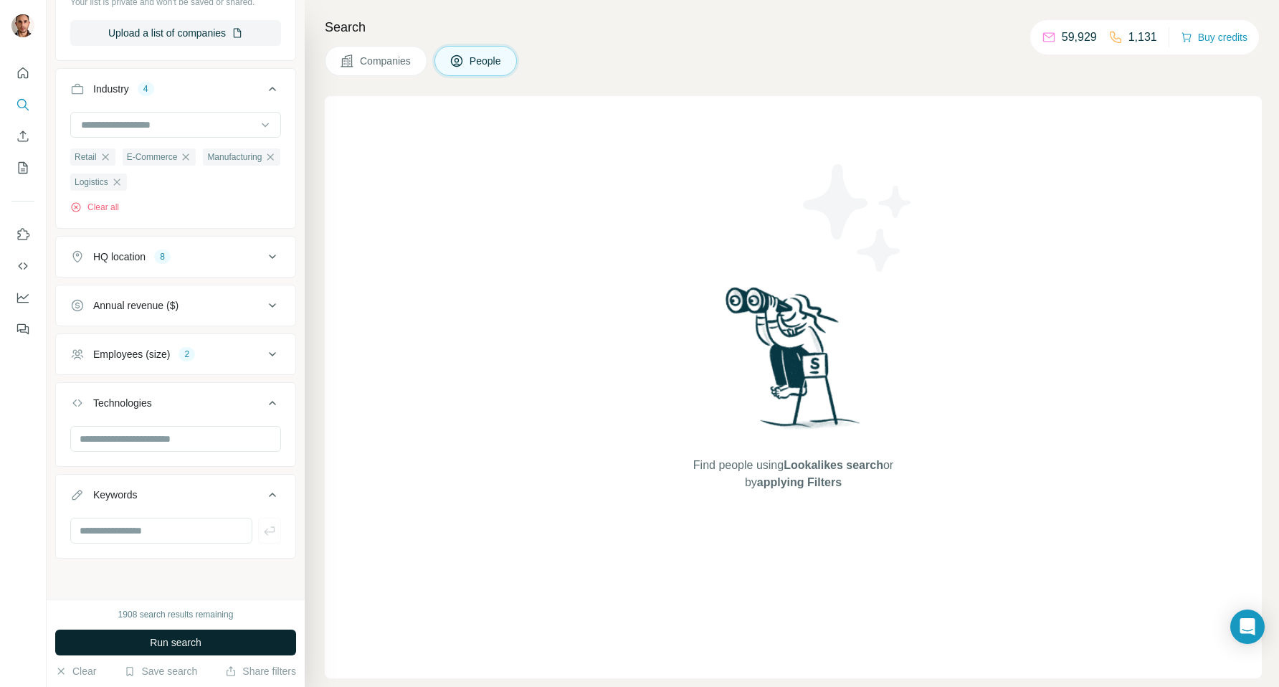
click at [187, 639] on span "Run search" at bounding box center [176, 642] width 52 height 14
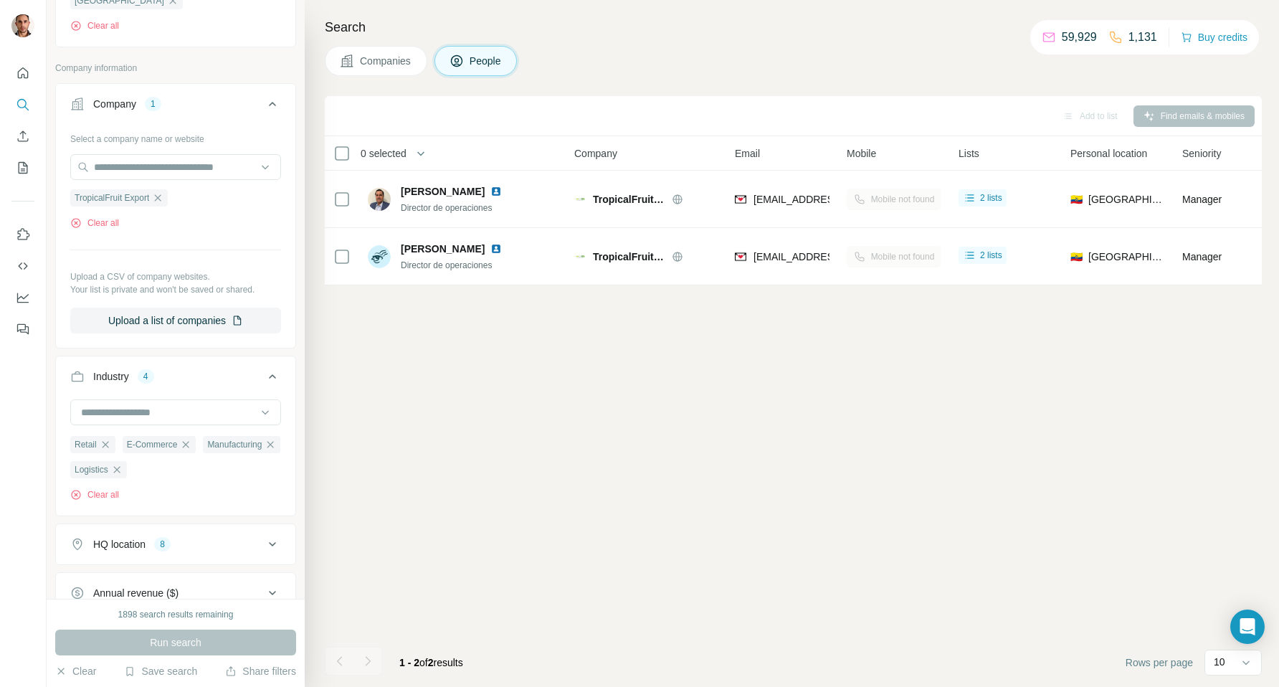
scroll to position [538, 0]
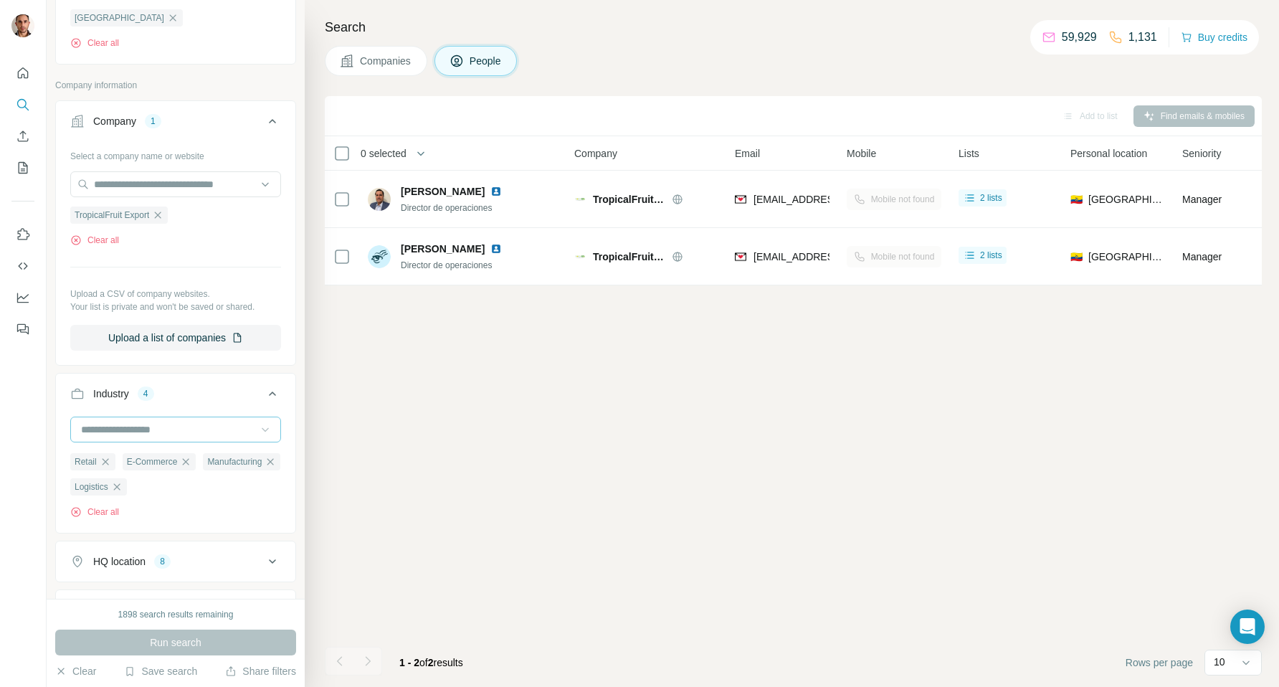
click at [267, 427] on icon at bounding box center [265, 429] width 14 height 14
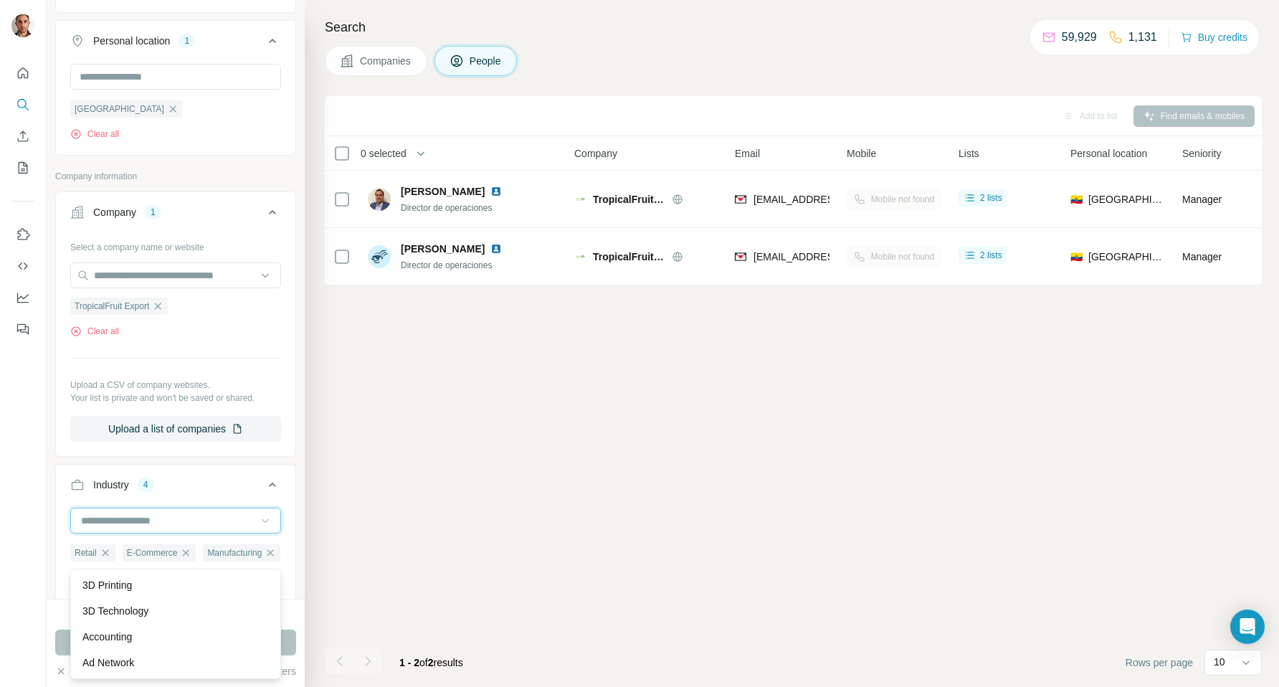
scroll to position [409, 0]
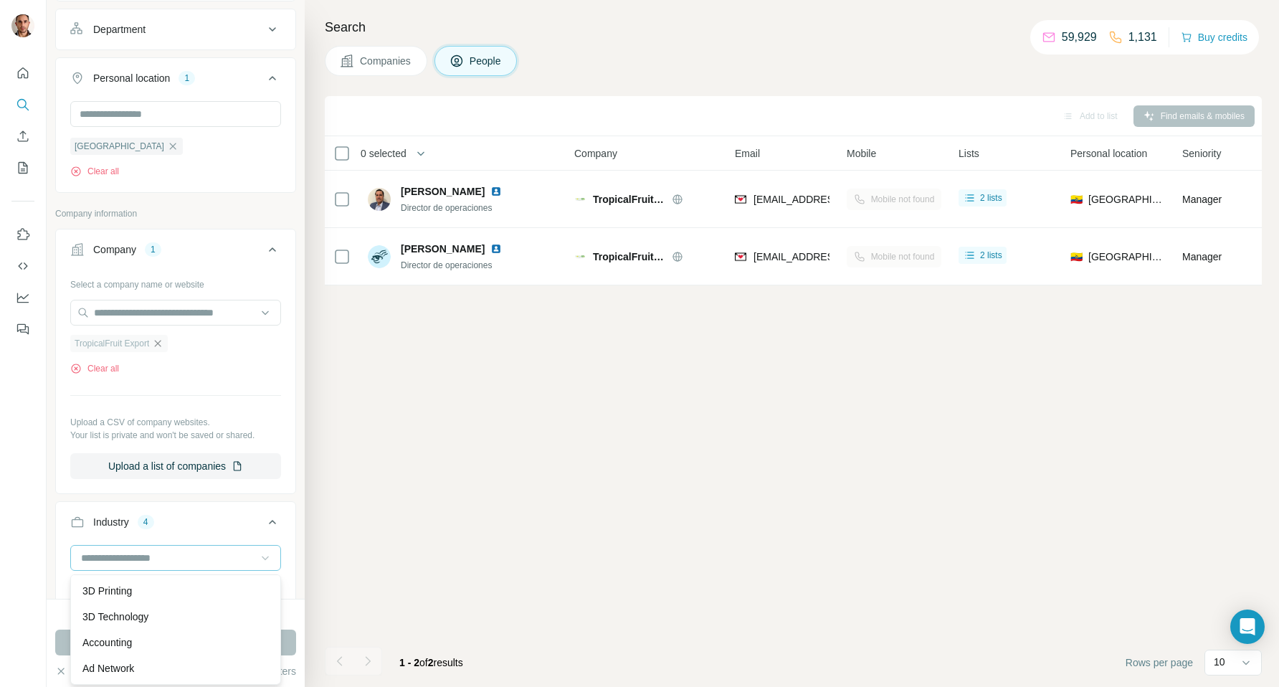
click at [161, 341] on icon "button" at bounding box center [157, 343] width 11 height 11
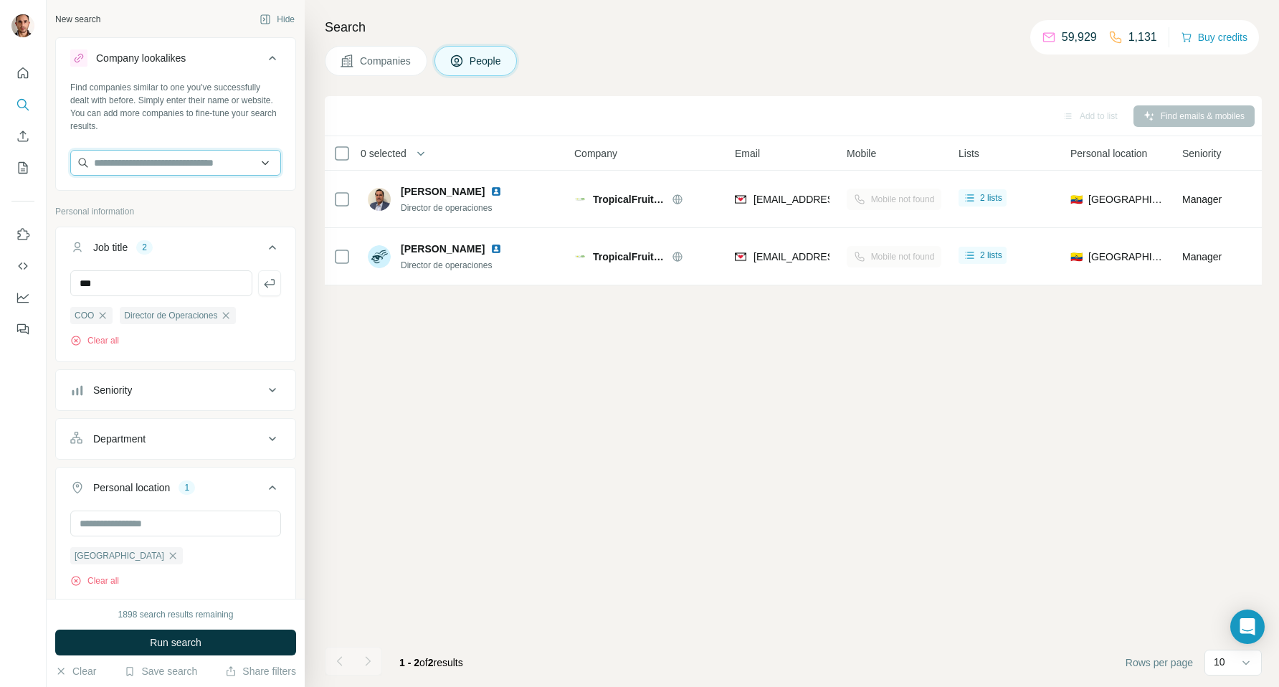
click at [251, 162] on input "text" at bounding box center [175, 163] width 211 height 26
paste input "**********"
type input "**********"
click at [224, 194] on div "TropicalFruit Export [DOMAIN_NAME]" at bounding box center [176, 201] width 204 height 39
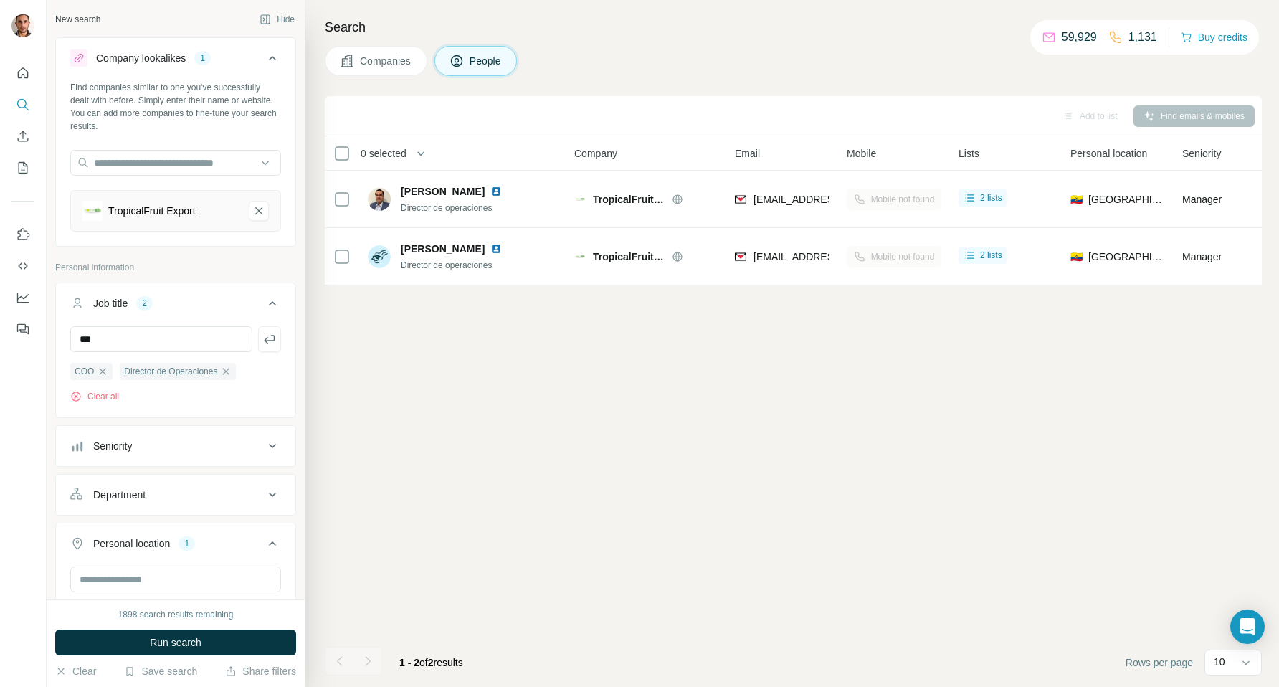
scroll to position [0, 0]
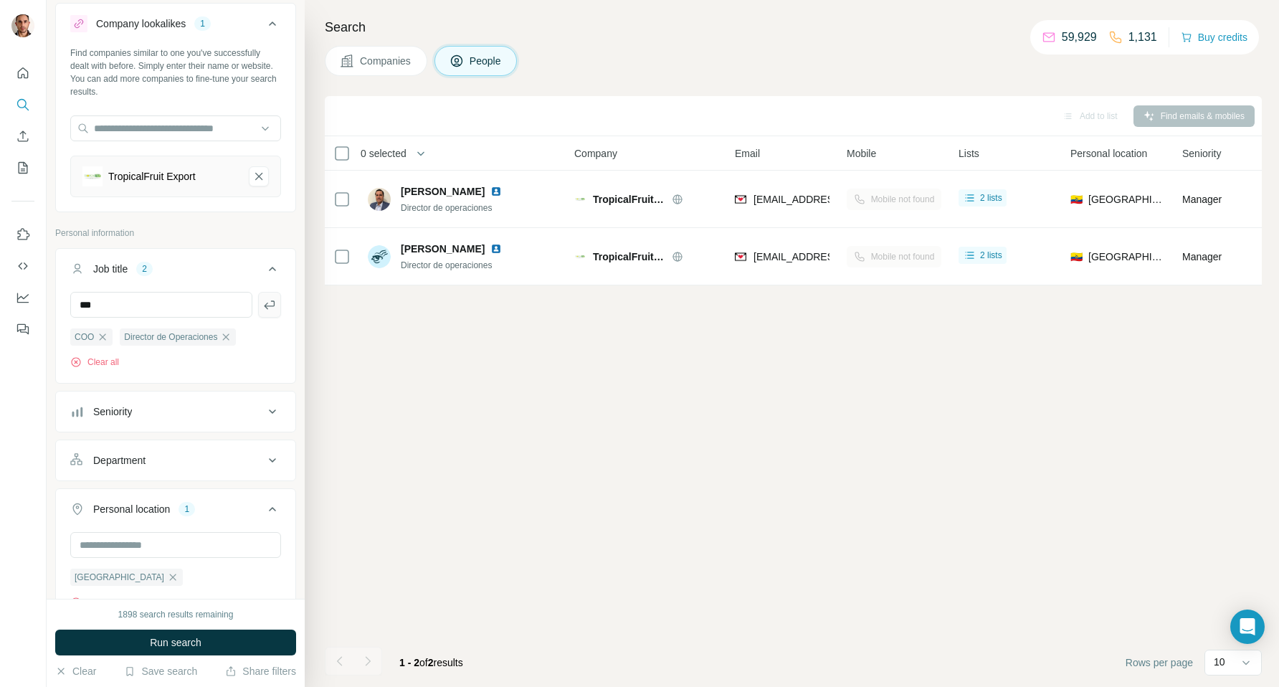
click at [272, 302] on icon "button" at bounding box center [269, 304] width 14 height 14
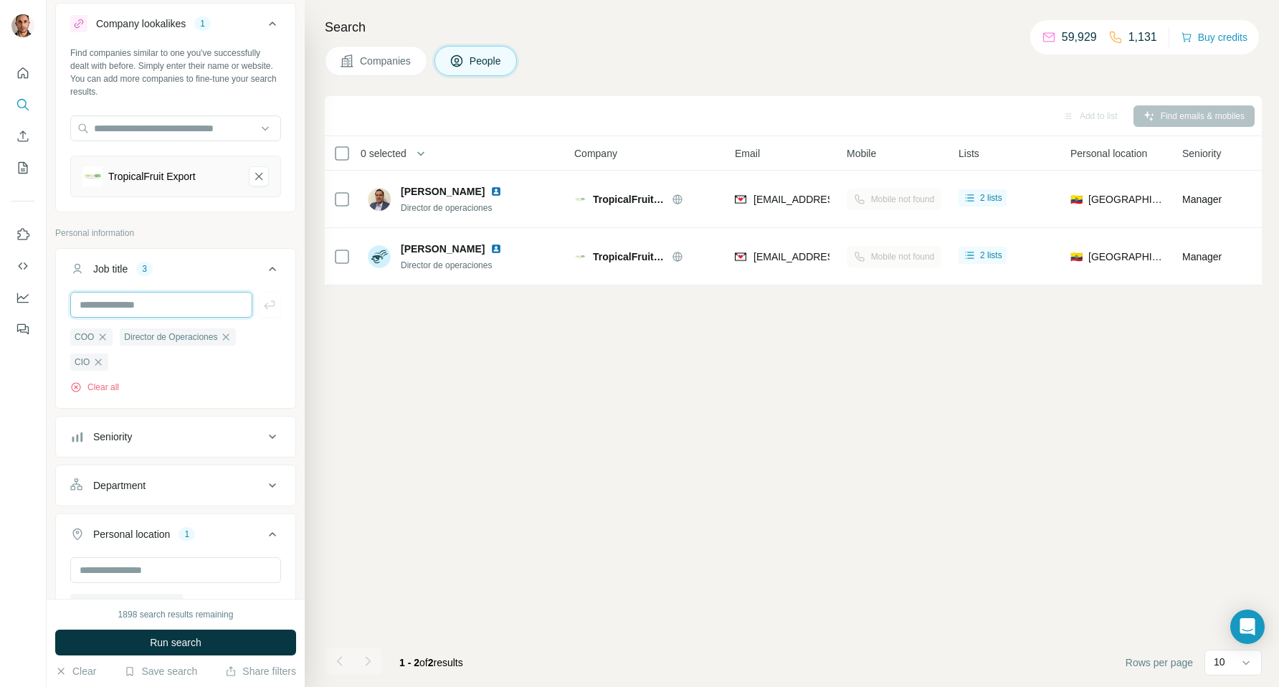
click at [168, 304] on input "text" at bounding box center [161, 305] width 182 height 26
type input "*********"
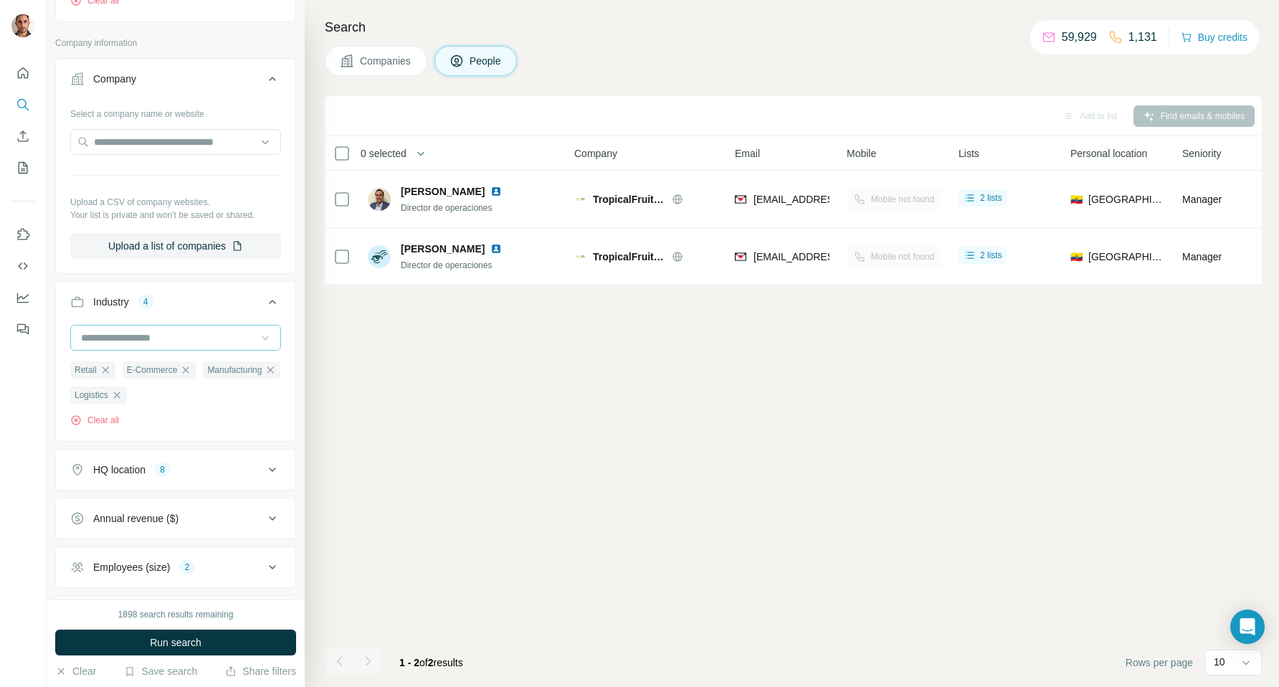
scroll to position [702, 0]
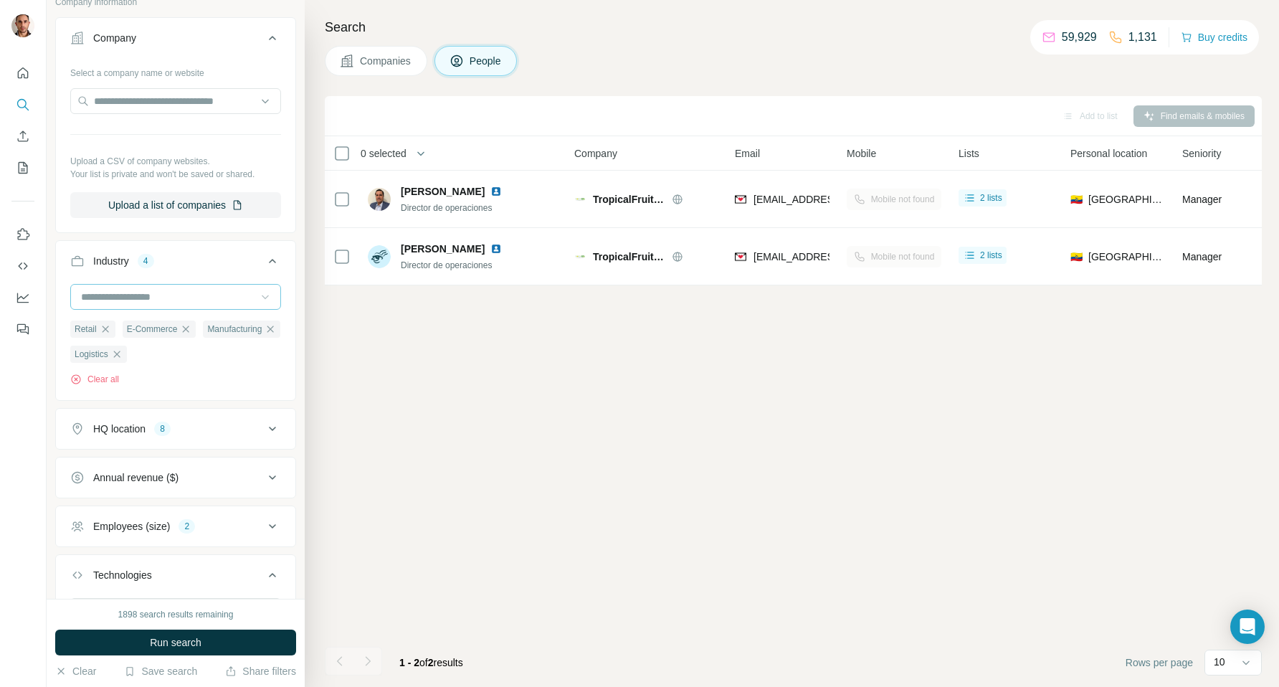
click at [272, 527] on icon at bounding box center [272, 526] width 17 height 17
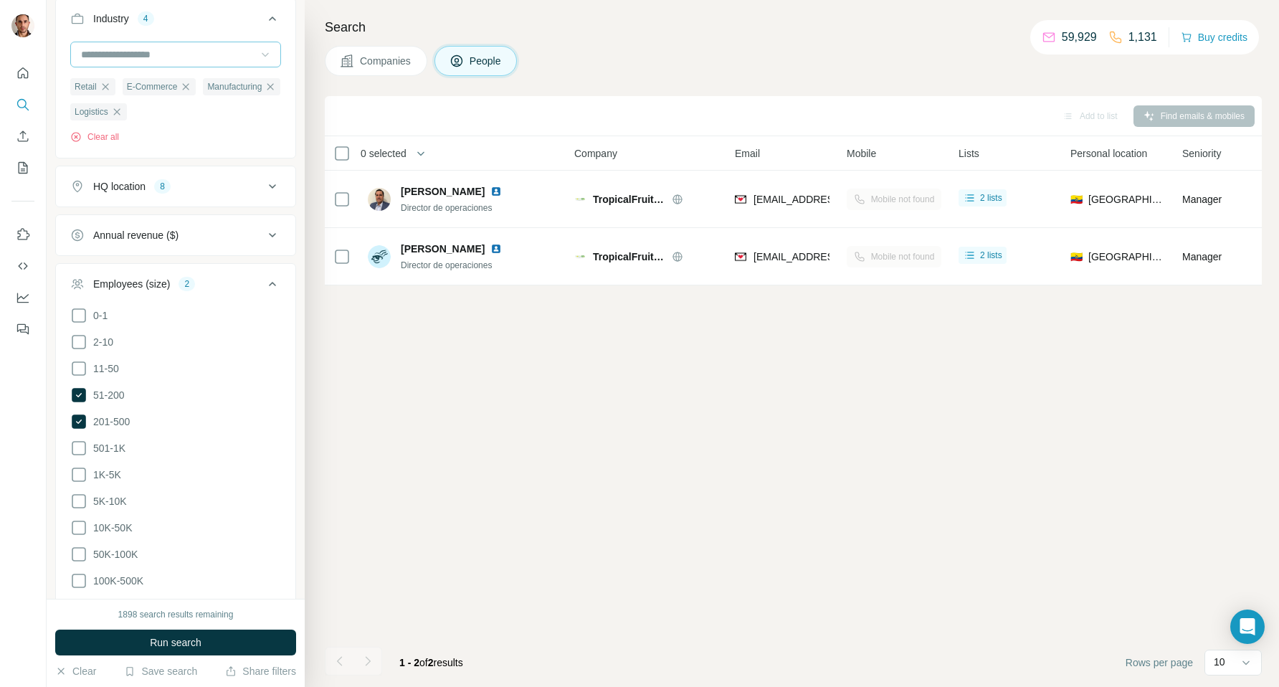
scroll to position [954, 0]
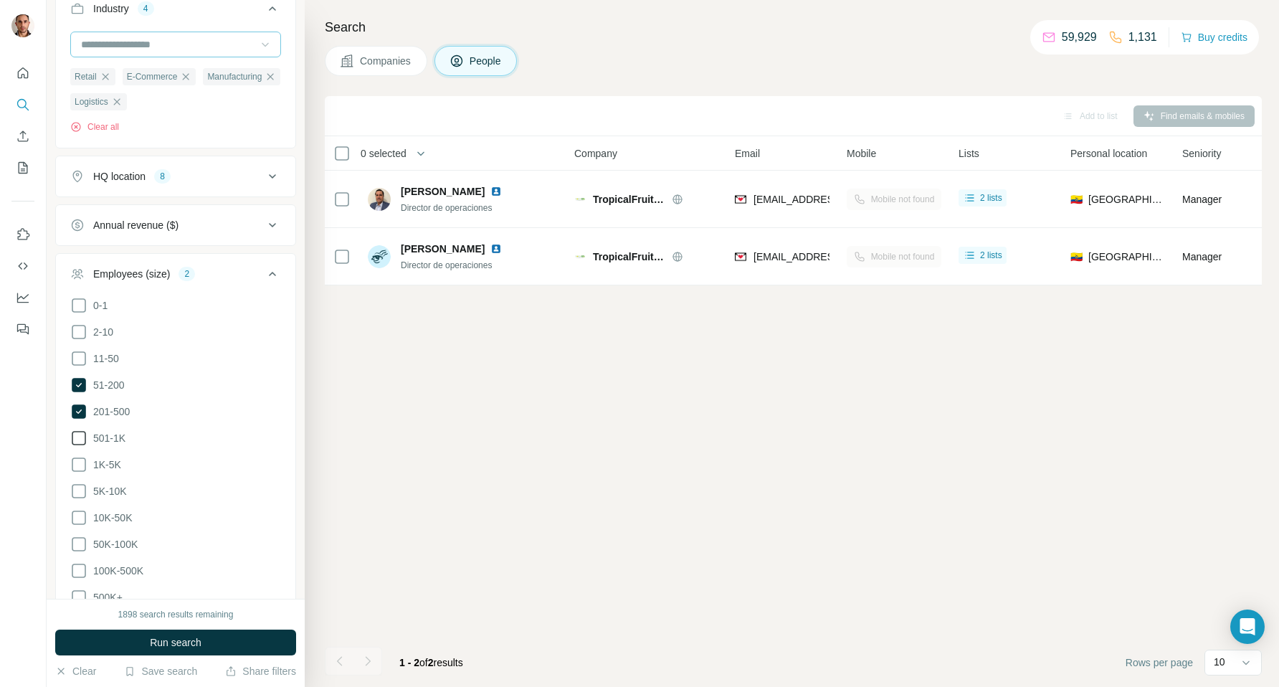
click at [79, 439] on icon at bounding box center [78, 437] width 17 height 17
click at [181, 638] on span "Run search" at bounding box center [176, 642] width 52 height 14
